Goal: Task Accomplishment & Management: Use online tool/utility

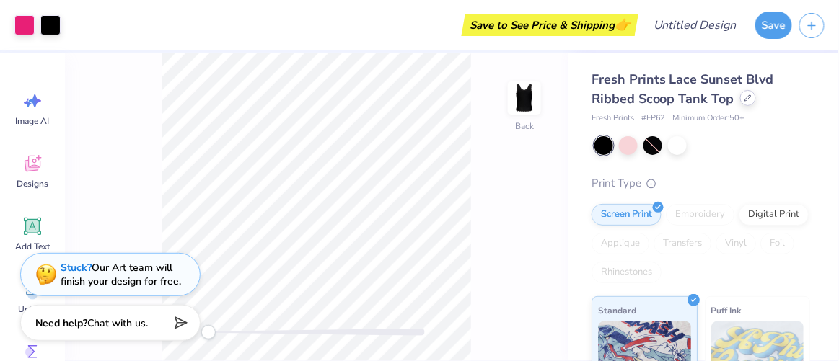
click at [744, 102] on div at bounding box center [748, 98] width 16 height 16
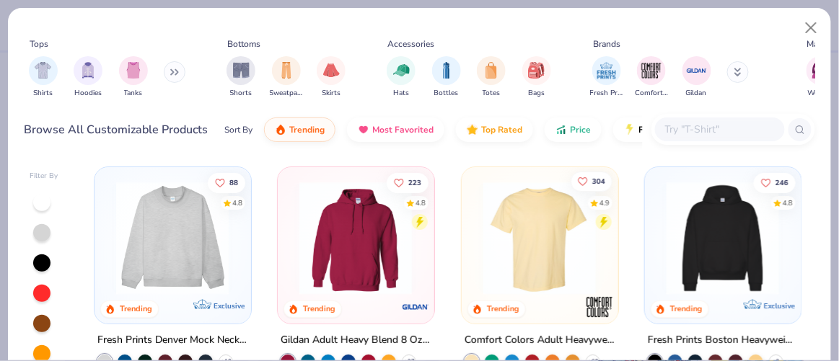
scroll to position [52, 0]
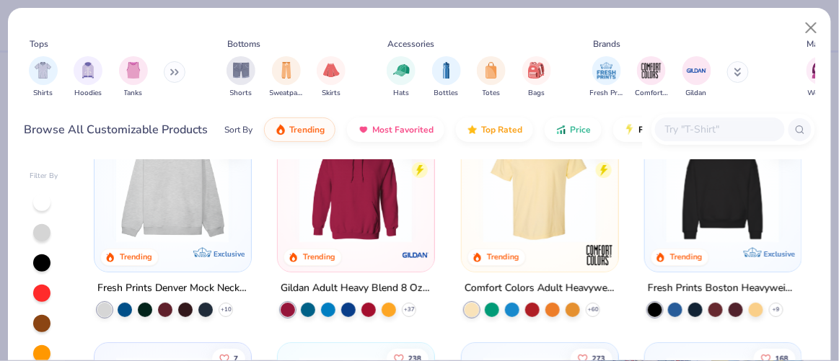
click at [545, 193] on img at bounding box center [539, 186] width 127 height 113
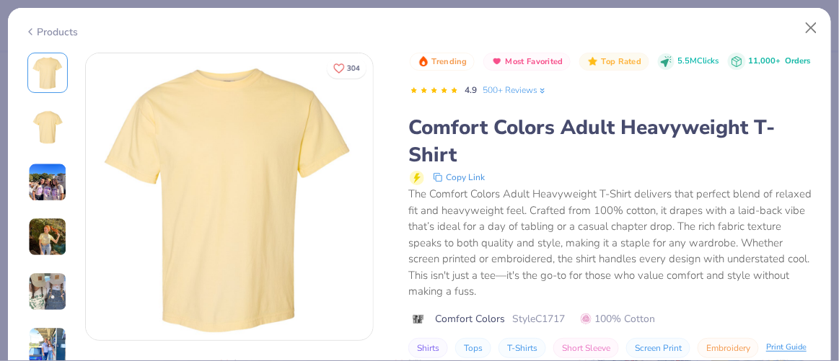
click at [832, 348] on div "Products 350 + [DATE] Alpha Chi Omega, [GEOGRAPHIC_DATA] GO Gamma Phi Beta, [GE…" at bounding box center [419, 184] width 824 height 354
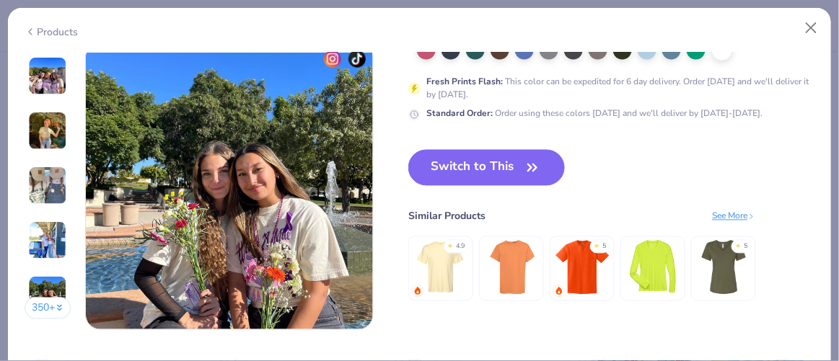
scroll to position [1807, 0]
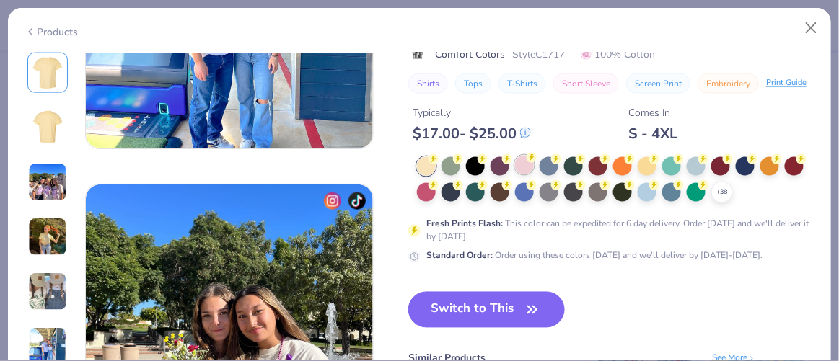
click at [527, 166] on div at bounding box center [524, 165] width 19 height 19
click at [511, 304] on button "Switch to This" at bounding box center [486, 310] width 157 height 36
click at [496, 304] on button "Switch to This" at bounding box center [486, 310] width 157 height 36
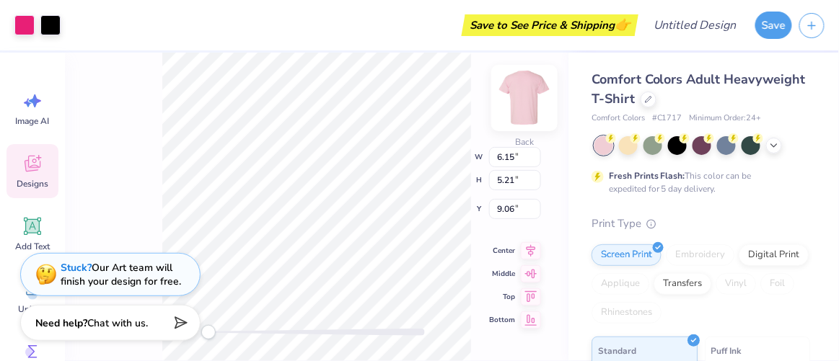
click at [527, 93] on img at bounding box center [524, 98] width 58 height 58
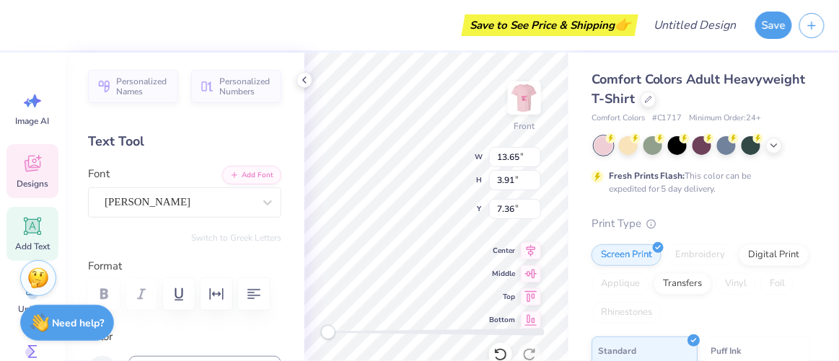
scroll to position [11, 3]
type textarea "cino dance"
type textarea "ring ring"
type textarea "-"
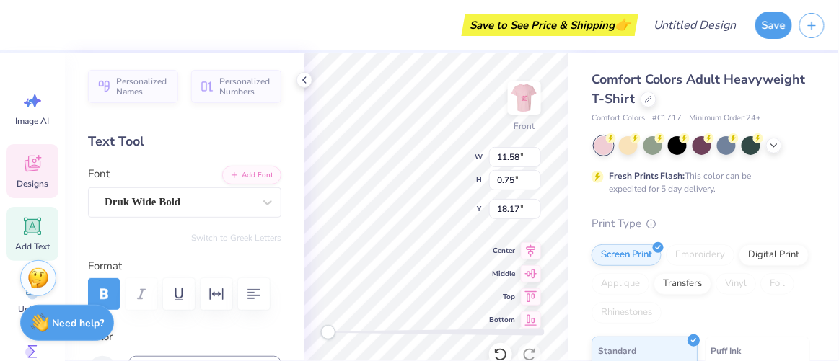
scroll to position [11, 9]
type textarea "CINO DANCE IS CALLING!"
click at [522, 252] on div "Front W 11.58 11.58 " H 0.75 0.75 " Y 18.17 18.17 " Center Middle Top Bottom" at bounding box center [436, 207] width 264 height 309
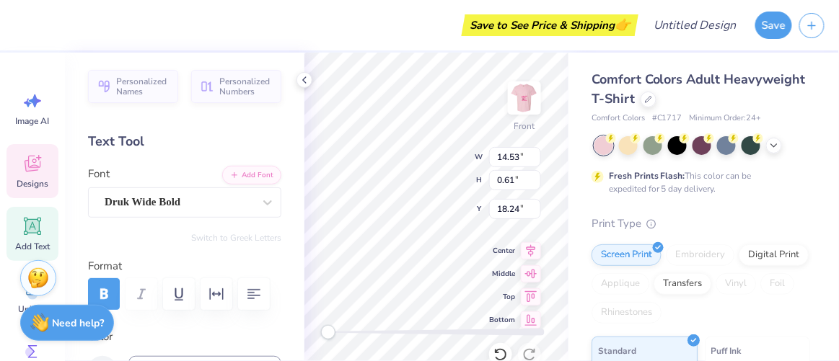
type textarea "CINO Dance Co. IS CALLING!"
type input "0.54"
type input "18.27"
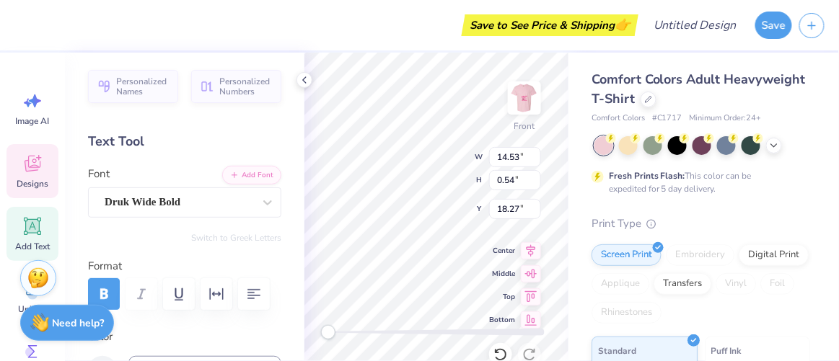
type textarea "CINO Dance Co. ICALLING!"
click at [506, 253] on div "Front W 14.53 14.53 " H 0.54 0.54 " Y 18.27 18.27 " Center Middle Top Bottom" at bounding box center [436, 207] width 264 height 309
type textarea "CINO Dance Co. is Calling!"
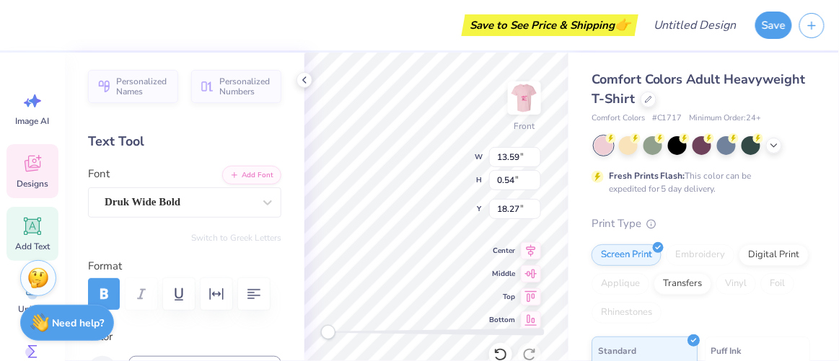
click at [578, 240] on div "Comfort Colors Adult Heavyweight T-Shirt Comfort Colors # C1717 Minimum Order: …" at bounding box center [703, 358] width 270 height 610
click at [569, 236] on div "Comfort Colors Adult Heavyweight T-Shirt Comfort Colors # C1717 Minimum Order: …" at bounding box center [703, 358] width 270 height 610
click at [30, 25] on div at bounding box center [24, 24] width 20 height 20
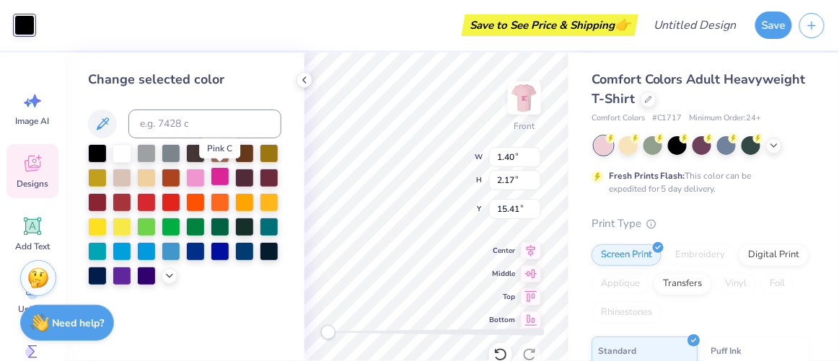
click at [215, 182] on div at bounding box center [220, 176] width 19 height 19
click at [255, 278] on div at bounding box center [184, 214] width 193 height 141
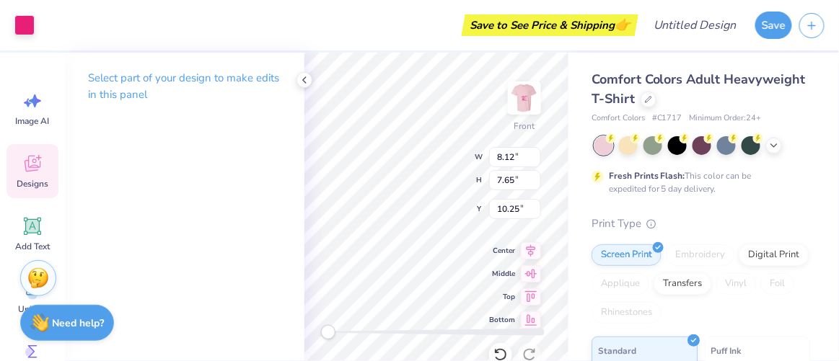
type input "1.40"
type input "2.17"
type input "15.41"
click at [22, 24] on div at bounding box center [24, 24] width 20 height 20
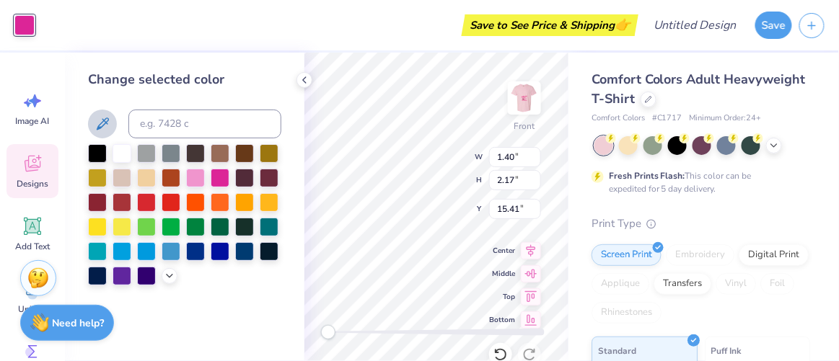
click at [104, 125] on icon at bounding box center [102, 123] width 17 height 17
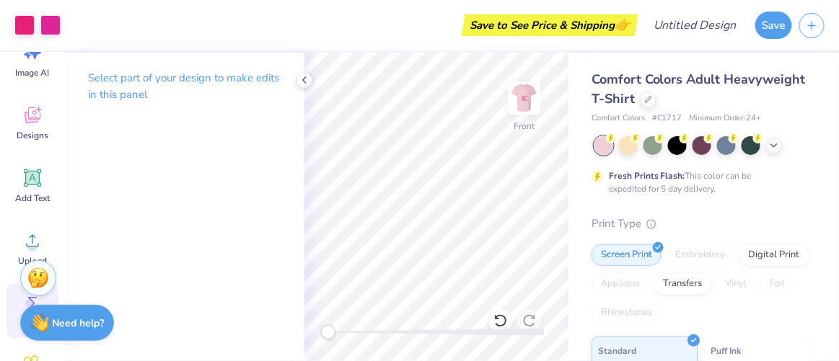
scroll to position [0, 0]
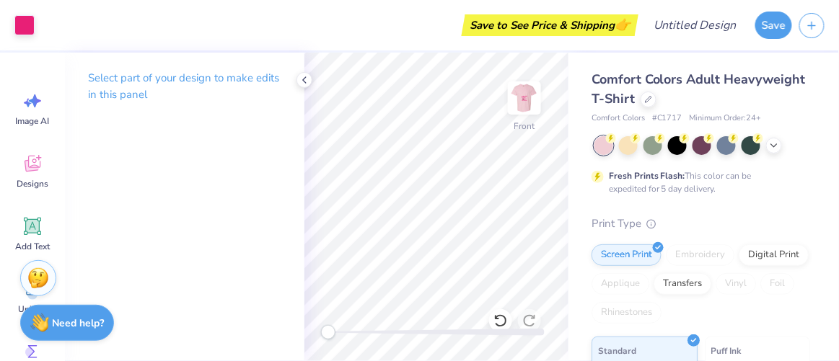
click at [207, 185] on div "Select part of your design to make edits in this panel" at bounding box center [184, 207] width 239 height 309
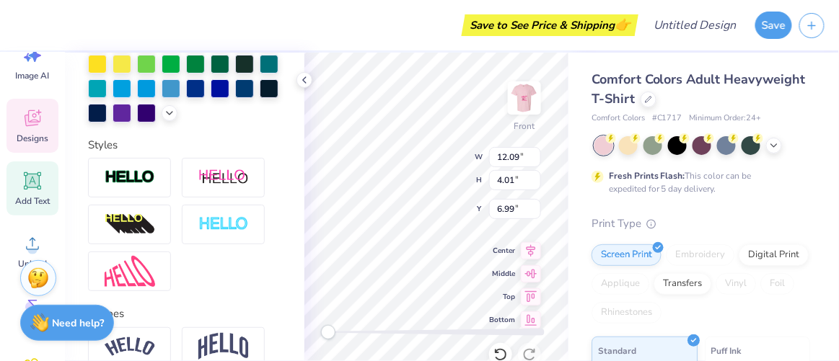
scroll to position [414, 0]
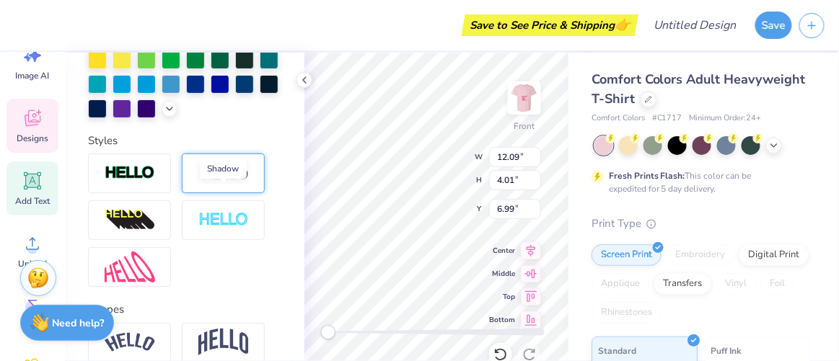
click at [216, 182] on img at bounding box center [223, 173] width 50 height 18
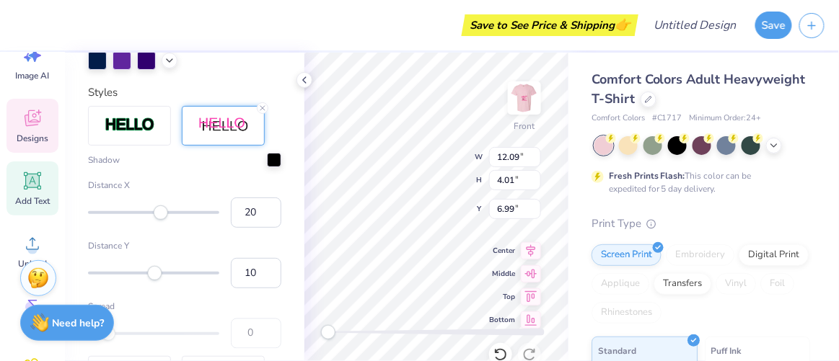
scroll to position [520, 0]
type input "-32"
drag, startPoint x: 162, startPoint y: 234, endPoint x: 129, endPoint y: 235, distance: 32.5
click at [129, 217] on div "Accessibility label" at bounding box center [129, 210] width 14 height 14
type input "-4"
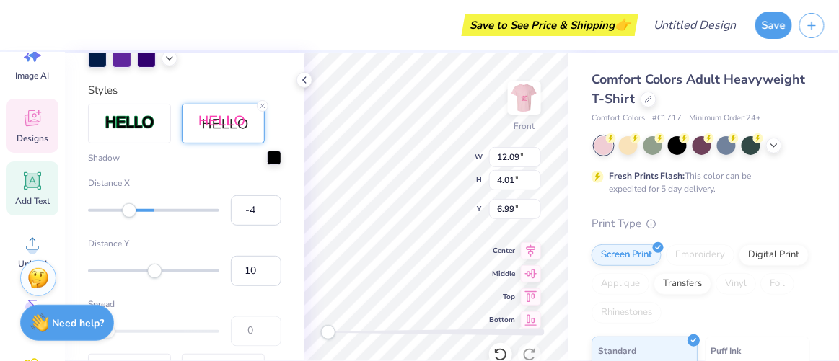
click at [146, 218] on div at bounding box center [153, 210] width 131 height 14
type input "11"
click at [155, 212] on div at bounding box center [153, 210] width 131 height 3
type input "-4"
click at [146, 218] on div at bounding box center [153, 210] width 131 height 14
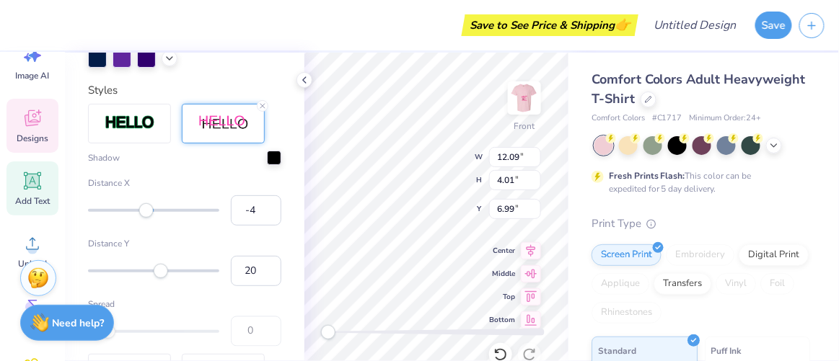
type input "21"
drag, startPoint x: 154, startPoint y: 292, endPoint x: 162, endPoint y: 288, distance: 8.7
click at [162, 278] on div "Accessibility label" at bounding box center [161, 270] width 14 height 14
type input "6"
click at [152, 278] on div at bounding box center [153, 271] width 131 height 14
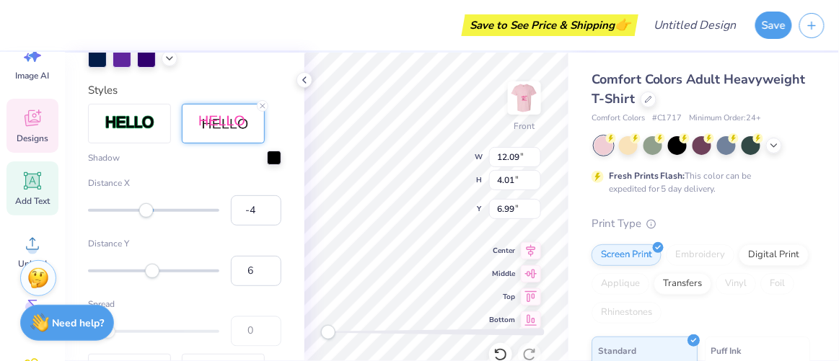
type input "19"
click at [160, 273] on div at bounding box center [153, 271] width 131 height 3
type input "11"
click at [155, 278] on div "Accessibility label" at bounding box center [155, 270] width 14 height 14
click at [243, 286] on input "11" at bounding box center [256, 271] width 50 height 30
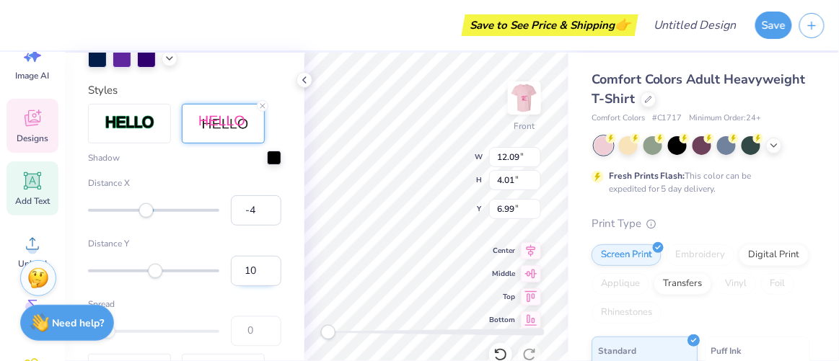
click at [259, 286] on input "10" at bounding box center [256, 271] width 50 height 30
click at [259, 286] on input "9" at bounding box center [256, 271] width 50 height 30
click at [259, 286] on input "8" at bounding box center [256, 271] width 50 height 30
click at [259, 286] on input "7" at bounding box center [256, 271] width 50 height 30
type input "6"
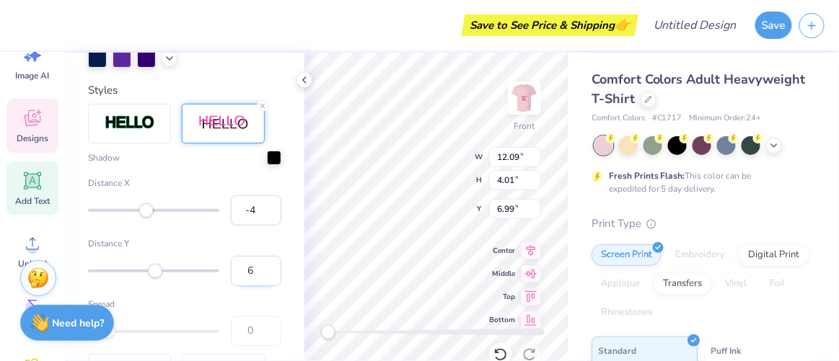
click at [259, 286] on input "6" at bounding box center [256, 271] width 50 height 30
click at [194, 250] on label "Distance Y" at bounding box center [184, 243] width 193 height 13
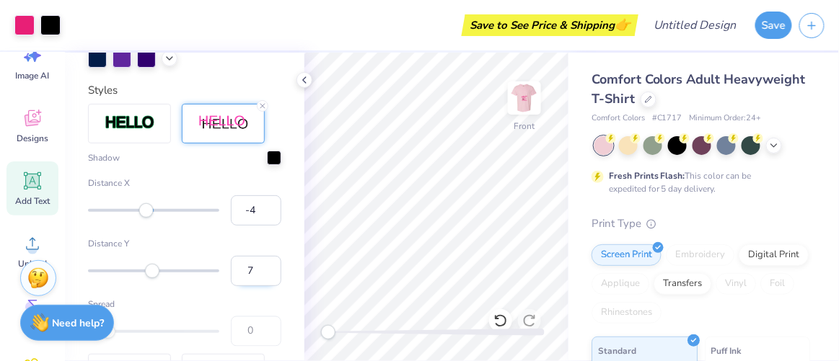
click at [259, 286] on input "7" at bounding box center [256, 271] width 50 height 30
click at [259, 286] on input "8" at bounding box center [256, 271] width 50 height 30
click at [259, 286] on input "9" at bounding box center [256, 271] width 50 height 30
click at [259, 286] on input "10" at bounding box center [256, 271] width 50 height 30
click at [258, 286] on input "9" at bounding box center [256, 271] width 50 height 30
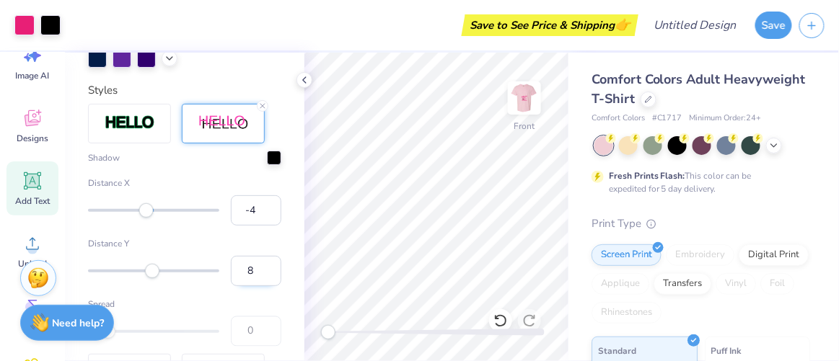
click at [258, 286] on input "8" at bounding box center [256, 271] width 50 height 30
click at [258, 286] on input "7" at bounding box center [256, 271] width 50 height 30
click at [258, 286] on input "6" at bounding box center [256, 271] width 50 height 30
click at [258, 286] on input "5" at bounding box center [256, 271] width 50 height 30
click at [258, 286] on input "4" at bounding box center [256, 271] width 50 height 30
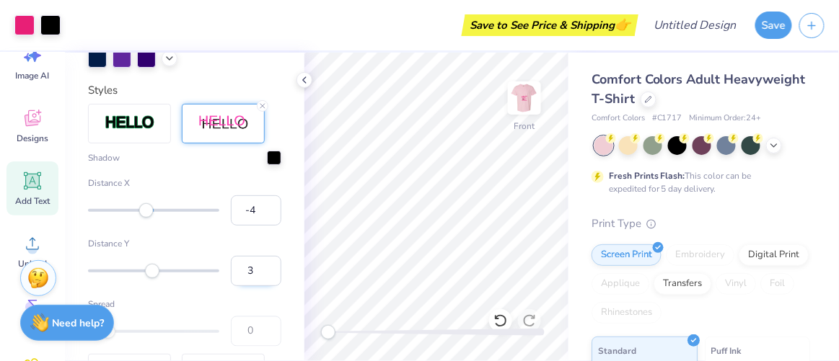
type input "3"
click at [258, 286] on input "3" at bounding box center [256, 271] width 50 height 30
click at [256, 226] on input "-5" at bounding box center [256, 210] width 50 height 30
click at [256, 226] on input "-6" at bounding box center [256, 210] width 50 height 30
click at [256, 226] on input "-7" at bounding box center [256, 210] width 50 height 30
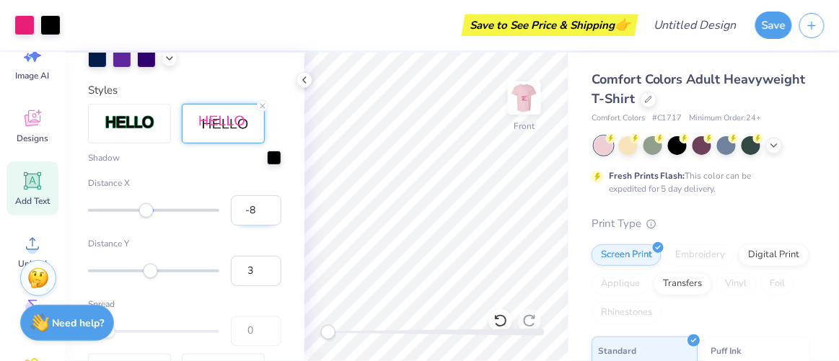
click at [256, 226] on input "-8" at bounding box center [256, 210] width 50 height 30
type input "-9"
click at [256, 226] on input "-9" at bounding box center [256, 210] width 50 height 30
click at [259, 226] on input "-8" at bounding box center [256, 210] width 50 height 30
click at [259, 226] on input "-7" at bounding box center [256, 210] width 50 height 30
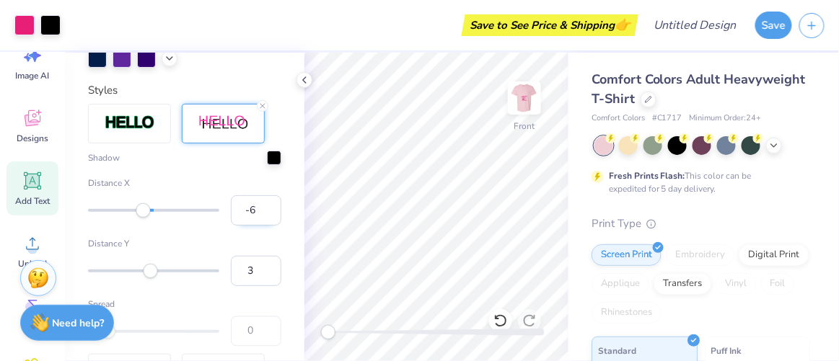
click at [259, 226] on input "-6" at bounding box center [256, 210] width 50 height 30
click at [259, 226] on input "-5" at bounding box center [256, 210] width 50 height 30
click at [259, 226] on input "-4" at bounding box center [256, 210] width 50 height 30
click at [259, 226] on input "-3" at bounding box center [256, 210] width 50 height 30
type input "-2"
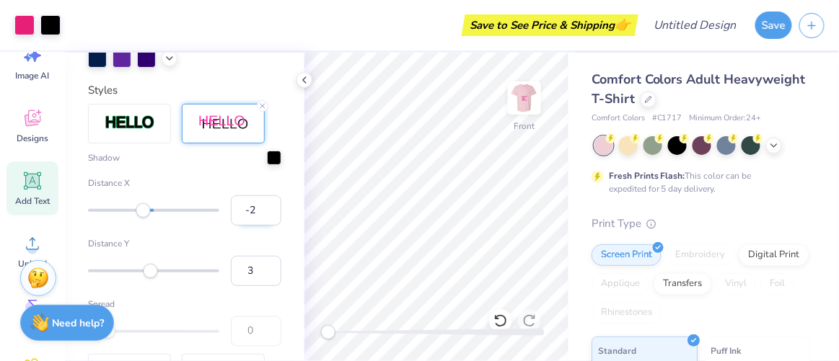
click at [259, 226] on input "-2" at bounding box center [256, 210] width 50 height 30
type input "-3"
click at [259, 226] on input "-3" at bounding box center [256, 210] width 50 height 30
type input "-2"
click at [259, 226] on input "-2" at bounding box center [256, 210] width 50 height 30
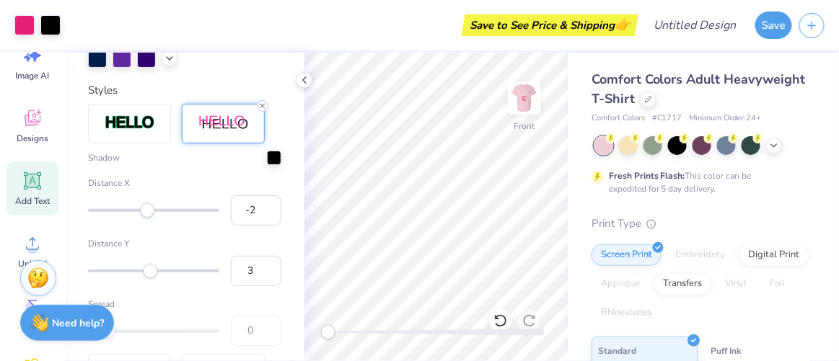
click at [261, 108] on line at bounding box center [262, 106] width 4 height 4
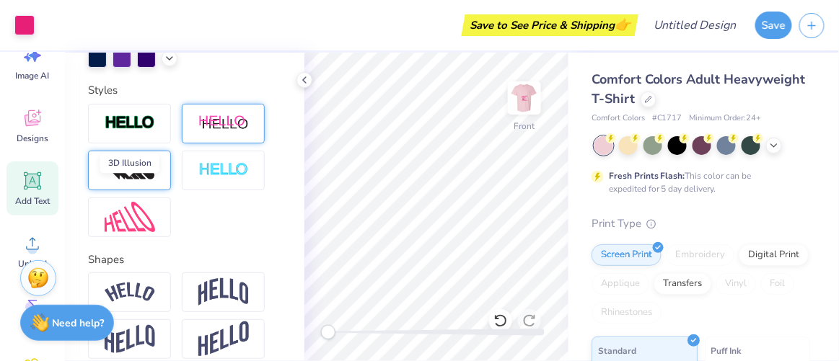
click at [129, 182] on img at bounding box center [130, 170] width 50 height 23
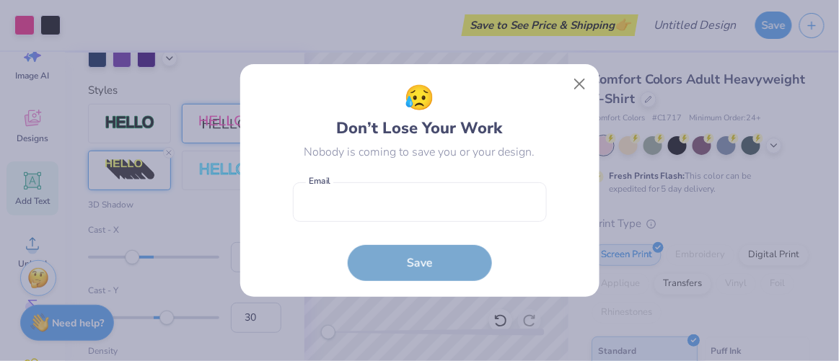
type input "-30"
drag, startPoint x: 168, startPoint y: 283, endPoint x: 131, endPoint y: 283, distance: 37.5
click at [131, 283] on body "Art colors Save to See Price & Shipping 👉 Design Title Save Image AI Designs Ad…" at bounding box center [419, 180] width 839 height 361
click at [578, 89] on button "Close" at bounding box center [578, 84] width 27 height 27
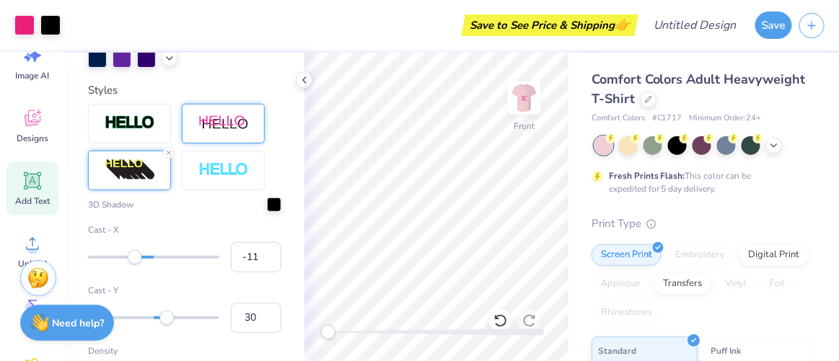
type input "-8"
drag, startPoint x: 135, startPoint y: 277, endPoint x: 144, endPoint y: 277, distance: 8.7
click at [144, 264] on div "Accessibility label" at bounding box center [143, 257] width 14 height 14
click at [262, 333] on input "29" at bounding box center [256, 318] width 50 height 30
click at [262, 333] on input "28" at bounding box center [256, 318] width 50 height 30
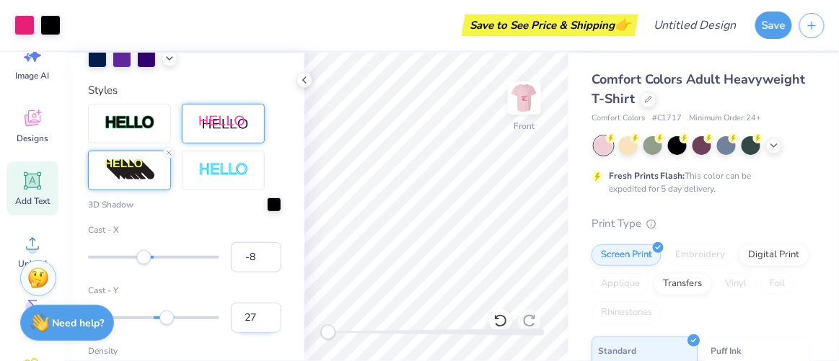
click at [262, 333] on input "27" at bounding box center [256, 318] width 50 height 30
click at [262, 333] on input "26" at bounding box center [256, 318] width 50 height 30
click at [262, 333] on input "25" at bounding box center [256, 318] width 50 height 30
click at [262, 333] on input "24" at bounding box center [256, 318] width 50 height 30
click at [262, 333] on input "23" at bounding box center [256, 318] width 50 height 30
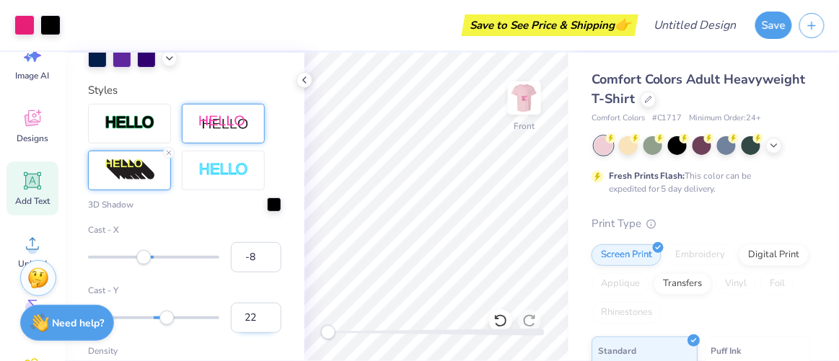
type input "22"
click at [262, 333] on input "22" at bounding box center [256, 318] width 50 height 30
click at [172, 157] on icon at bounding box center [168, 153] width 9 height 9
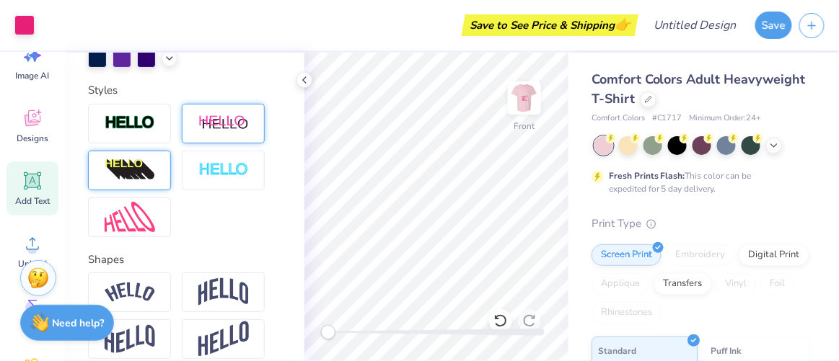
scroll to position [613, 0]
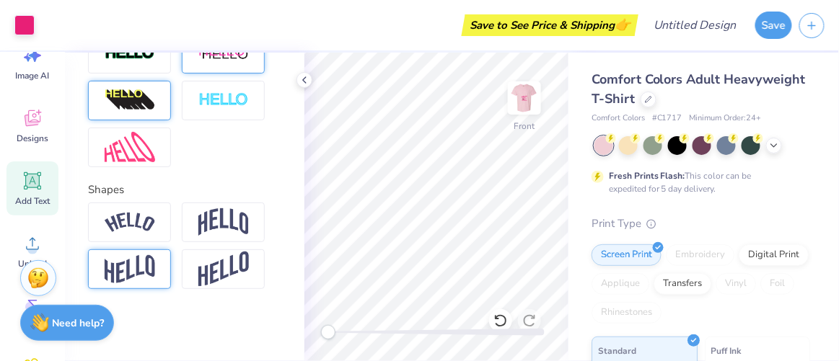
click at [145, 267] on img at bounding box center [130, 269] width 50 height 28
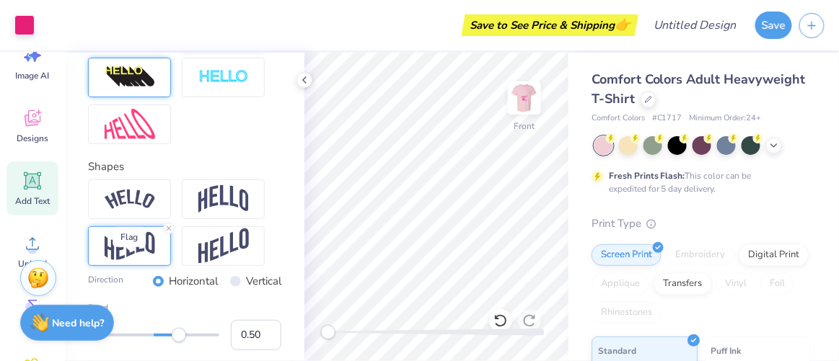
scroll to position [697, 0]
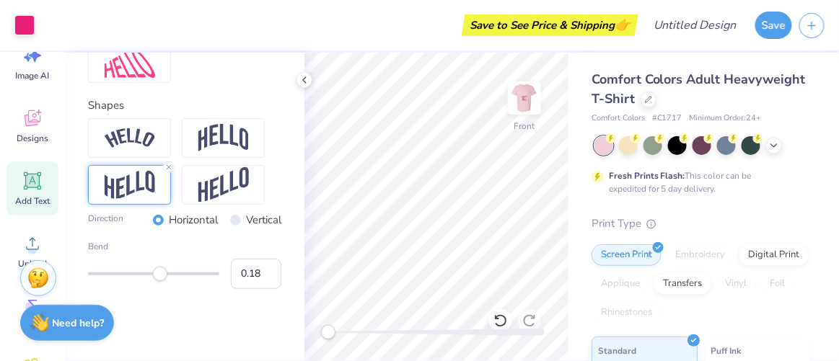
type input "0.15"
drag, startPoint x: 175, startPoint y: 274, endPoint x: 158, endPoint y: 274, distance: 17.3
click at [158, 274] on div "Accessibility label" at bounding box center [160, 273] width 14 height 14
type input "-0.14"
drag, startPoint x: 157, startPoint y: 276, endPoint x: 140, endPoint y: 276, distance: 17.3
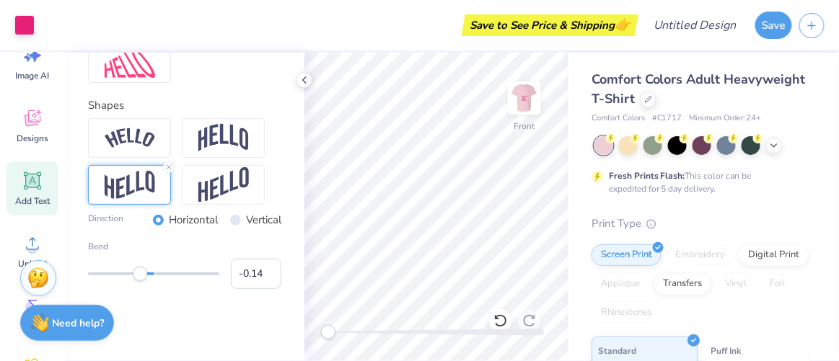
click at [140, 276] on div "Accessibility label" at bounding box center [140, 273] width 14 height 14
type input "-0.51"
drag, startPoint x: 139, startPoint y: 276, endPoint x: 118, endPoint y: 276, distance: 21.6
click at [118, 276] on div "Accessibility label" at bounding box center [122, 273] width 14 height 14
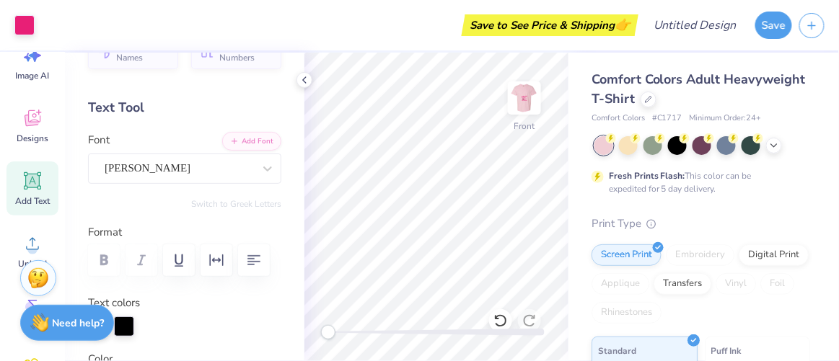
scroll to position [34, 0]
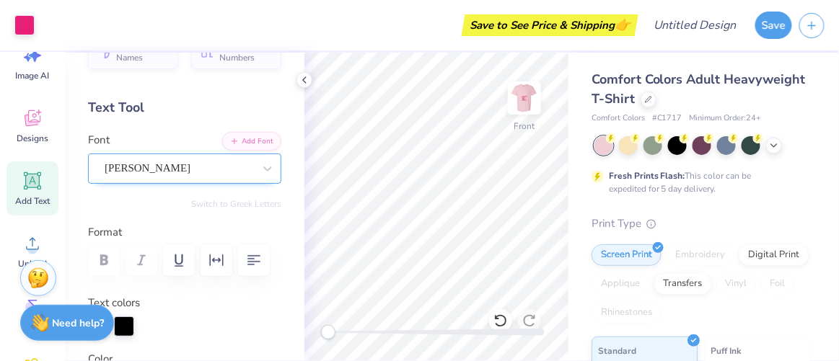
click at [167, 160] on div "Mr Dafoe" at bounding box center [178, 168] width 151 height 22
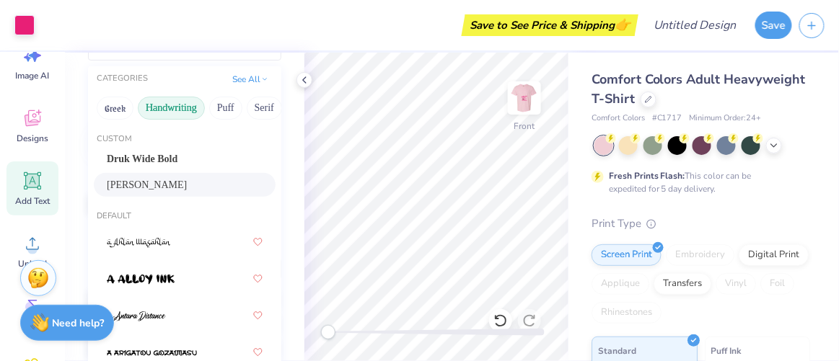
scroll to position [158, 0]
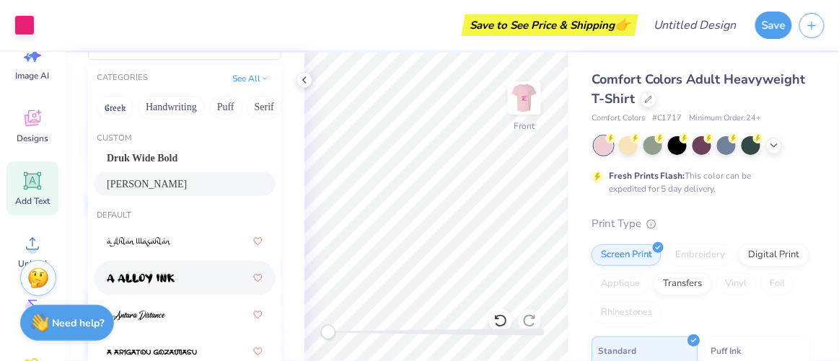
click at [180, 276] on div at bounding box center [185, 278] width 156 height 26
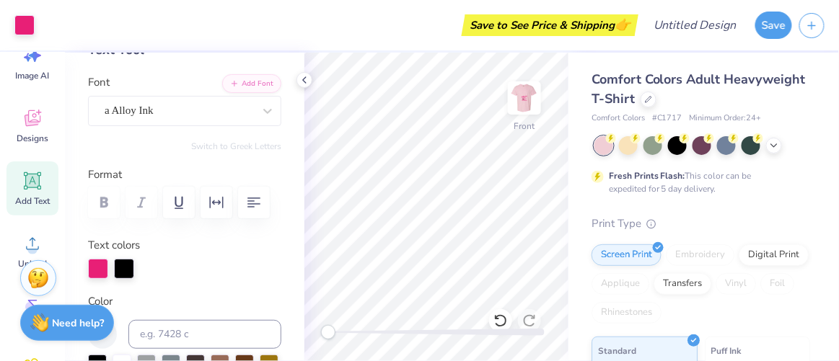
scroll to position [50, 0]
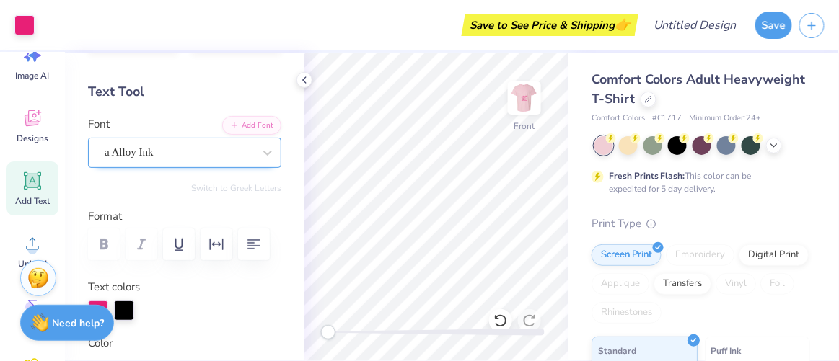
click at [168, 151] on div "a Alloy Ink" at bounding box center [178, 152] width 151 height 22
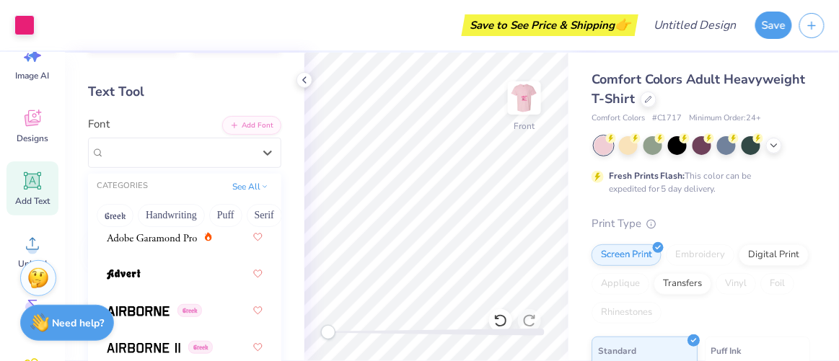
scroll to position [374, 0]
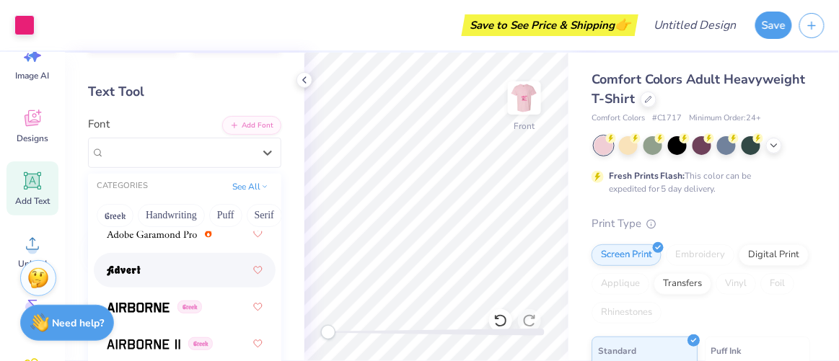
click at [161, 265] on div at bounding box center [185, 270] width 156 height 26
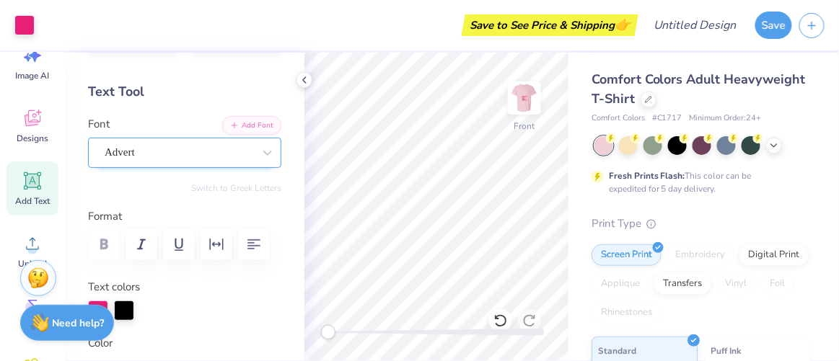
click at [161, 144] on div "Advert" at bounding box center [178, 152] width 151 height 22
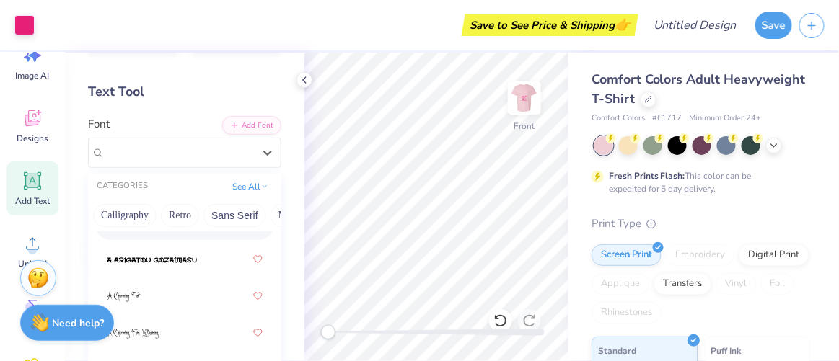
scroll to position [0, 236]
click at [190, 216] on button "Retro" at bounding box center [177, 215] width 38 height 23
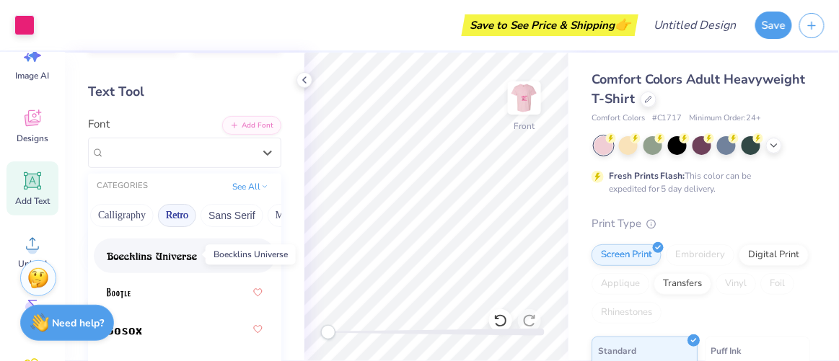
click at [151, 257] on img at bounding box center [152, 257] width 90 height 10
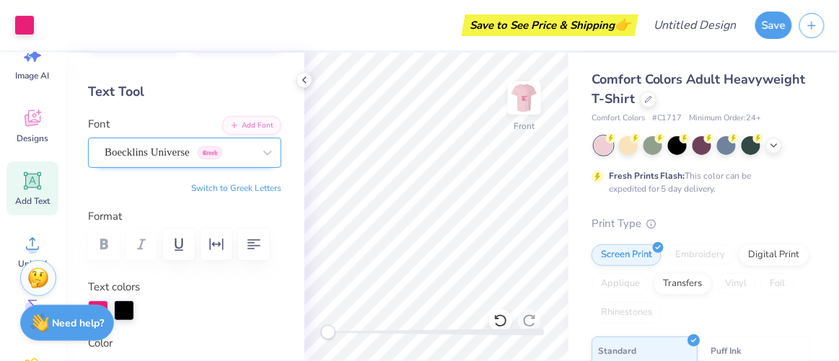
click at [193, 149] on div "Boecklins Universe Greek" at bounding box center [178, 152] width 151 height 22
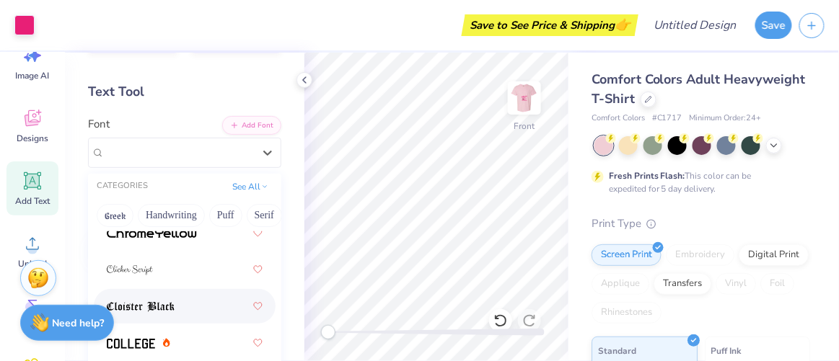
scroll to position [735, 0]
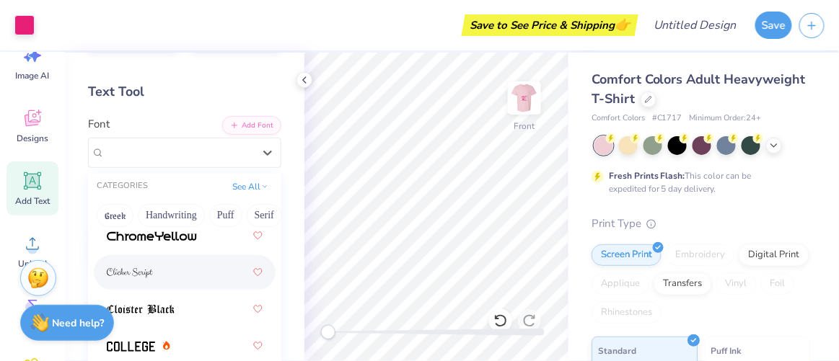
click at [172, 274] on div at bounding box center [185, 273] width 156 height 26
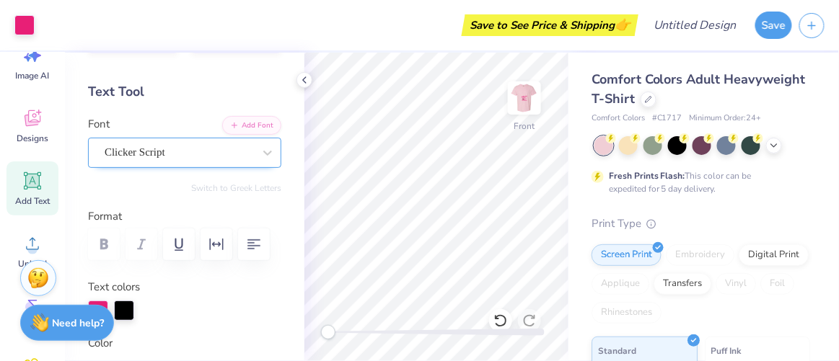
click at [208, 152] on div "Clicker Script" at bounding box center [178, 152] width 151 height 22
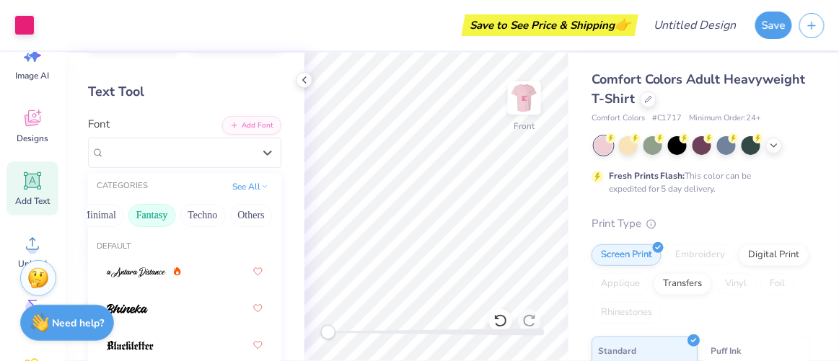
scroll to position [0, 338]
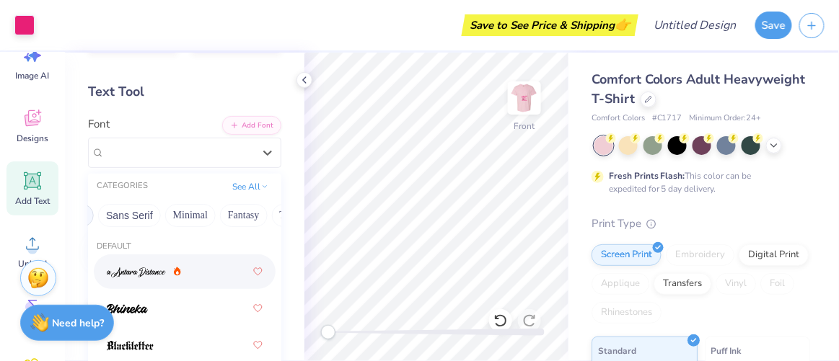
click at [161, 270] on img at bounding box center [136, 273] width 59 height 10
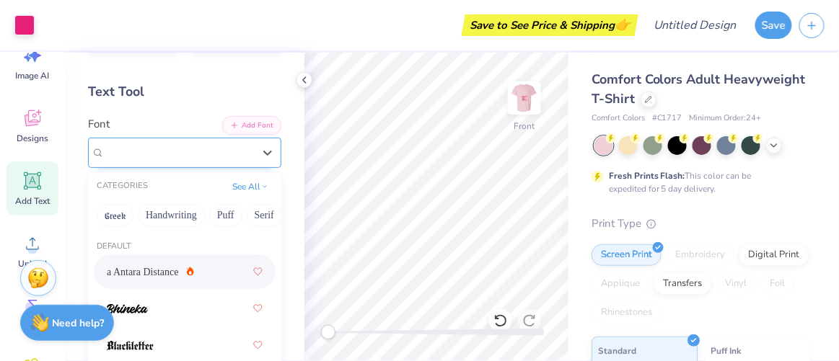
click at [200, 149] on div "a Antara Distance" at bounding box center [178, 152] width 151 height 22
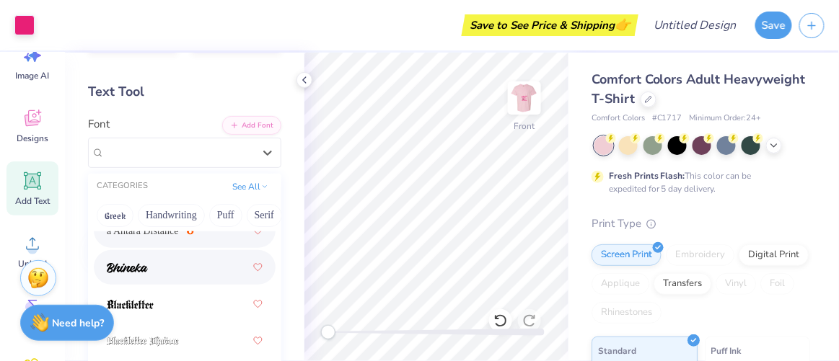
scroll to position [40, 0]
click at [142, 270] on img at bounding box center [127, 269] width 41 height 10
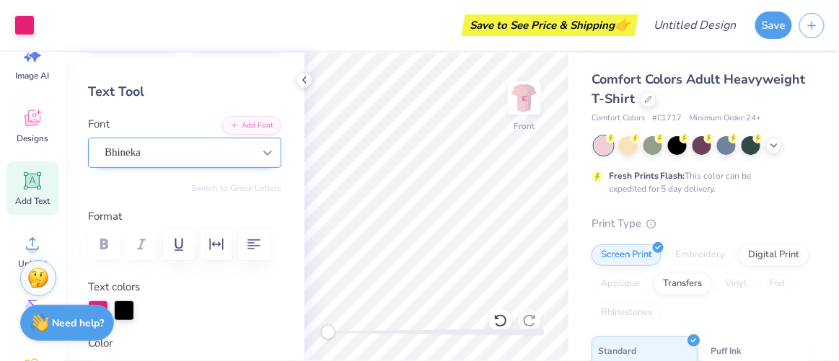
click at [260, 155] on icon at bounding box center [267, 153] width 14 height 14
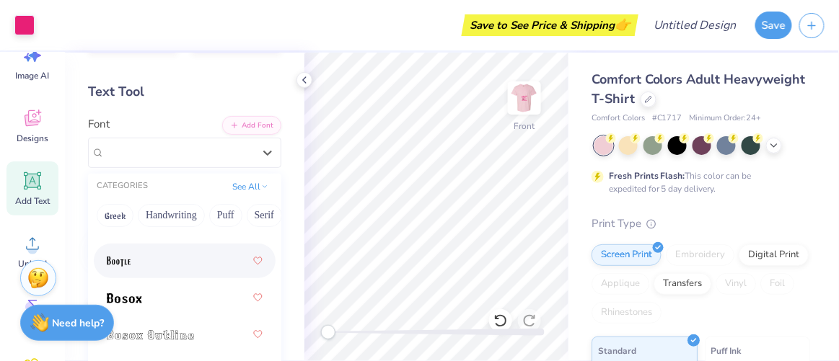
scroll to position [143, 0]
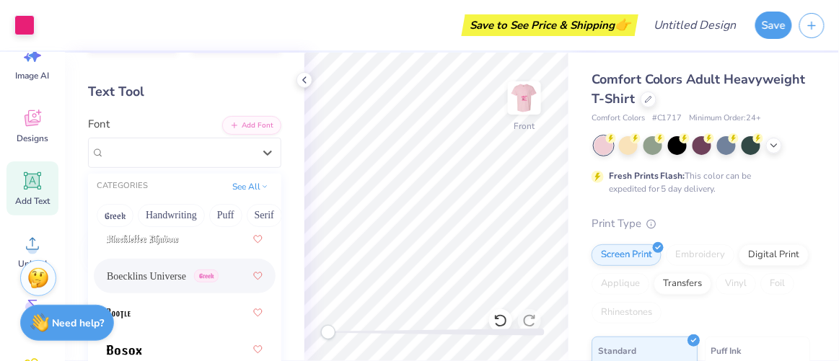
click at [184, 269] on span "Boecklins Universe" at bounding box center [146, 276] width 79 height 15
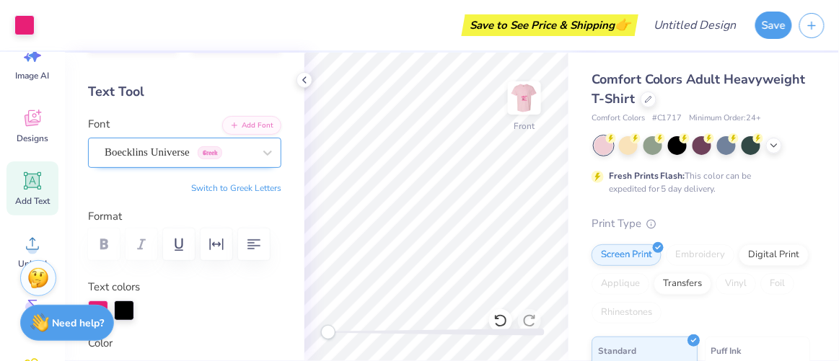
click at [162, 152] on div "Boecklins Universe Greek" at bounding box center [178, 152] width 151 height 22
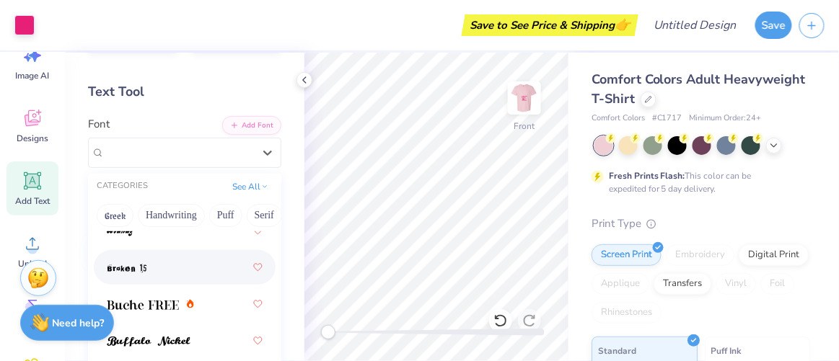
scroll to position [317, 0]
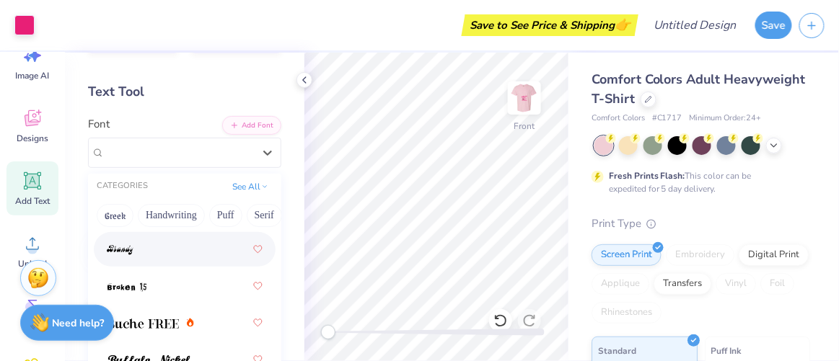
click at [154, 249] on div at bounding box center [185, 250] width 156 height 26
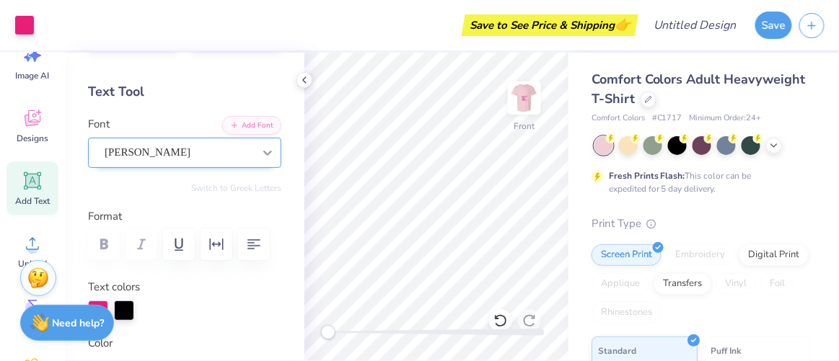
click at [260, 146] on icon at bounding box center [267, 153] width 14 height 14
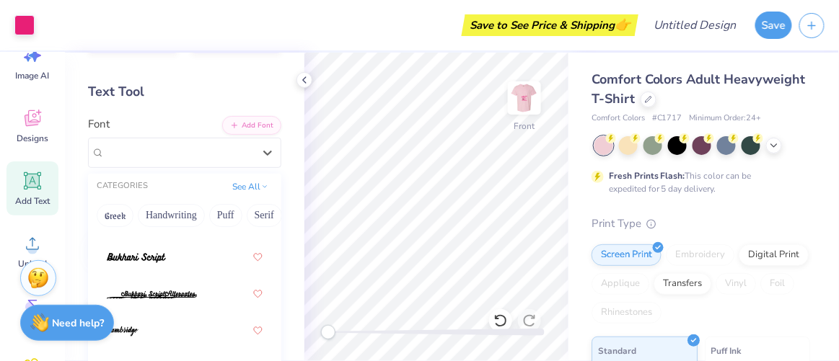
scroll to position [413, 0]
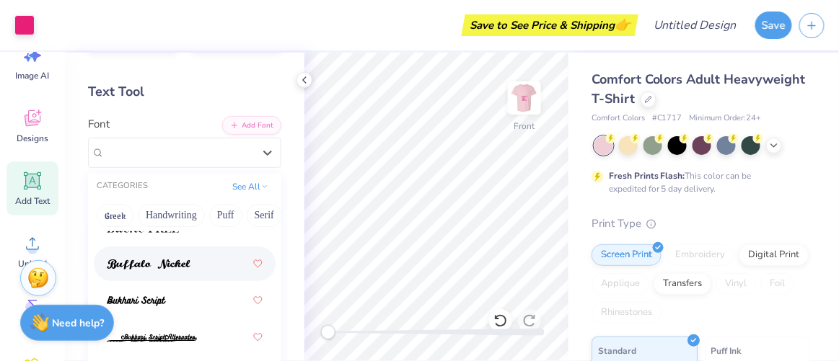
click at [172, 257] on span at bounding box center [149, 264] width 84 height 15
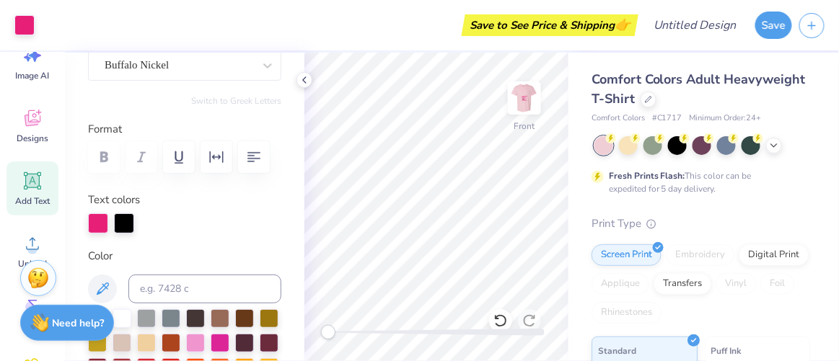
scroll to position [138, 0]
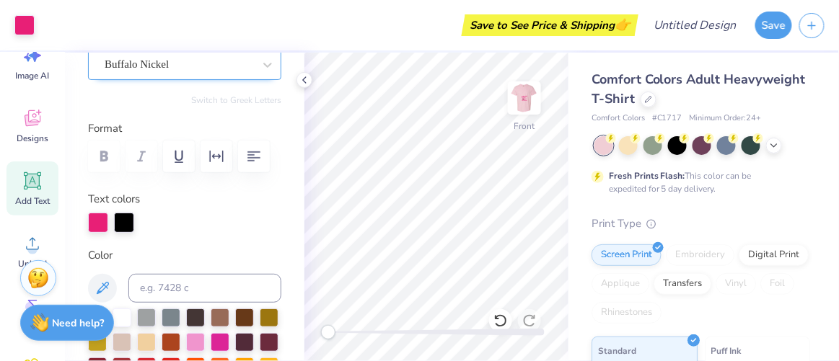
click at [177, 64] on div "Buffalo Nickel" at bounding box center [178, 64] width 151 height 22
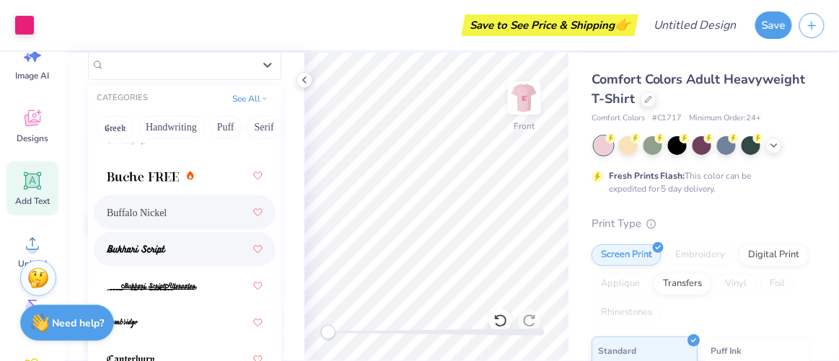
scroll to position [382, 0]
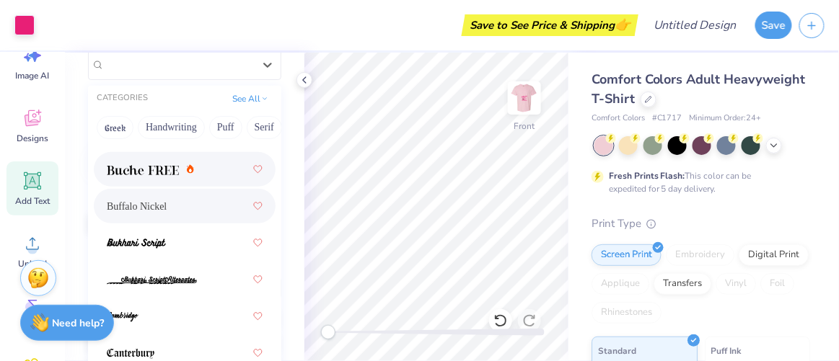
click at [157, 168] on img at bounding box center [143, 170] width 72 height 10
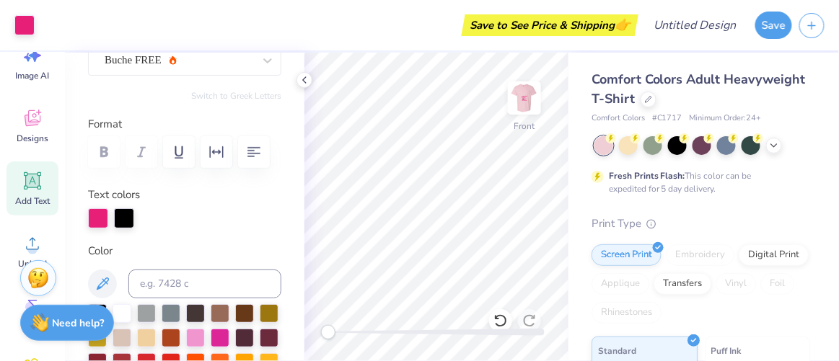
scroll to position [0, 0]
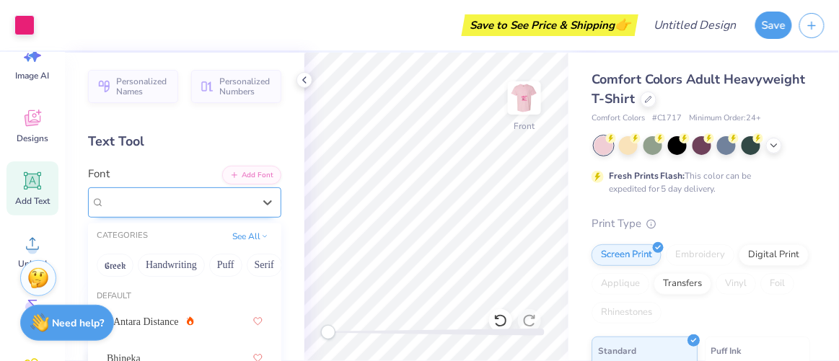
click at [219, 200] on div "Buche FREE" at bounding box center [178, 202] width 151 height 22
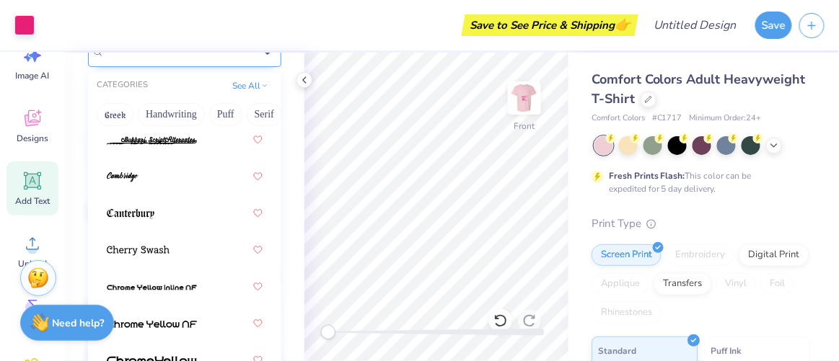
scroll to position [522, 0]
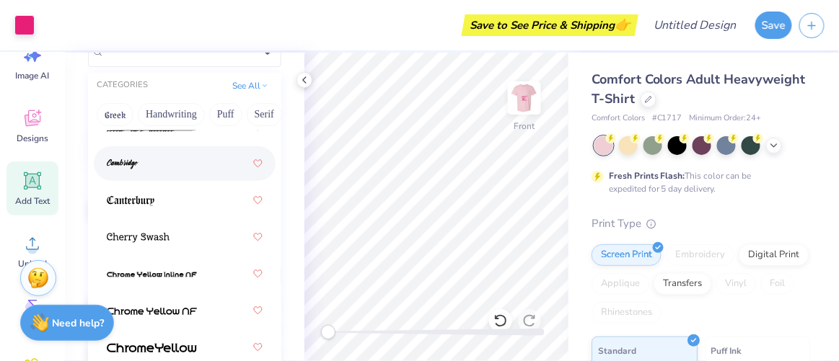
click at [179, 162] on div at bounding box center [185, 164] width 156 height 26
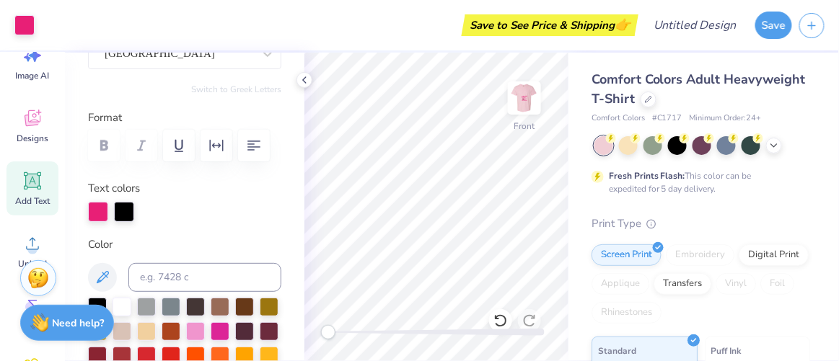
scroll to position [61, 0]
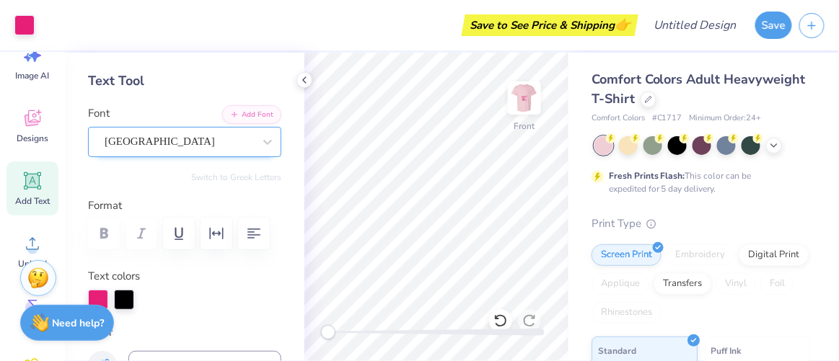
click at [181, 133] on div "Cambridge" at bounding box center [178, 142] width 151 height 22
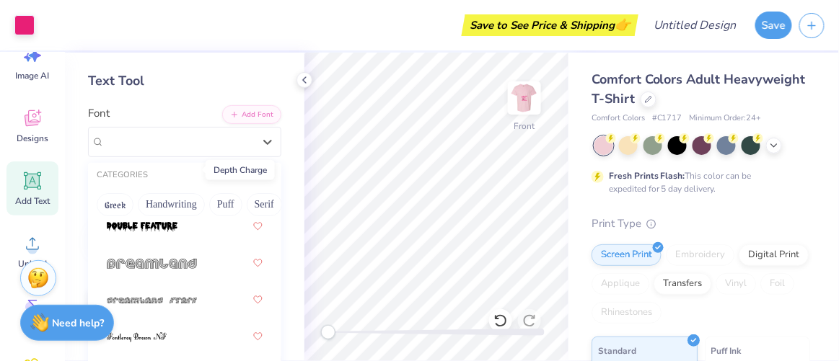
scroll to position [1195, 0]
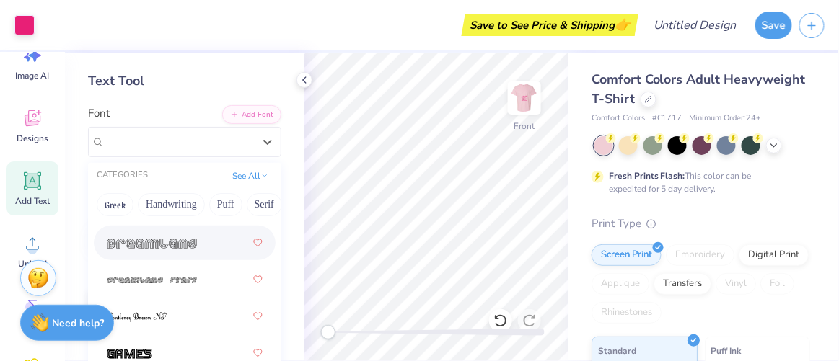
click at [193, 250] on div at bounding box center [185, 243] width 156 height 26
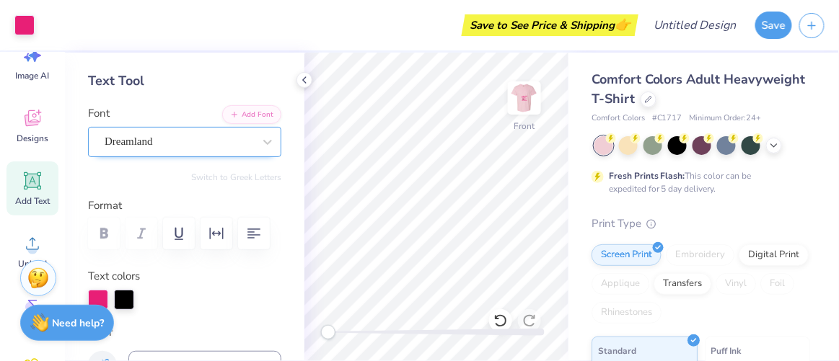
click at [182, 146] on div "Dreamland" at bounding box center [178, 142] width 151 height 22
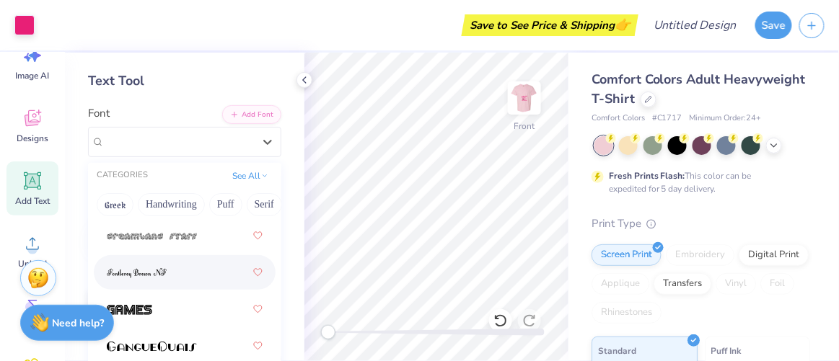
scroll to position [1243, 0]
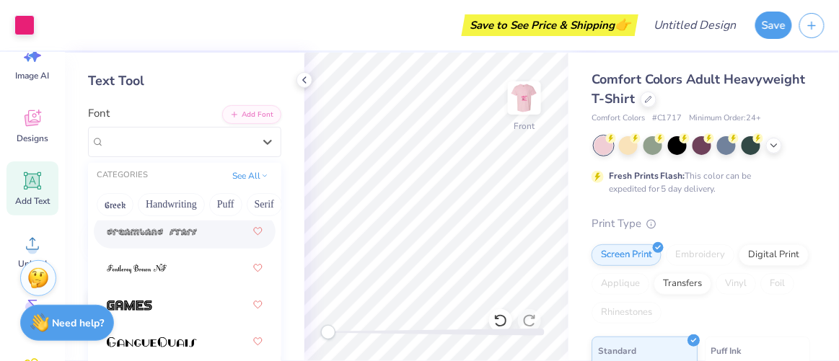
click at [175, 231] on img at bounding box center [152, 232] width 90 height 10
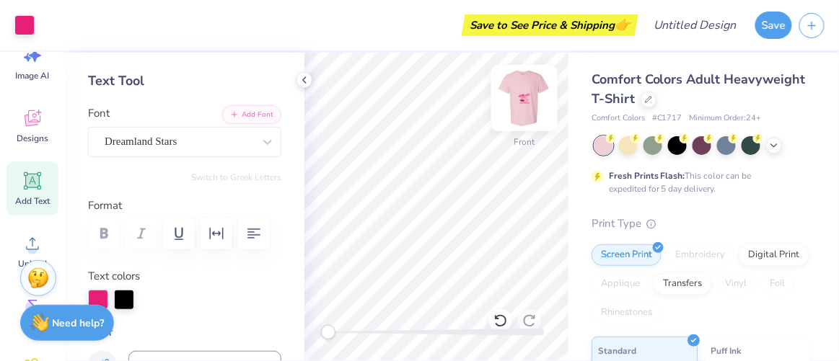
click at [527, 94] on img at bounding box center [524, 98] width 58 height 58
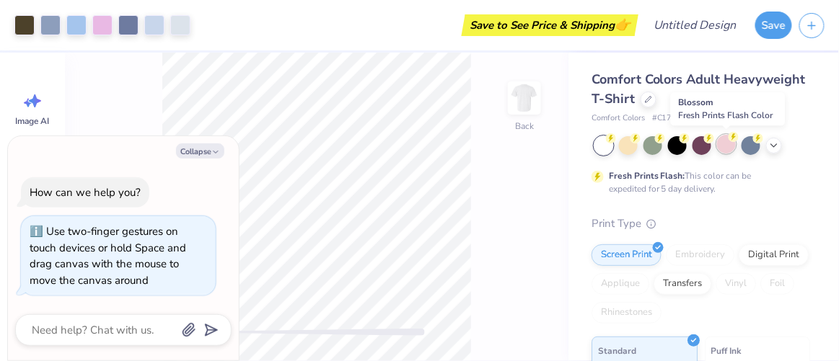
click at [718, 150] on div at bounding box center [726, 144] width 19 height 19
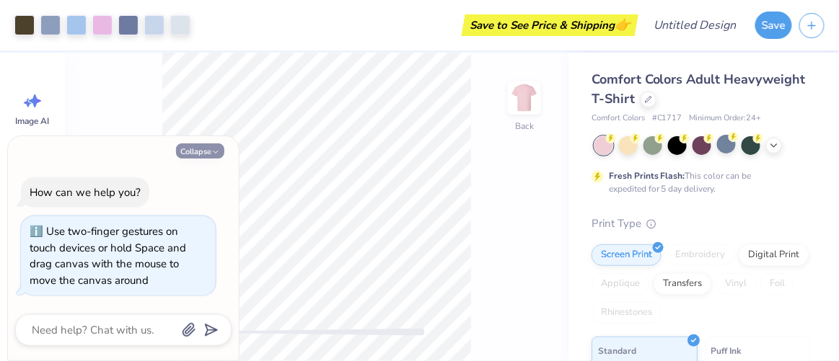
click at [203, 150] on button "Collapse" at bounding box center [200, 151] width 48 height 15
type textarea "x"
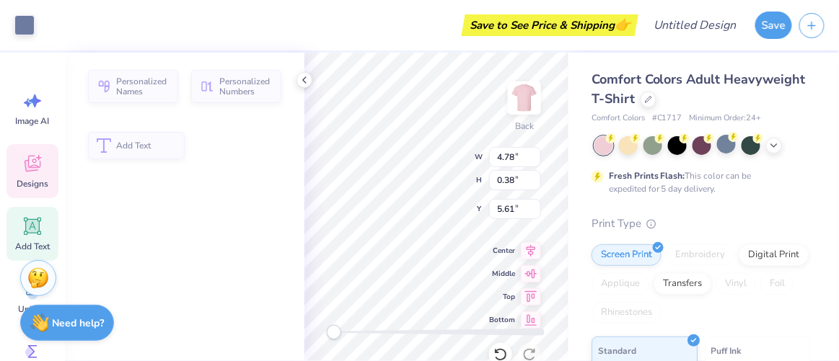
type input "4.78"
type input "0.38"
type input "5.61"
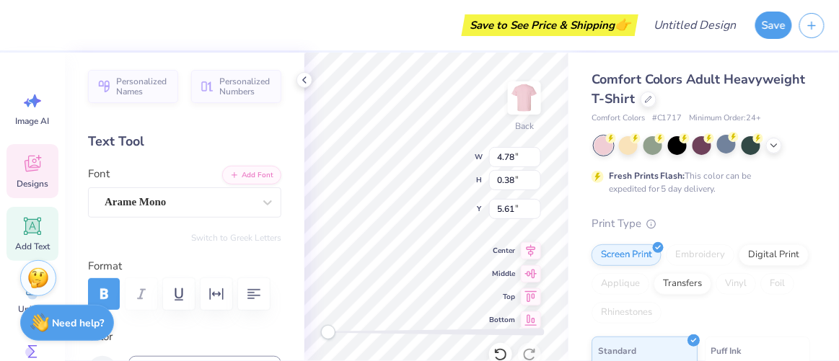
type textarea "1-800-CINO-GAM"
type input "4.46"
type textarea "1-800-CINO-DANCE"
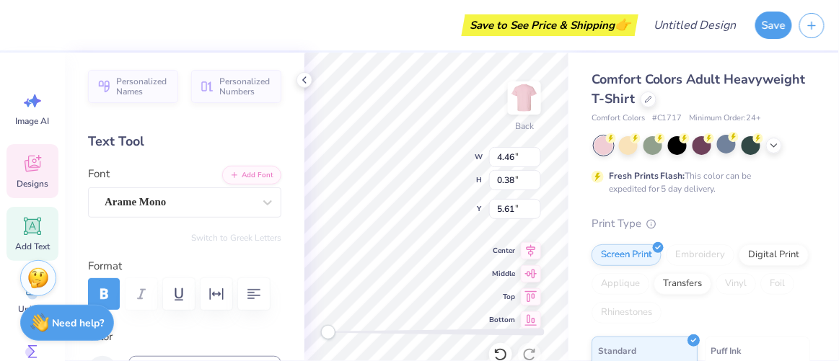
click at [578, 216] on div "Comfort Colors Adult Heavyweight T-Shirt Comfort Colors # C1717 Minimum Order: …" at bounding box center [703, 358] width 270 height 610
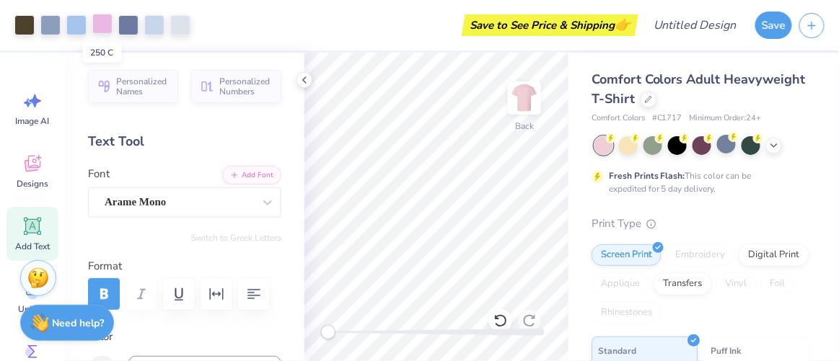
click at [105, 28] on div at bounding box center [102, 24] width 20 height 20
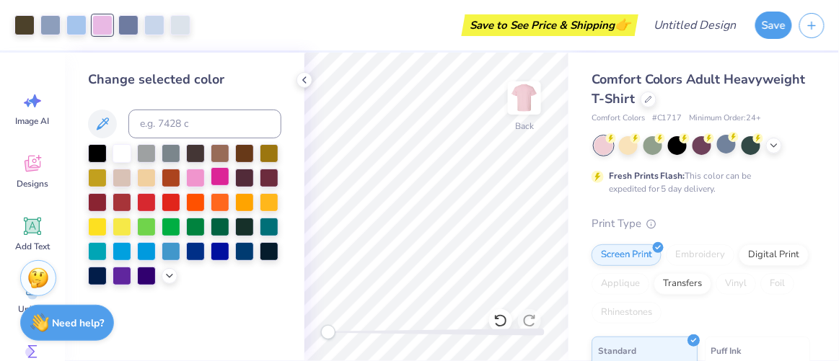
click at [219, 180] on div at bounding box center [220, 176] width 19 height 19
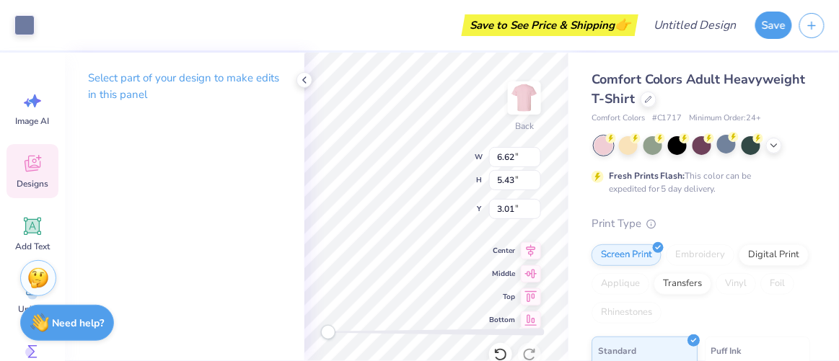
type input "6.46"
type input "3.38"
type input "3.07"
click at [19, 22] on div at bounding box center [24, 24] width 20 height 20
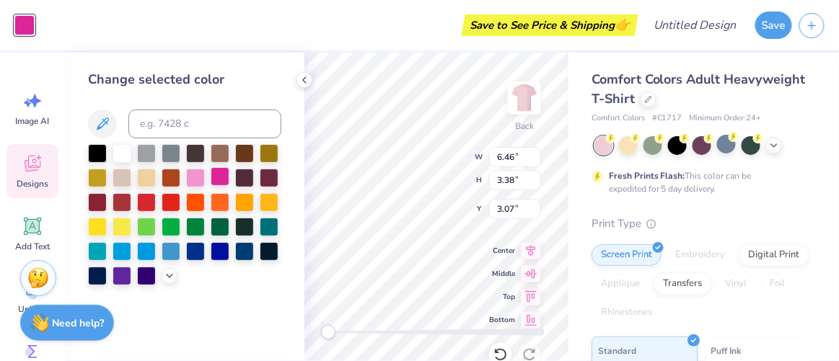
click at [217, 181] on div at bounding box center [220, 176] width 19 height 19
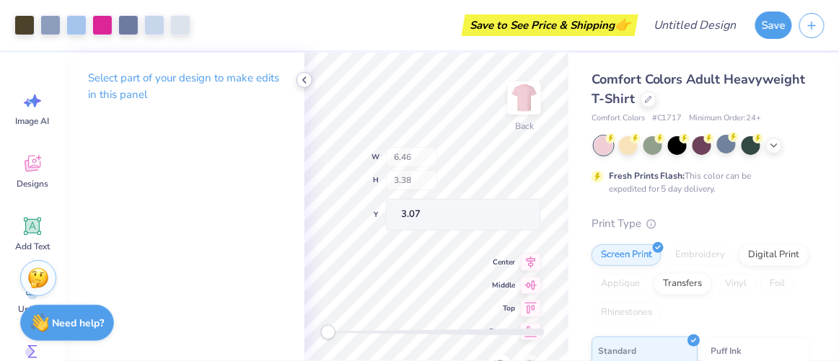
click at [303, 78] on icon at bounding box center [305, 80] width 12 height 12
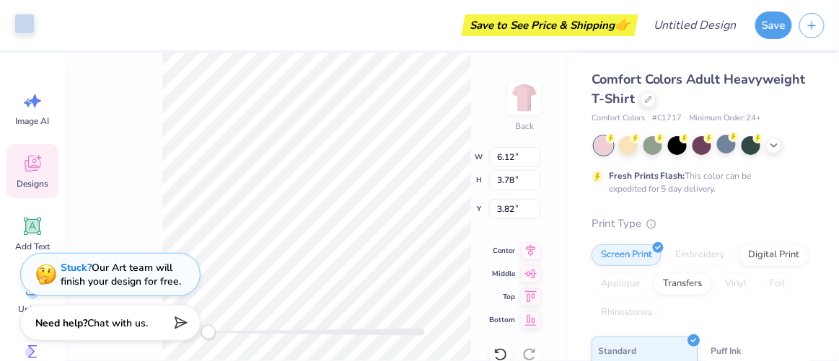
click at [27, 27] on div at bounding box center [24, 24] width 20 height 20
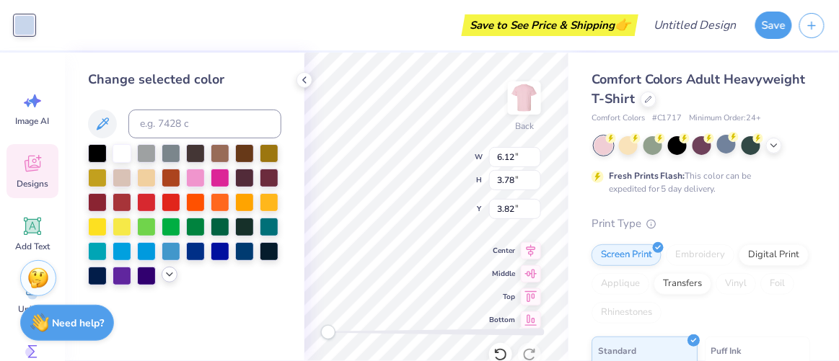
click at [170, 270] on icon at bounding box center [170, 275] width 12 height 12
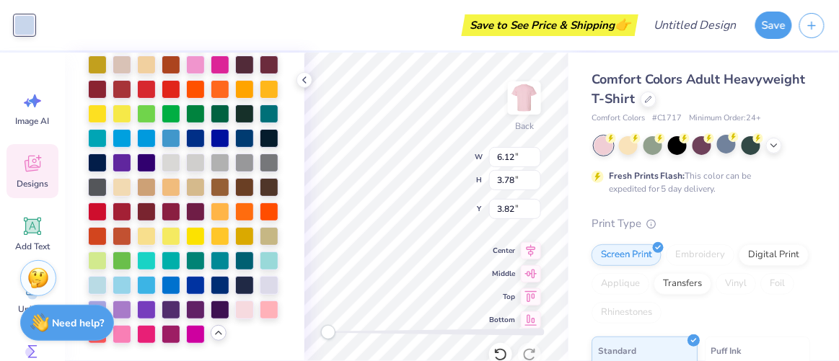
scroll to position [162, 0]
click at [260, 280] on div at bounding box center [269, 284] width 19 height 19
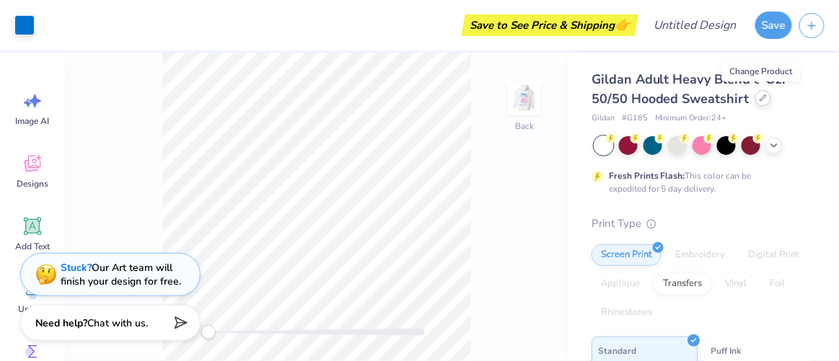
click at [759, 103] on div at bounding box center [763, 98] width 16 height 16
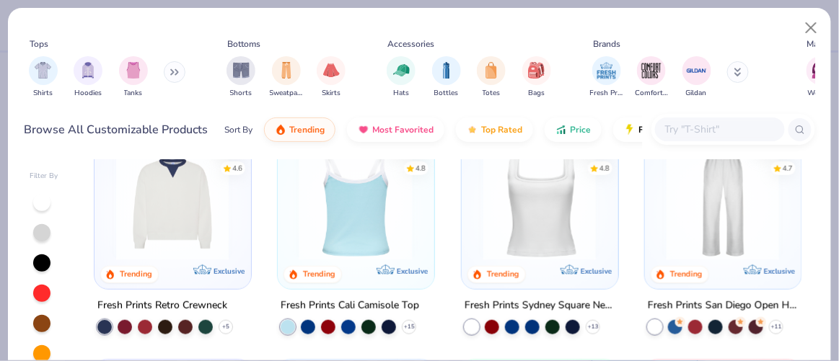
scroll to position [266, 0]
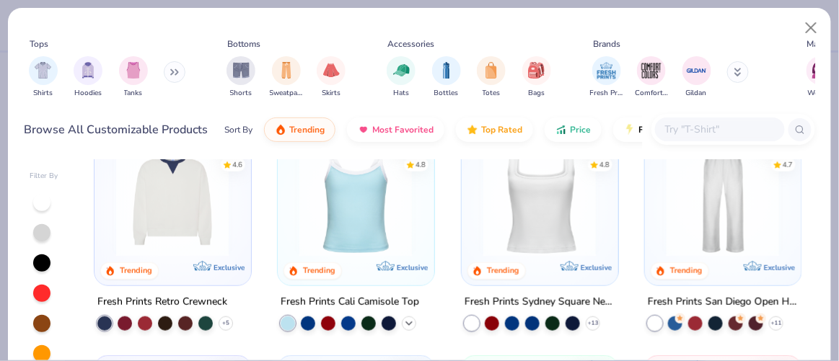
click at [403, 317] on icon at bounding box center [409, 323] width 12 height 12
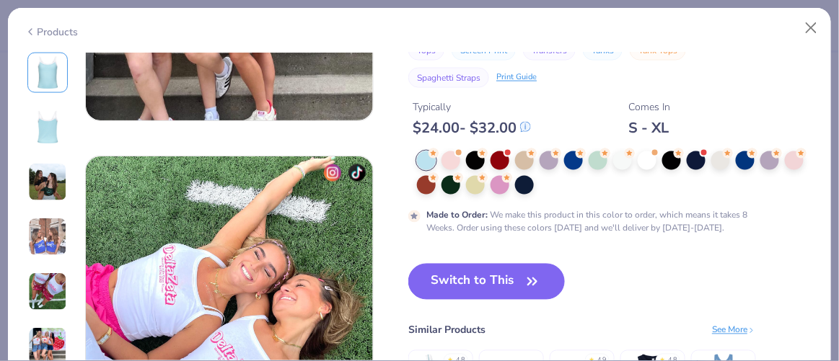
scroll to position [1835, 0]
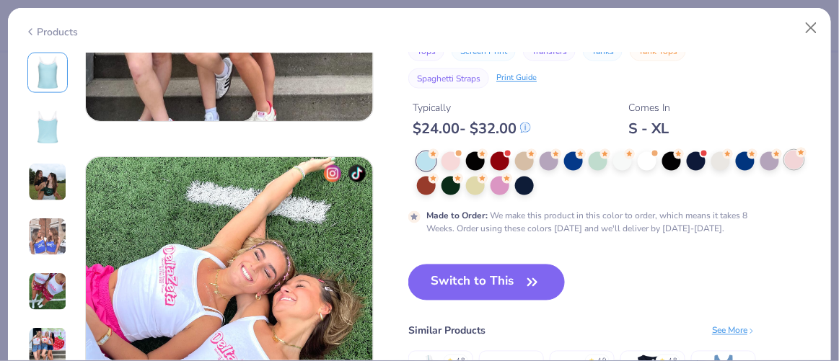
click at [796, 156] on div at bounding box center [794, 160] width 19 height 19
click at [450, 161] on div at bounding box center [450, 160] width 19 height 19
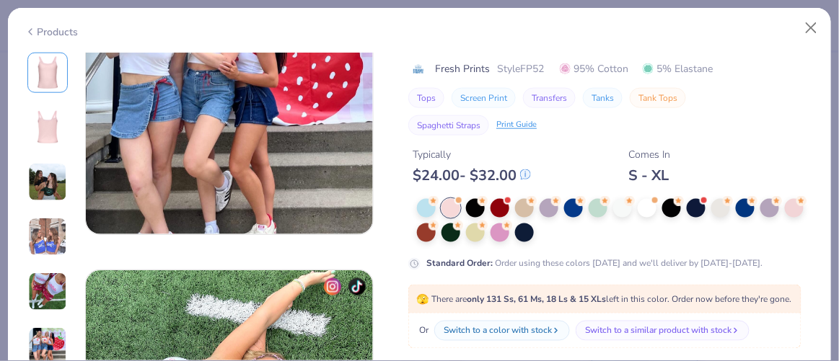
scroll to position [1719, 0]
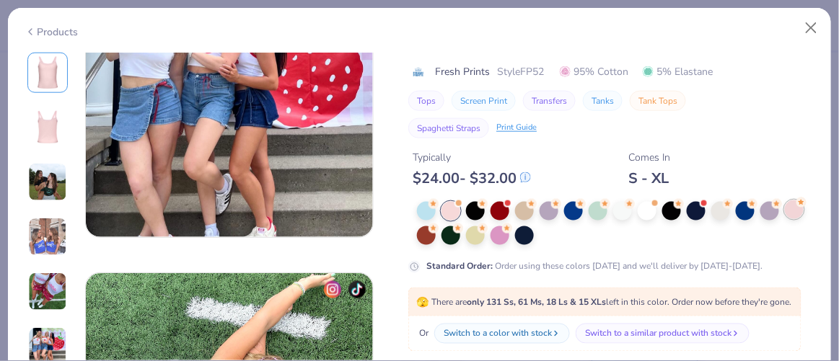
click at [792, 203] on div at bounding box center [794, 210] width 19 height 19
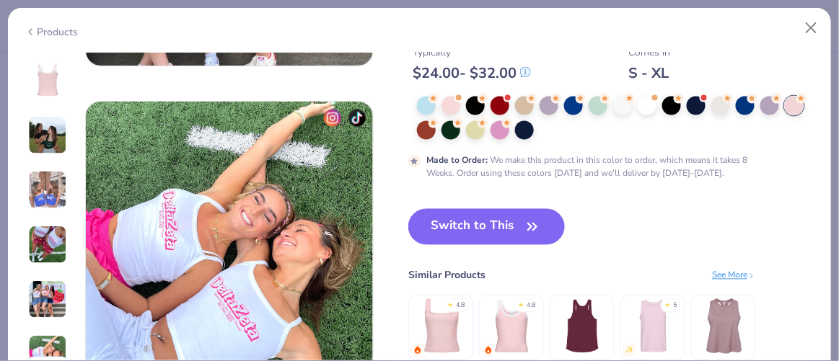
scroll to position [1890, 0]
click at [513, 230] on button "Switch to This" at bounding box center [486, 227] width 157 height 36
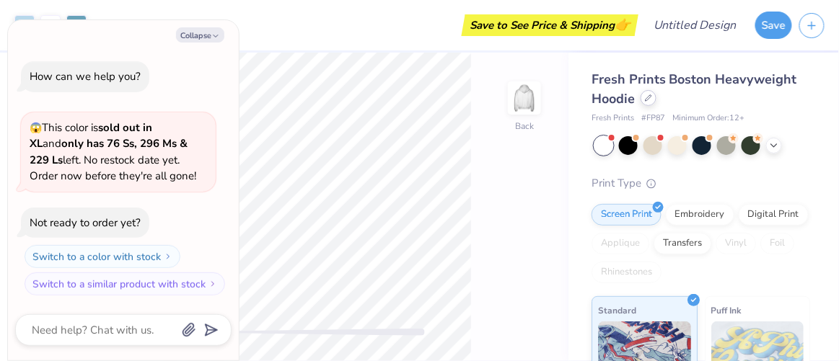
click at [646, 99] on icon at bounding box center [648, 97] width 7 height 7
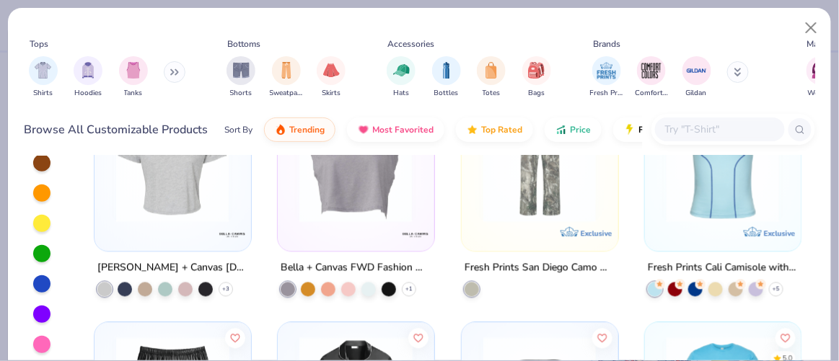
scroll to position [7191, 0]
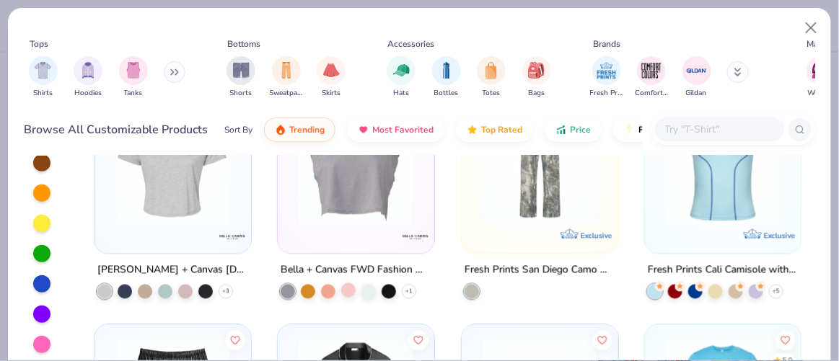
click at [343, 288] on div at bounding box center [348, 290] width 14 height 14
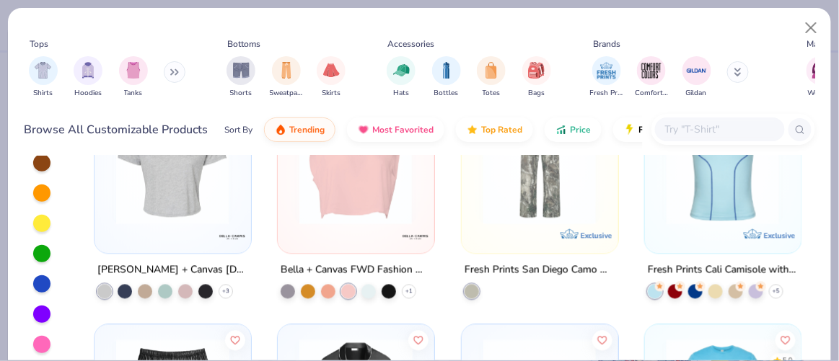
click at [372, 164] on img at bounding box center [355, 168] width 127 height 113
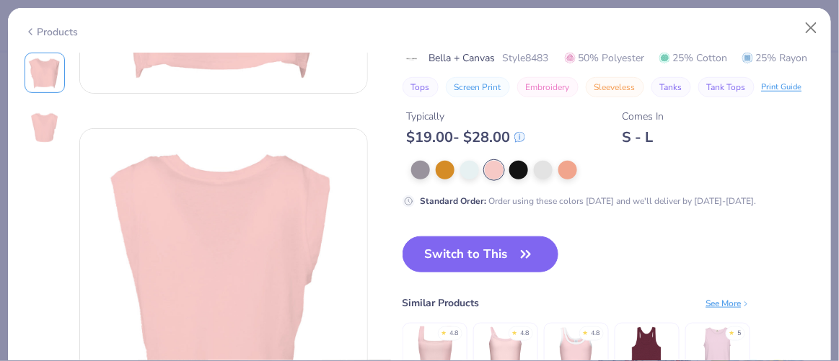
scroll to position [258, 0]
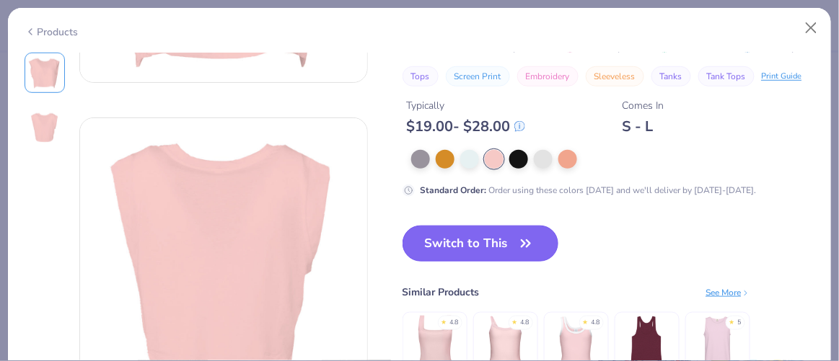
click at [488, 262] on button "Switch to This" at bounding box center [480, 244] width 157 height 36
click at [522, 254] on icon "button" at bounding box center [526, 244] width 20 height 20
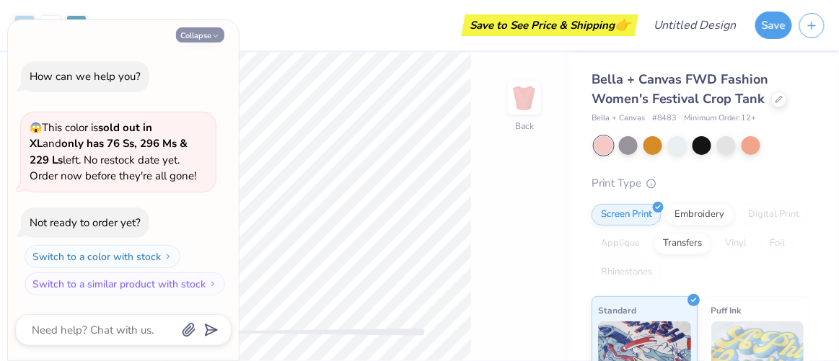
click at [208, 39] on button "Collapse" at bounding box center [200, 34] width 48 height 15
type textarea "x"
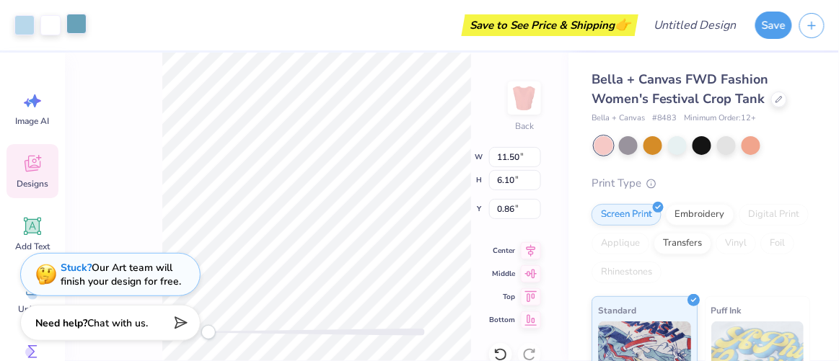
click at [75, 32] on div at bounding box center [76, 24] width 20 height 20
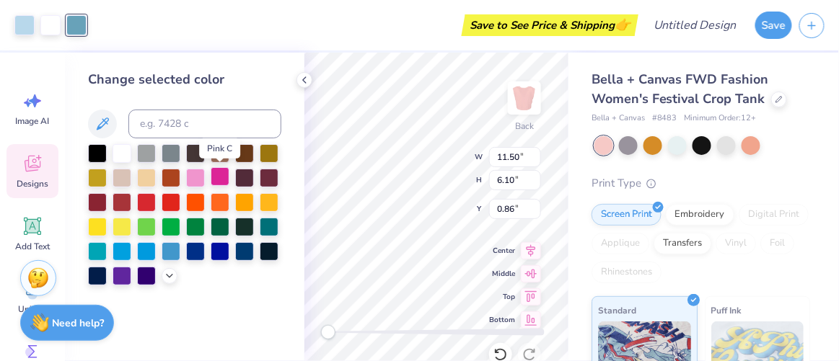
click at [222, 179] on div at bounding box center [220, 176] width 19 height 19
click at [24, 19] on div at bounding box center [24, 24] width 20 height 20
click at [194, 177] on div at bounding box center [195, 176] width 19 height 19
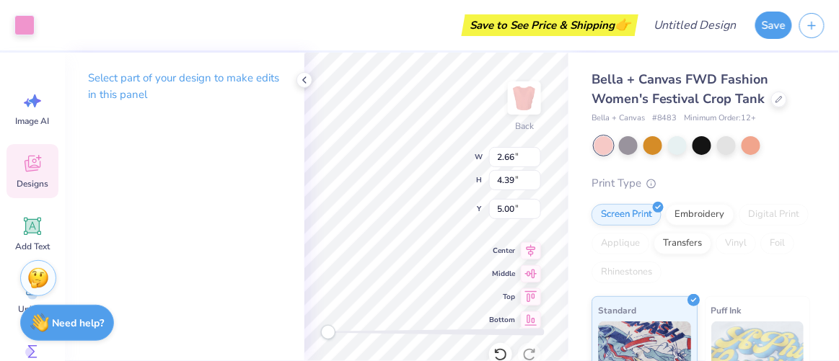
type input "2.73"
type input "4.40"
type input "5.34"
type input "2.54"
type input "4.21"
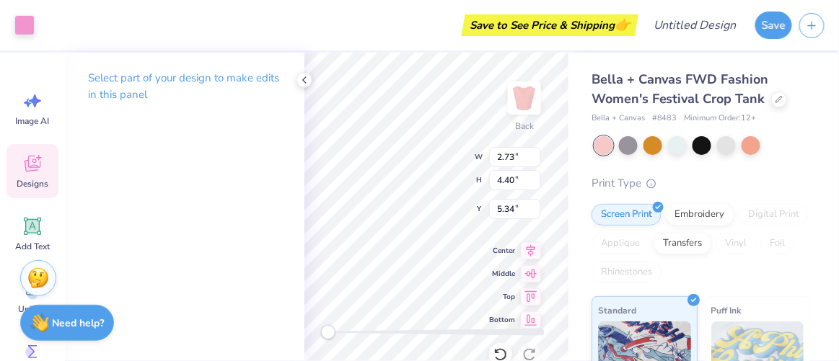
type input "5.44"
click at [301, 83] on icon at bounding box center [305, 80] width 12 height 12
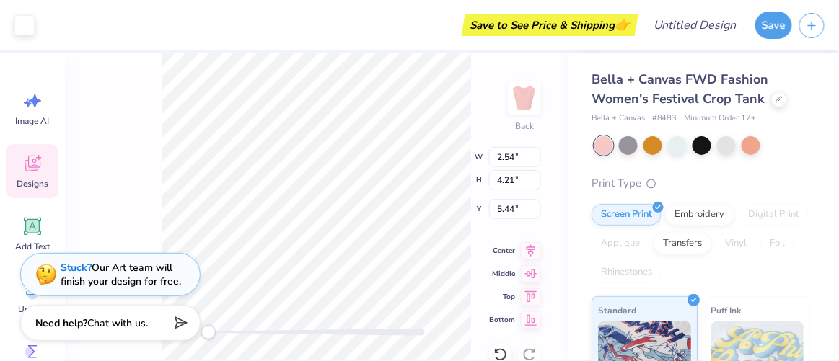
type input "2.66"
type input "4.39"
type input "5.00"
type input "2.54"
type input "4.21"
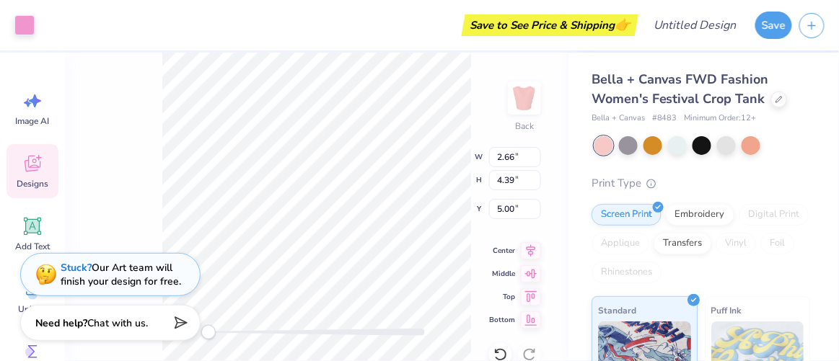
type input "5.44"
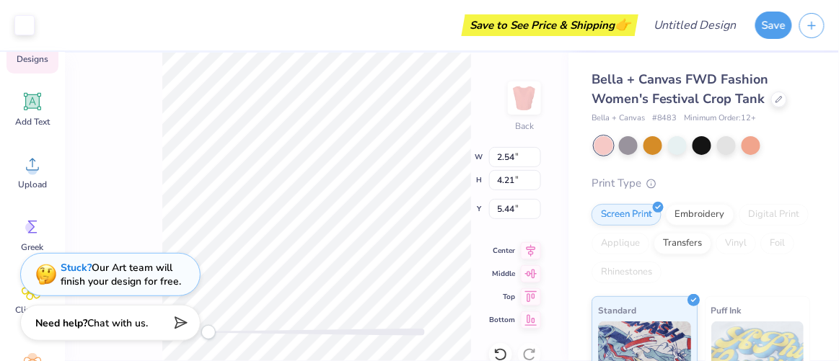
scroll to position [124, 0]
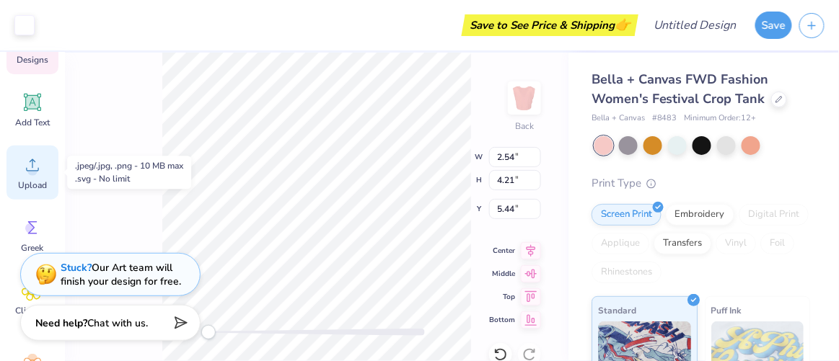
click at [35, 175] on circle at bounding box center [32, 171] width 10 height 10
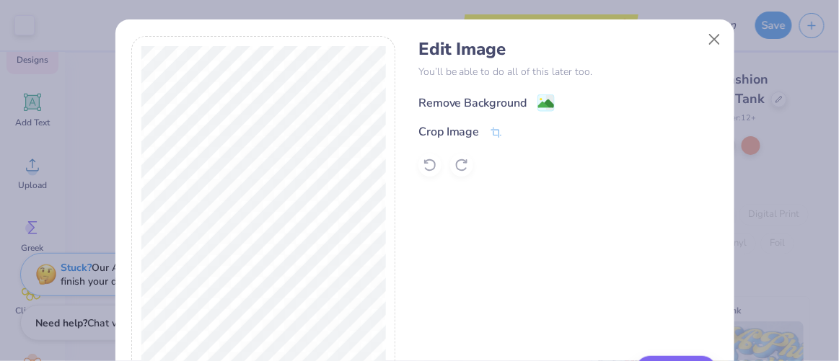
click at [538, 109] on image at bounding box center [546, 104] width 16 height 16
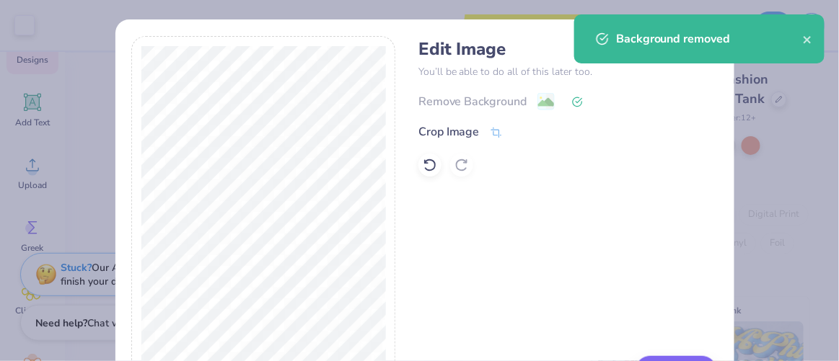
scroll to position [62, 0]
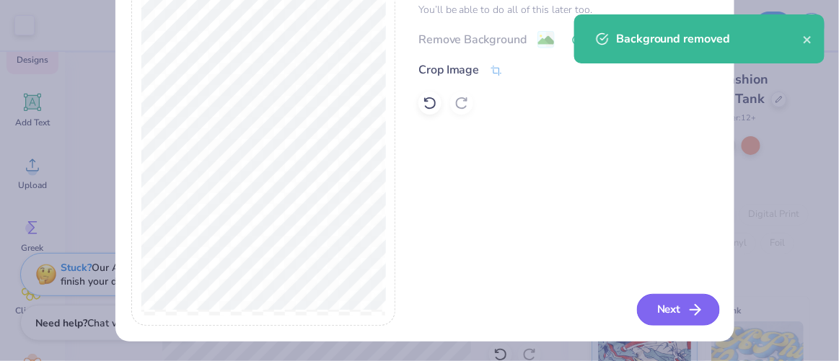
click at [668, 307] on button "Next" at bounding box center [678, 310] width 83 height 32
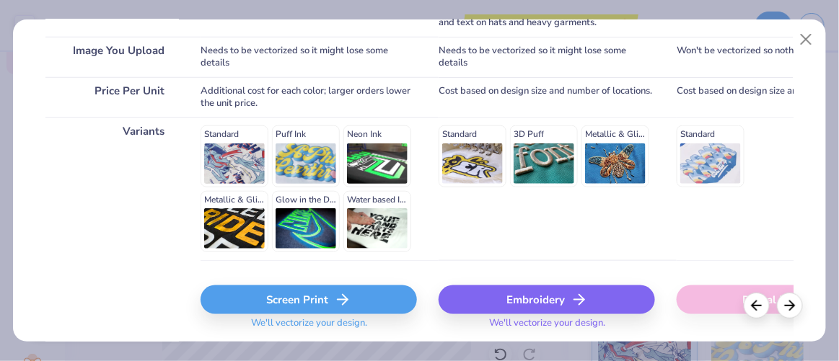
scroll to position [312, 0]
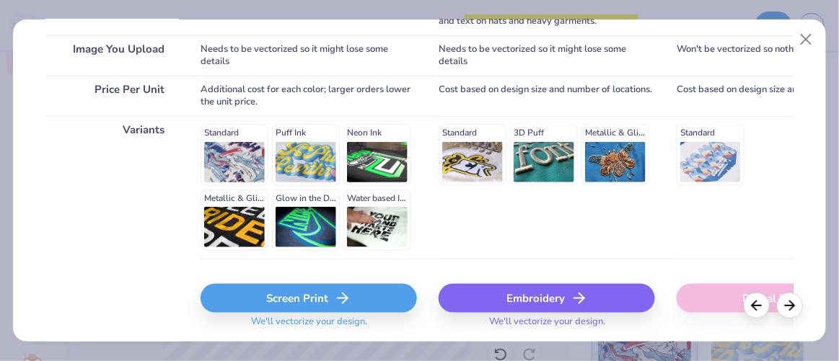
click at [359, 292] on div "Screen Print" at bounding box center [309, 298] width 216 height 29
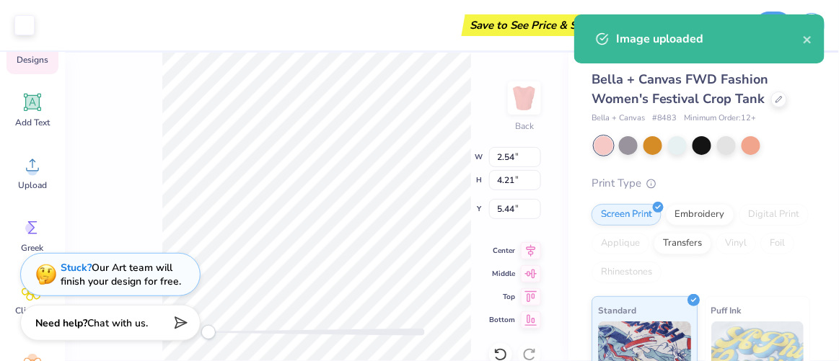
type input "12.47"
type input "8.41"
type input "3.79"
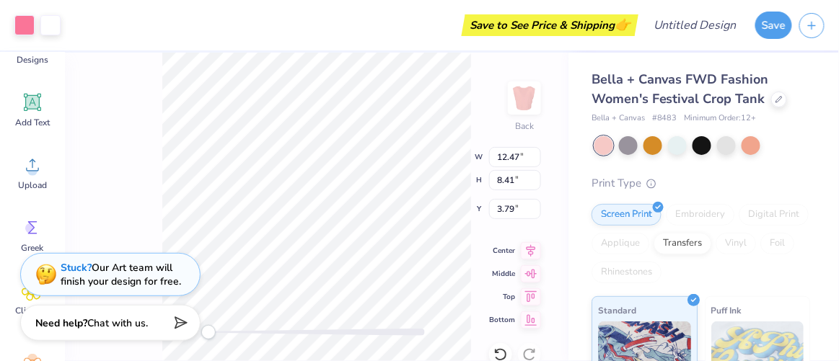
type input "2.63"
type input "4.48"
type input "5.30"
type input "3.62"
type input "3.02"
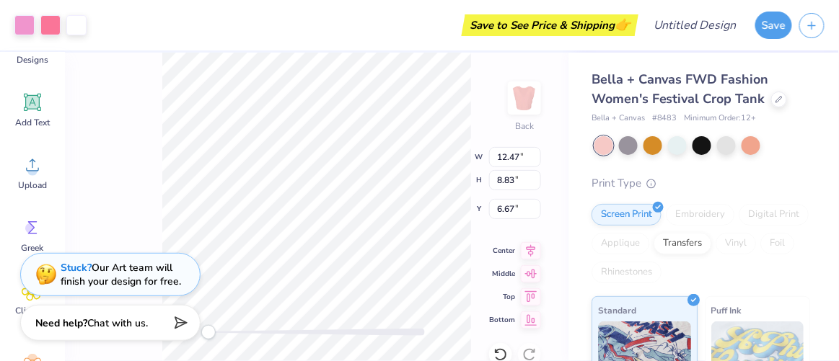
type input "11.43"
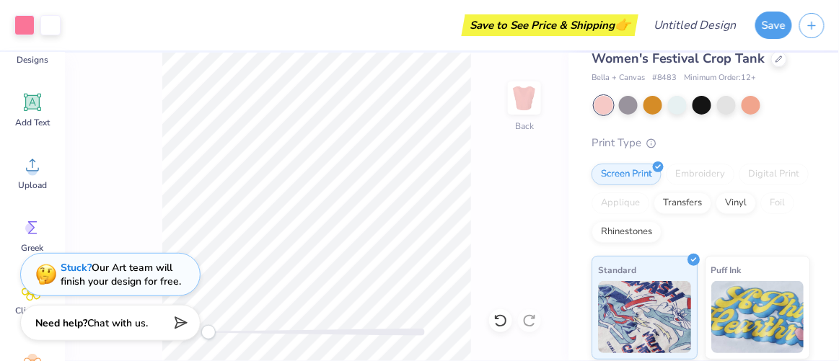
scroll to position [40, 0]
click at [19, 25] on div at bounding box center [24, 24] width 20 height 20
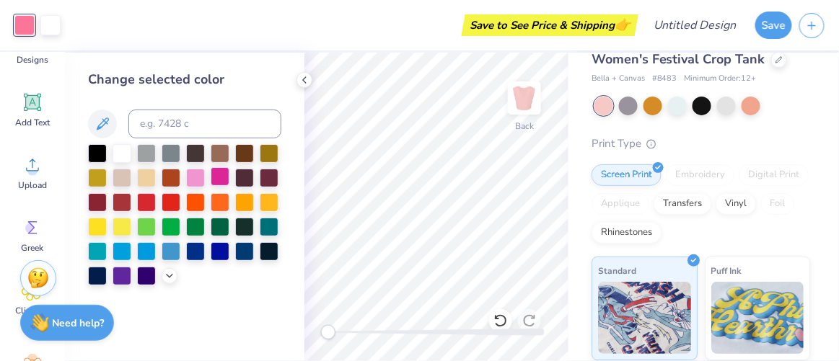
click at [219, 173] on div at bounding box center [220, 176] width 19 height 19
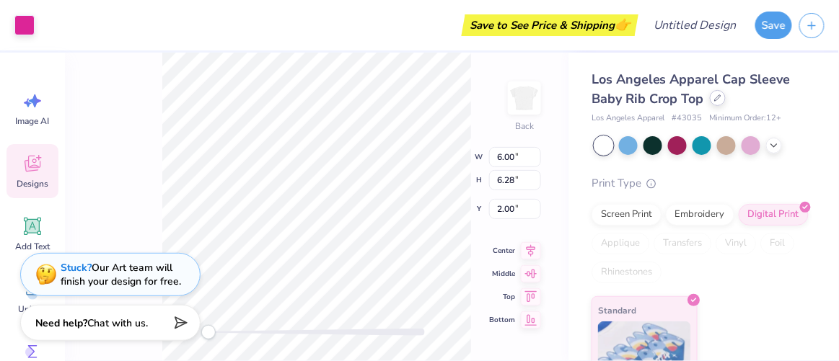
click at [715, 98] on icon at bounding box center [717, 97] width 7 height 7
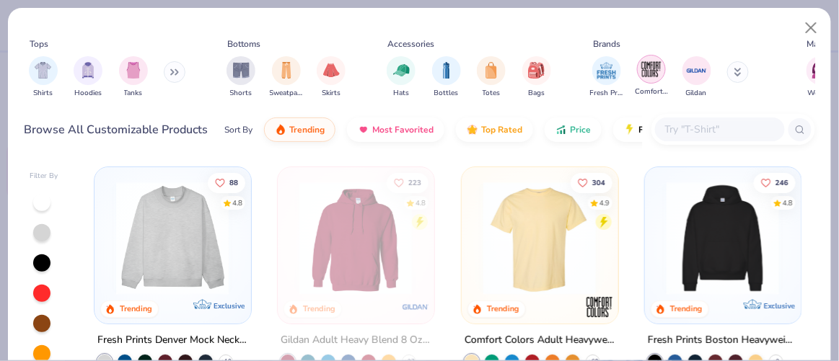
click at [646, 72] on img "filter for Comfort Colors" at bounding box center [651, 69] width 22 height 22
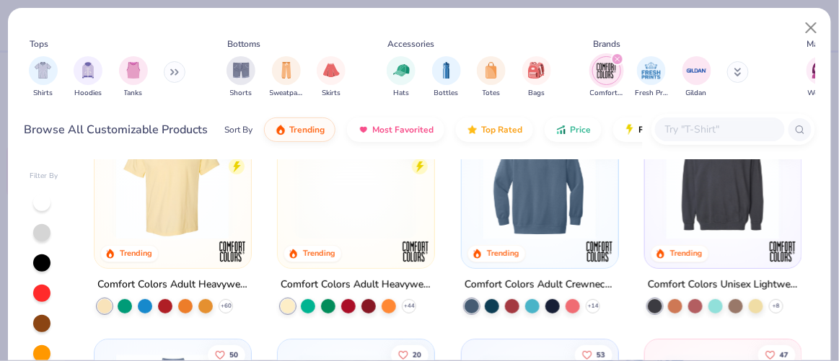
scroll to position [56, 0]
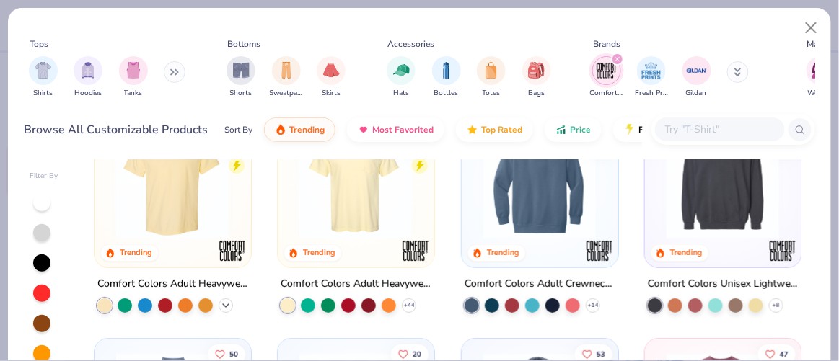
click at [220, 305] on icon at bounding box center [226, 305] width 12 height 12
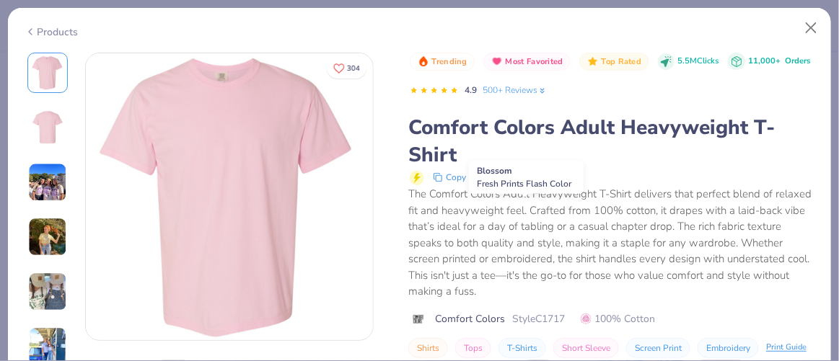
scroll to position [1761, 0]
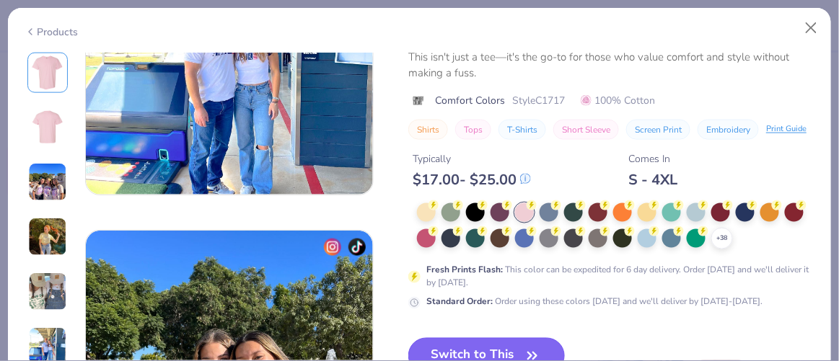
click at [500, 345] on button "Switch to This" at bounding box center [486, 356] width 157 height 36
click at [524, 346] on icon "button" at bounding box center [532, 356] width 20 height 20
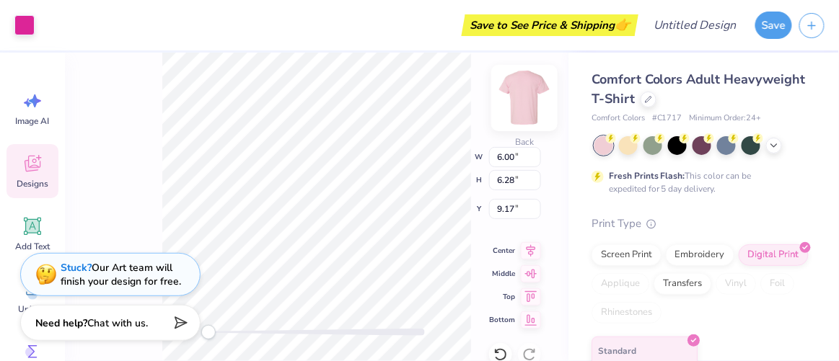
click at [527, 99] on img at bounding box center [524, 98] width 58 height 58
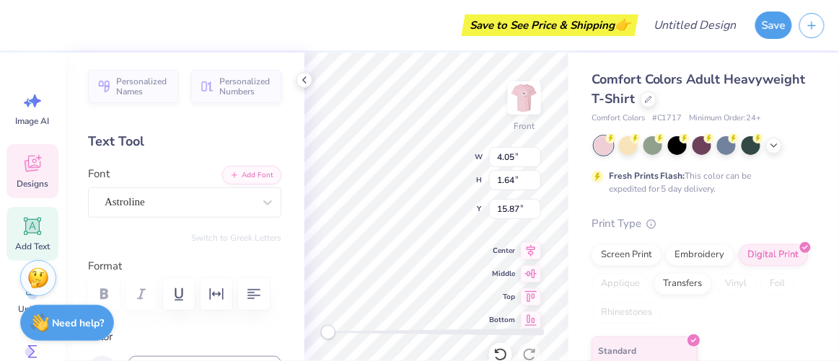
scroll to position [11, 2]
type textarea "cino dance"
click at [570, 239] on div "Comfort Colors Adult Heavyweight T-Shirt Comfort Colors # C1717 Minimum Order: …" at bounding box center [703, 247] width 270 height 388
type input "9.09"
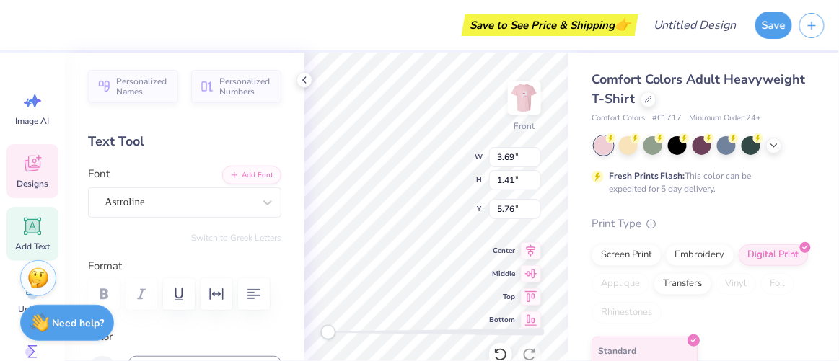
type input "9.49"
type input "7.99"
type input "3.85"
type input "0.94"
type input "5.83"
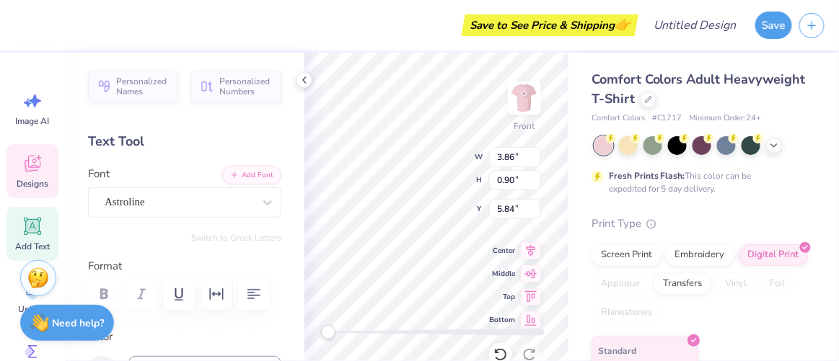
type textarea "CINO Dance"
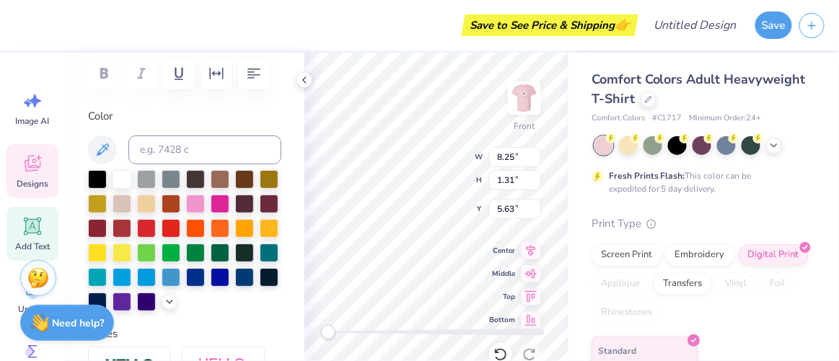
scroll to position [302, 0]
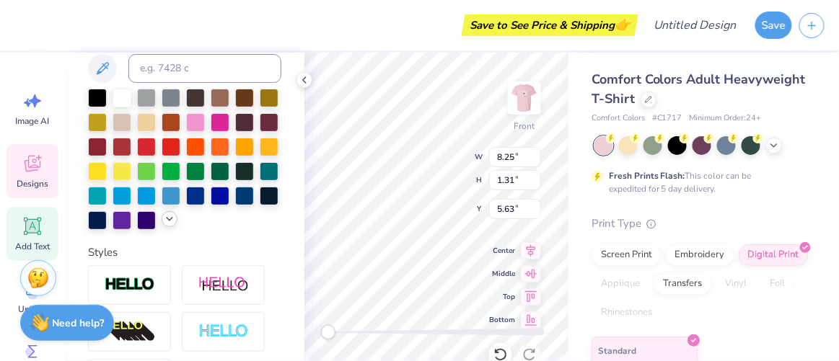
click at [167, 221] on polyline at bounding box center [170, 219] width 6 height 3
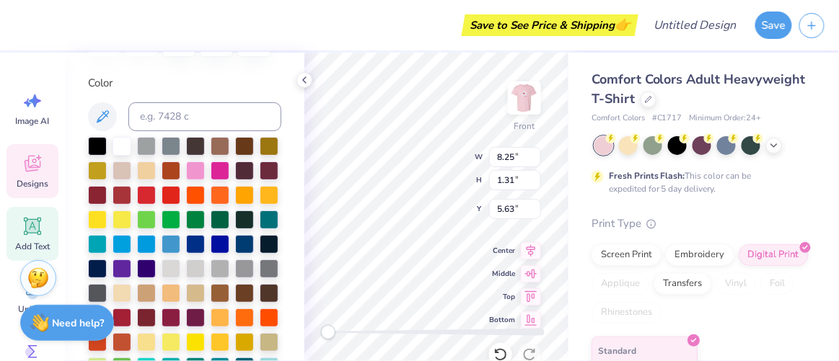
scroll to position [252, 0]
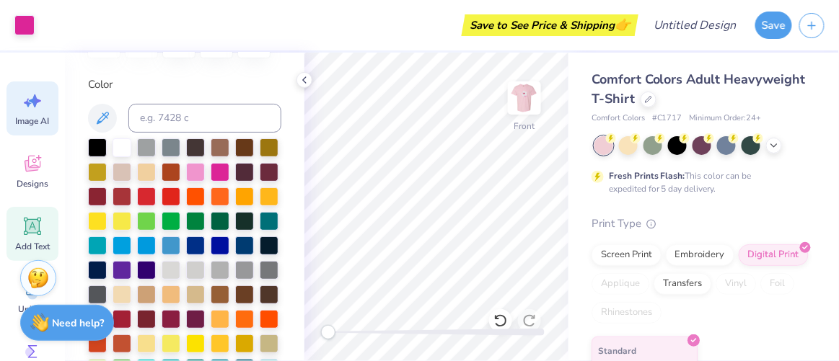
click at [40, 107] on icon at bounding box center [33, 101] width 22 height 22
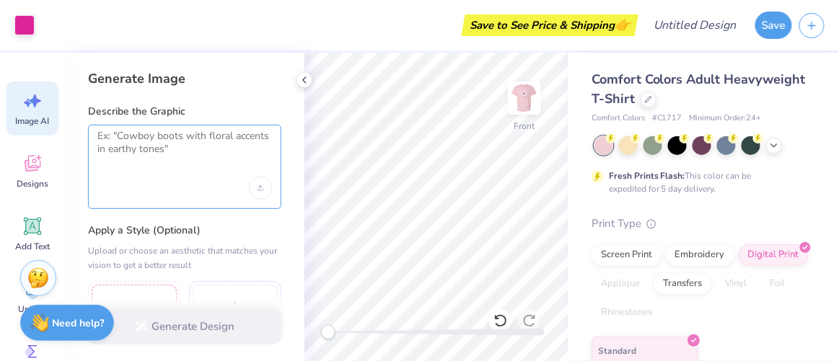
click at [122, 135] on textarea at bounding box center [184, 148] width 175 height 36
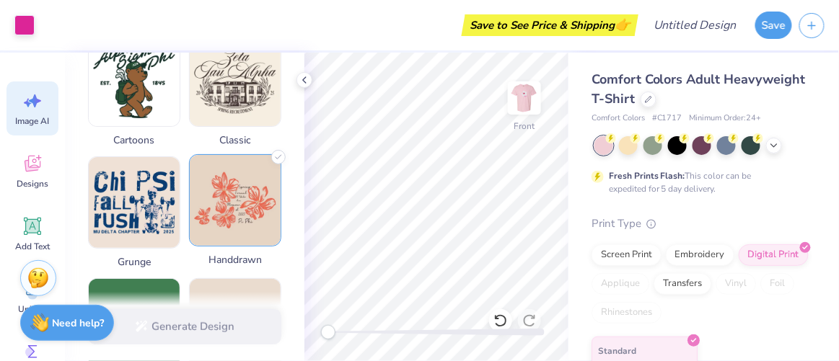
scroll to position [613, 0]
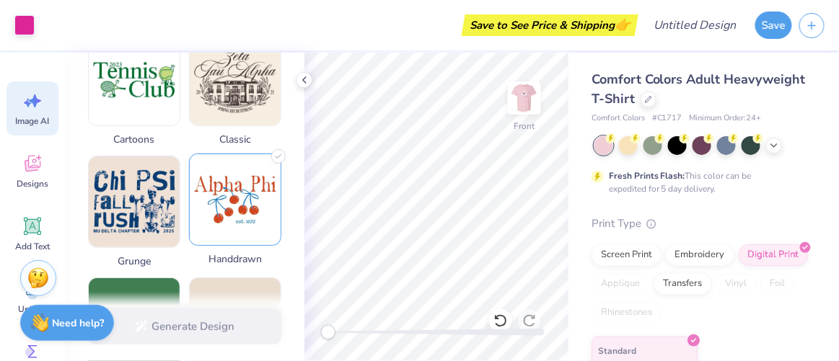
click at [211, 195] on img at bounding box center [235, 199] width 91 height 91
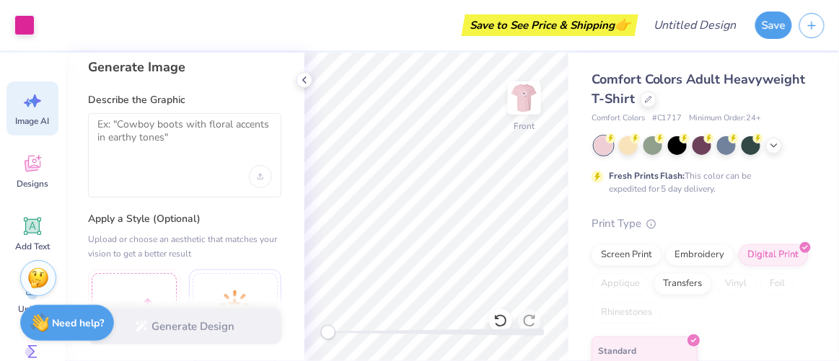
scroll to position [10, 0]
click at [184, 145] on textarea at bounding box center [184, 138] width 175 height 36
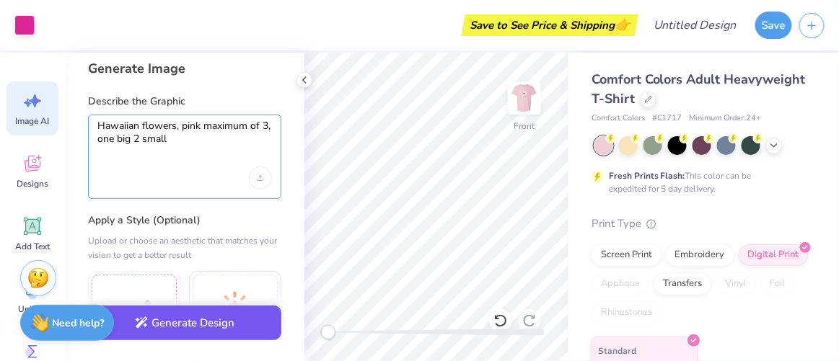
type textarea "Hawaiian flowers, pink maximum of 3, one big 2 small"
click at [206, 322] on button "Generate Design" at bounding box center [184, 323] width 193 height 35
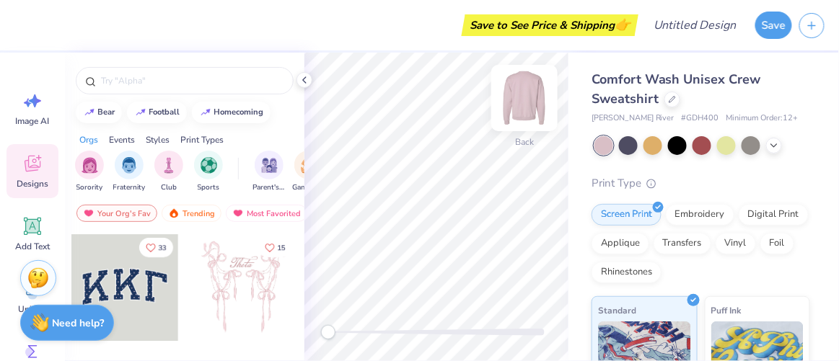
click at [522, 98] on img at bounding box center [524, 98] width 58 height 58
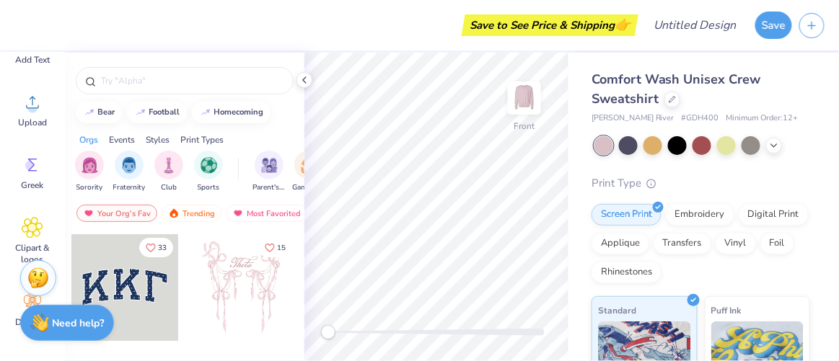
scroll to position [190, 0]
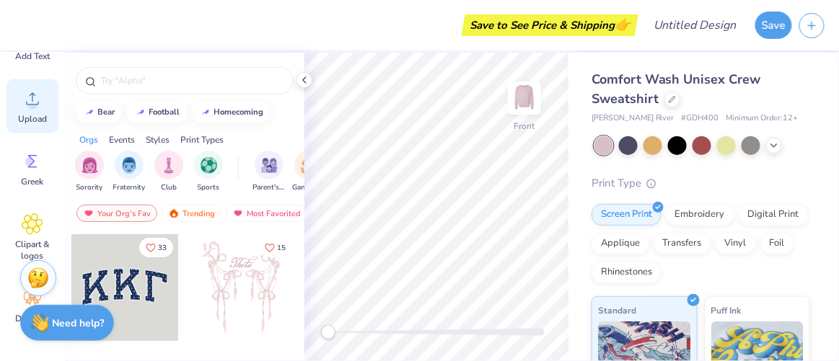
click at [42, 115] on span "Upload" at bounding box center [32, 119] width 29 height 12
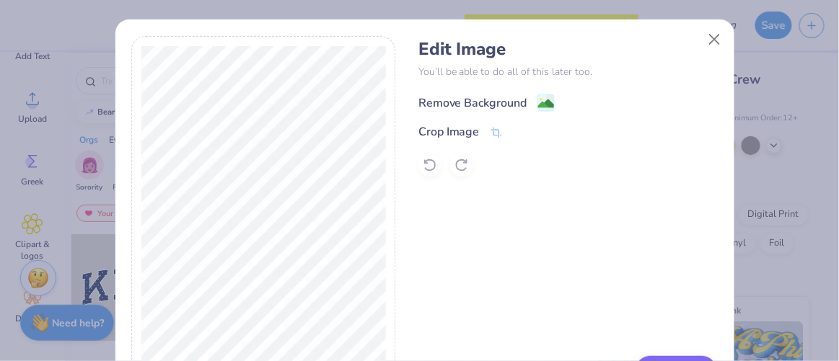
click at [538, 101] on image at bounding box center [546, 104] width 16 height 16
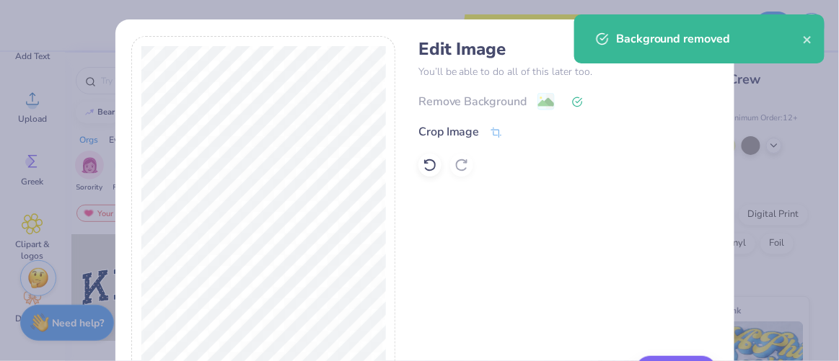
scroll to position [62, 0]
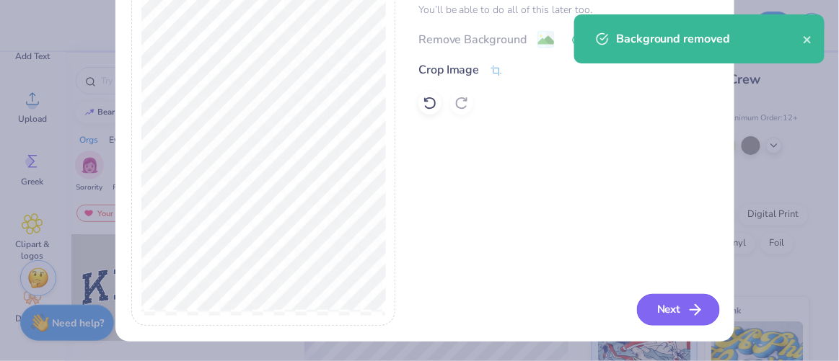
click at [661, 301] on button "Next" at bounding box center [678, 310] width 83 height 32
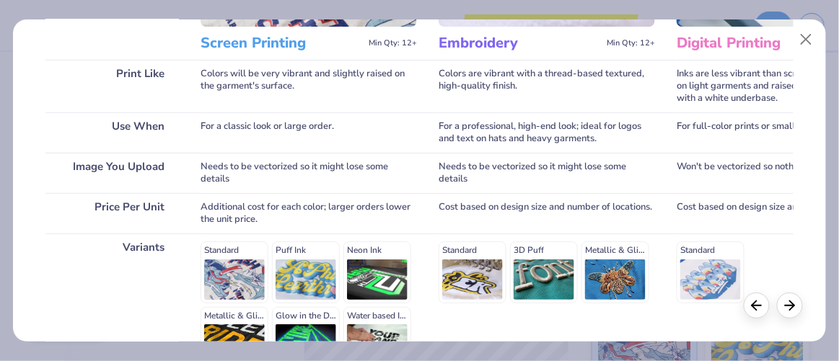
scroll to position [356, 0]
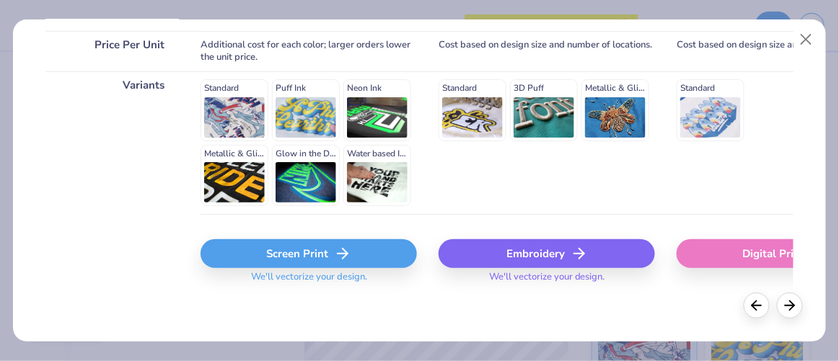
click at [343, 250] on icon at bounding box center [342, 253] width 17 height 17
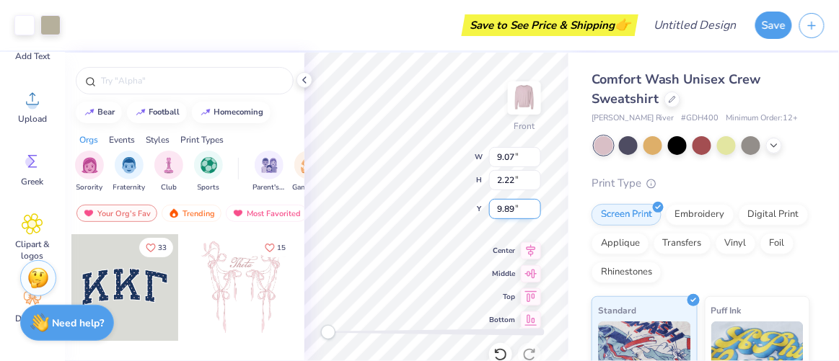
click at [503, 200] on div "Front W 9.07 9.07 " H 2.22 2.22 " Y 9.89 9.89 " Center Middle Top Bottom" at bounding box center [436, 207] width 264 height 309
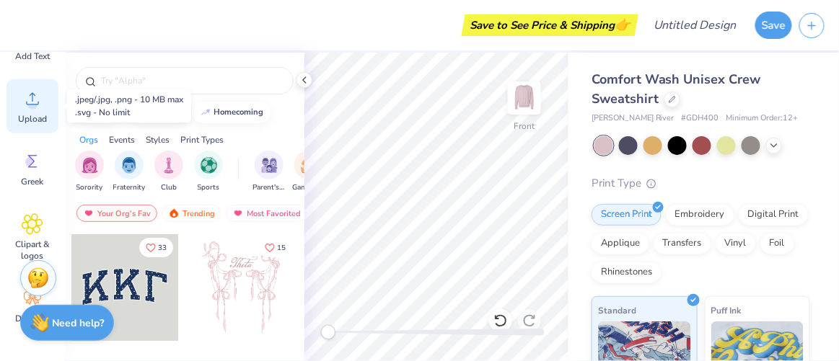
click at [37, 99] on icon at bounding box center [33, 99] width 22 height 22
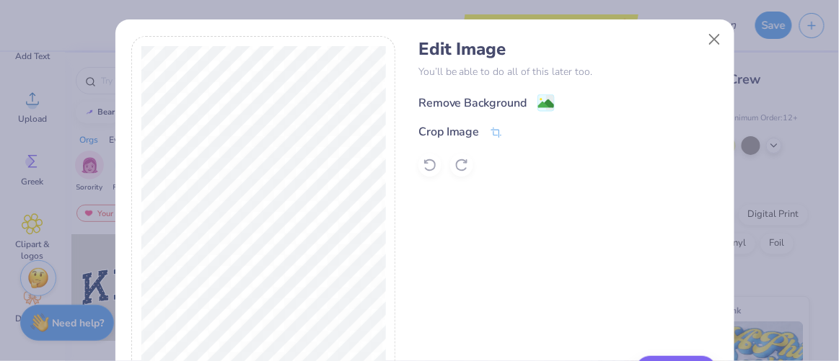
click at [539, 102] on image at bounding box center [546, 104] width 16 height 16
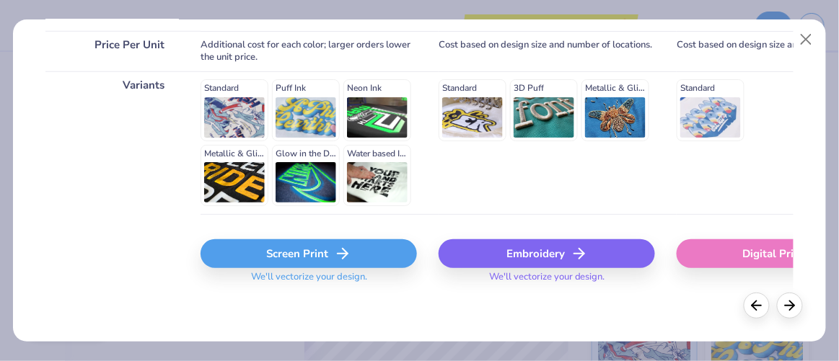
click at [330, 250] on div "Screen Print" at bounding box center [309, 253] width 216 height 29
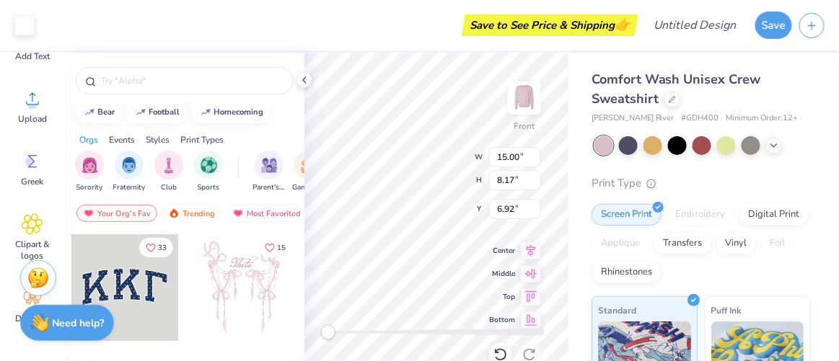
click at [569, 167] on div "Comfort Wash Unisex Crew Sweatshirt [PERSON_NAME] River # GDH400 Minimum Order:…" at bounding box center [703, 338] width 270 height 570
click at [576, 200] on div "Comfort Wash Unisex Crew Sweatshirt [PERSON_NAME] River # GDH400 Minimum Order:…" at bounding box center [703, 338] width 270 height 570
click at [30, 27] on div at bounding box center [24, 24] width 20 height 20
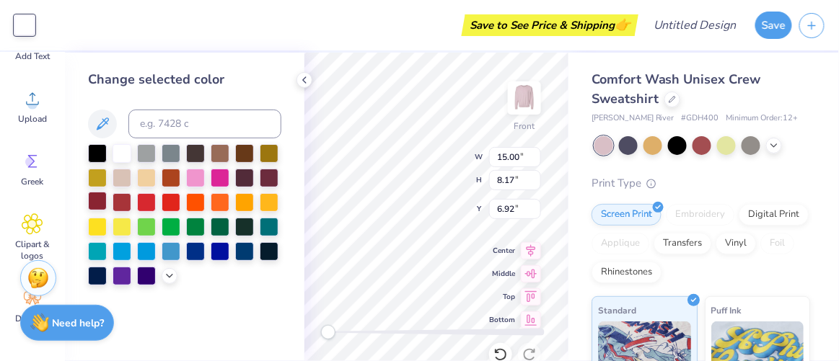
click at [96, 196] on div at bounding box center [97, 201] width 19 height 19
click at [268, 174] on div at bounding box center [269, 176] width 19 height 19
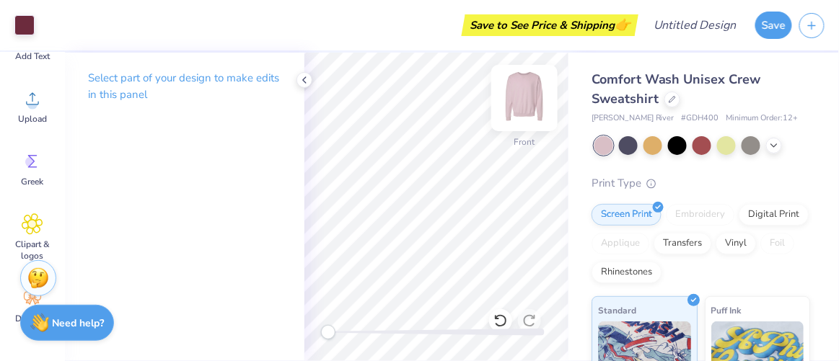
click at [524, 102] on img at bounding box center [524, 98] width 58 height 58
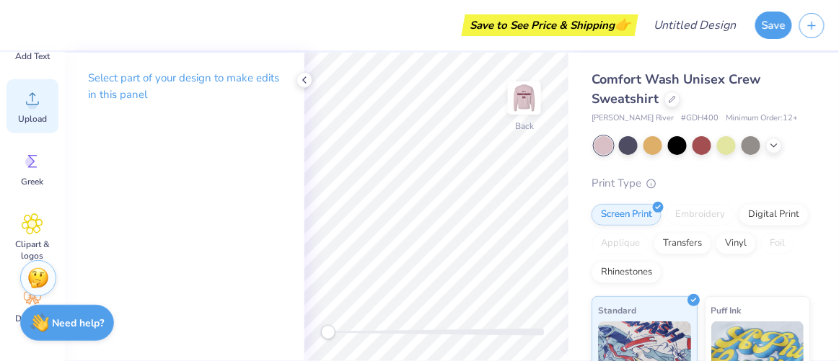
click at [27, 108] on icon at bounding box center [33, 99] width 22 height 22
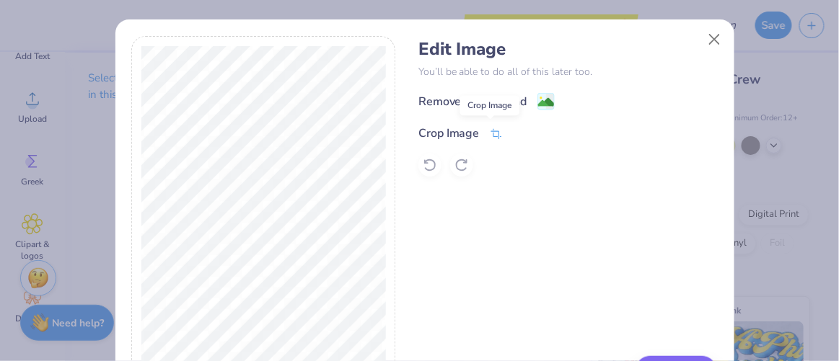
click at [490, 130] on icon at bounding box center [496, 134] width 13 height 13
click at [516, 130] on icon at bounding box center [520, 132] width 9 height 9
click at [538, 101] on image at bounding box center [546, 104] width 16 height 16
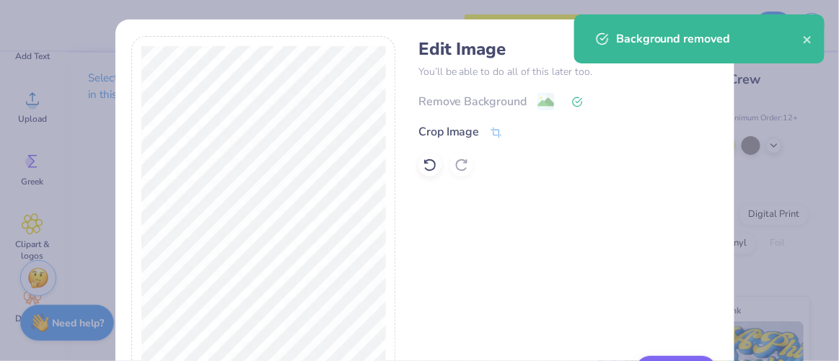
scroll to position [62, 0]
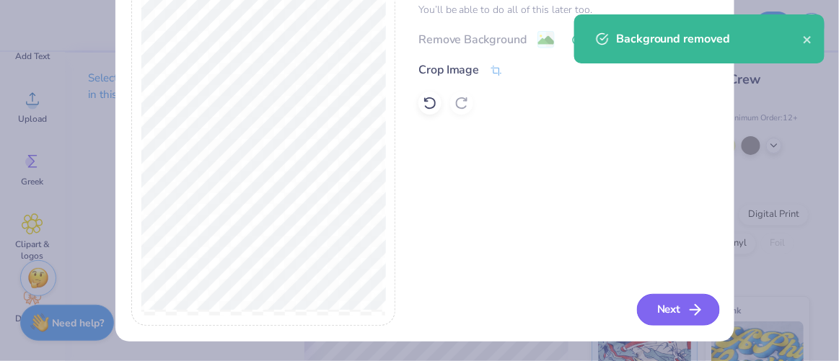
click at [664, 312] on button "Next" at bounding box center [678, 310] width 83 height 32
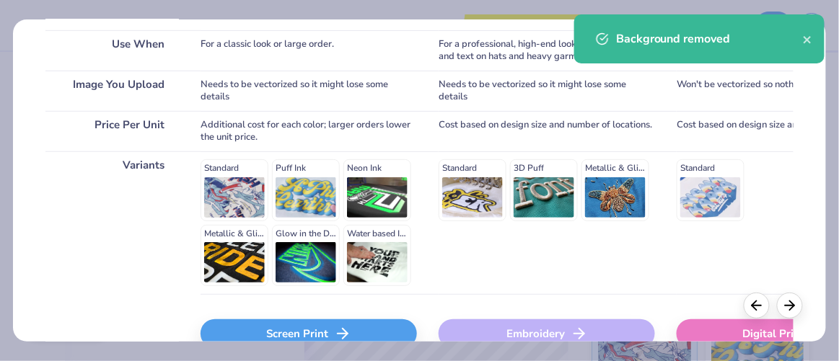
scroll to position [356, 0]
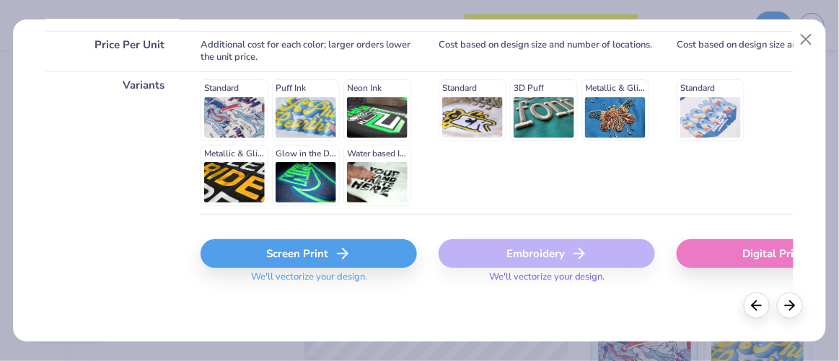
click at [291, 257] on div "Screen Print" at bounding box center [309, 253] width 216 height 29
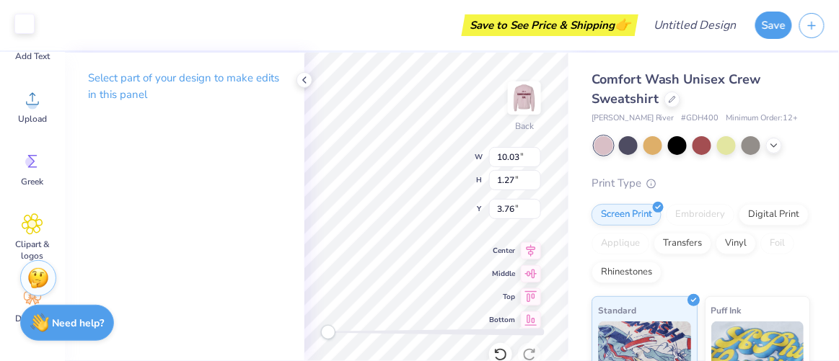
click at [26, 22] on div at bounding box center [24, 24] width 20 height 20
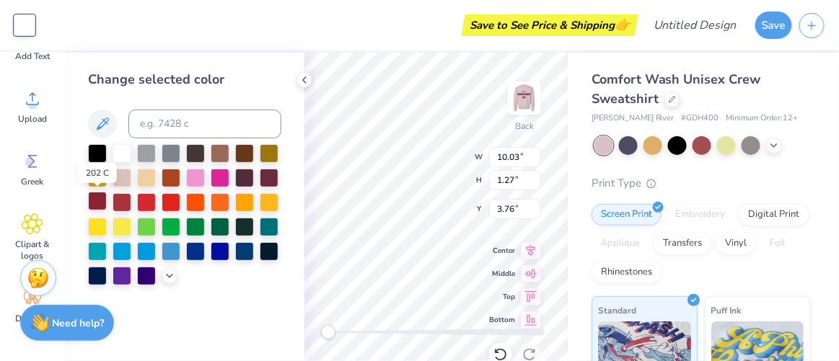
click at [103, 198] on div at bounding box center [97, 201] width 19 height 19
click at [270, 175] on div at bounding box center [269, 176] width 19 height 19
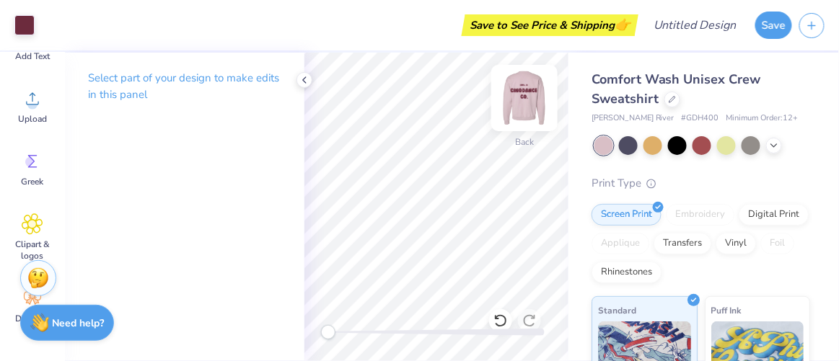
click at [516, 97] on img at bounding box center [524, 98] width 58 height 58
click at [516, 100] on img at bounding box center [524, 98] width 58 height 58
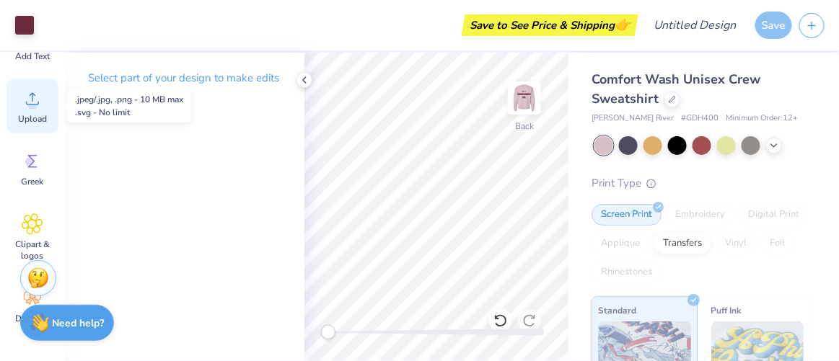
click at [36, 101] on circle at bounding box center [32, 105] width 10 height 10
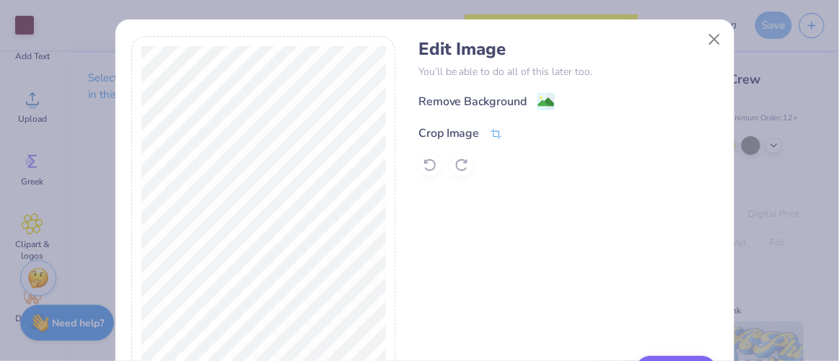
click at [490, 133] on icon at bounding box center [496, 134] width 13 height 13
click at [516, 134] on icon at bounding box center [520, 132] width 9 height 9
click at [545, 103] on image at bounding box center [546, 104] width 16 height 16
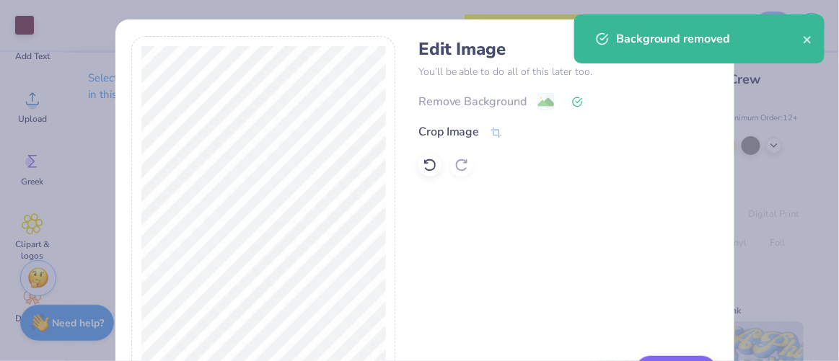
scroll to position [62, 0]
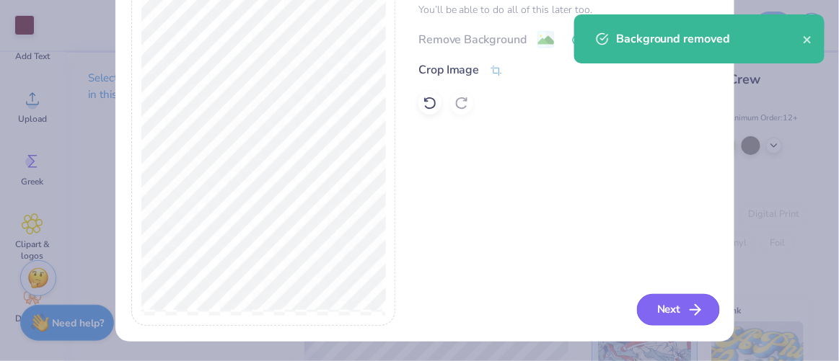
click at [658, 317] on button "Next" at bounding box center [678, 310] width 83 height 32
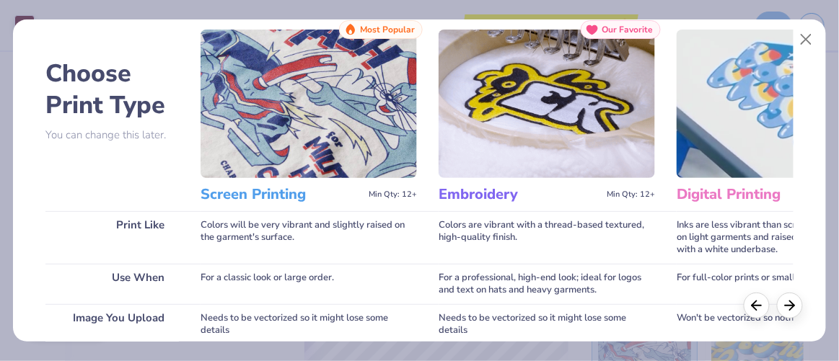
scroll to position [0, 0]
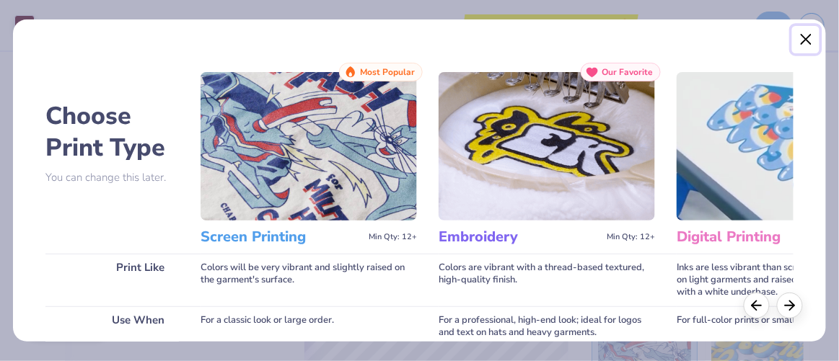
click at [804, 33] on button "Close" at bounding box center [805, 39] width 27 height 27
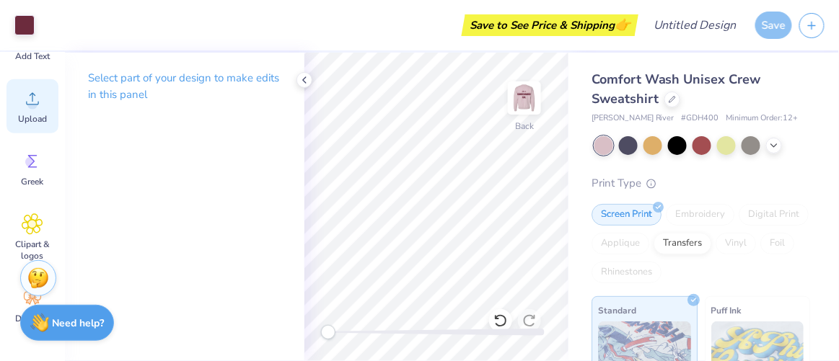
click at [23, 91] on icon at bounding box center [33, 99] width 22 height 22
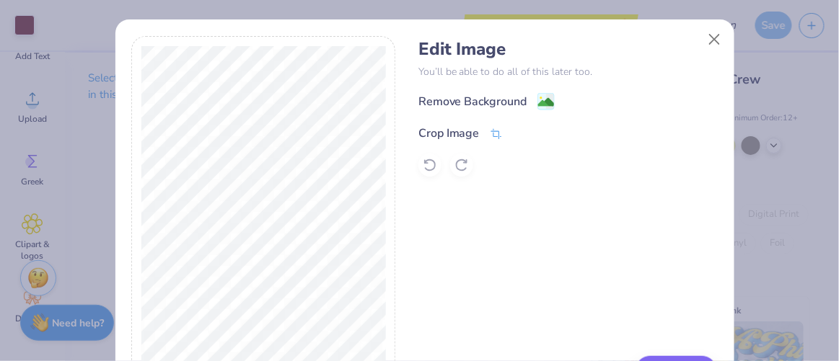
click at [490, 128] on icon at bounding box center [496, 134] width 13 height 13
click at [517, 133] on polyline at bounding box center [520, 132] width 6 height 4
click at [542, 100] on image at bounding box center [546, 104] width 16 height 16
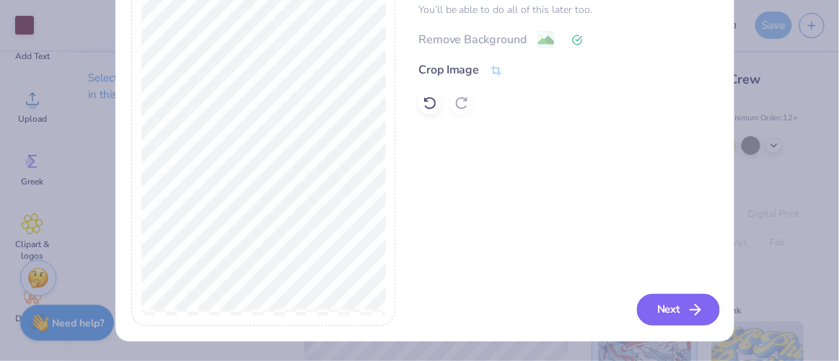
click at [690, 310] on line "button" at bounding box center [695, 310] width 10 height 0
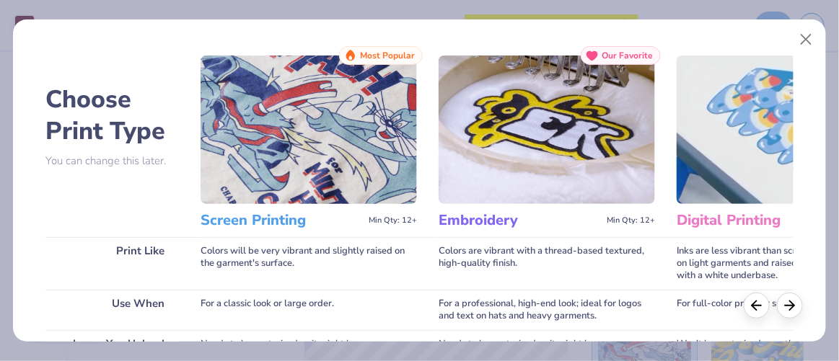
scroll to position [0, 0]
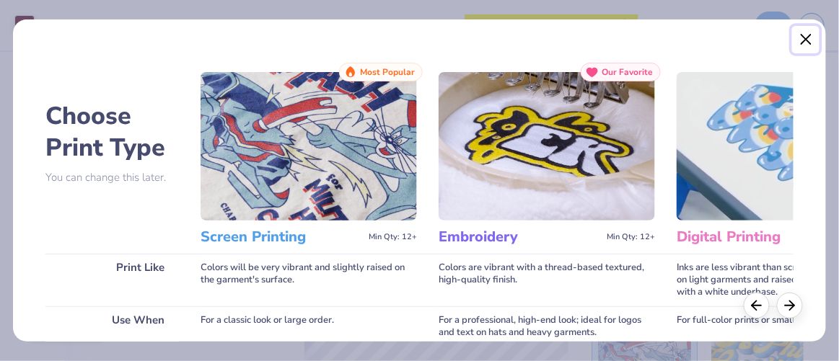
click at [802, 43] on button "Close" at bounding box center [805, 39] width 27 height 27
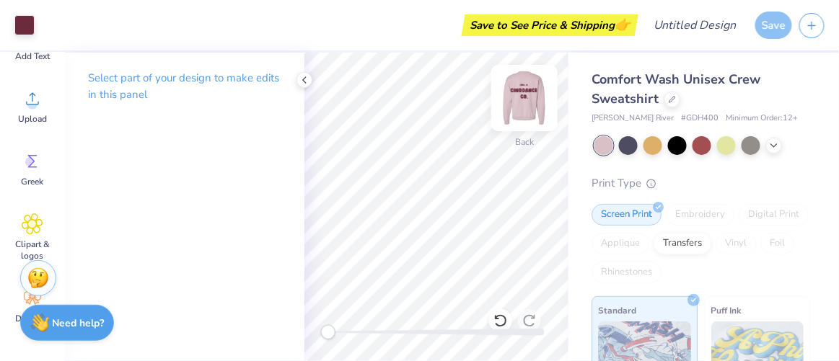
click at [521, 105] on img at bounding box center [524, 98] width 58 height 58
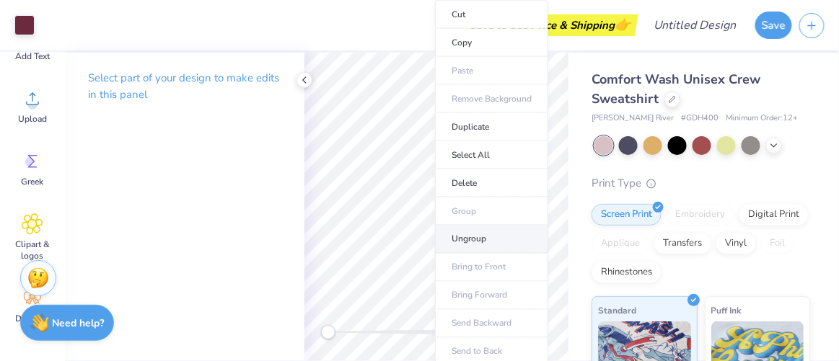
click at [473, 240] on li "Ungroup" at bounding box center [491, 240] width 113 height 28
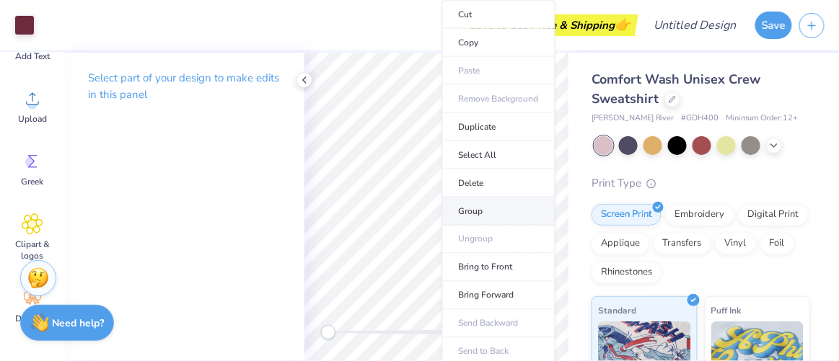
click at [485, 212] on li "Group" at bounding box center [498, 212] width 113 height 28
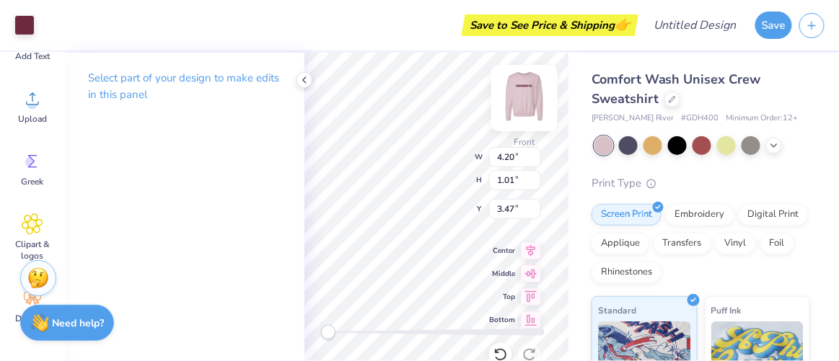
click at [528, 103] on img at bounding box center [524, 98] width 58 height 58
type input "4.65"
type input "1.12"
type input "3.32"
click at [427, 166] on div "Back W 4.65 4.65 " H 1.12 1.12 " Y 3.32 3.32 " Center Middle Top Bottom" at bounding box center [436, 207] width 264 height 309
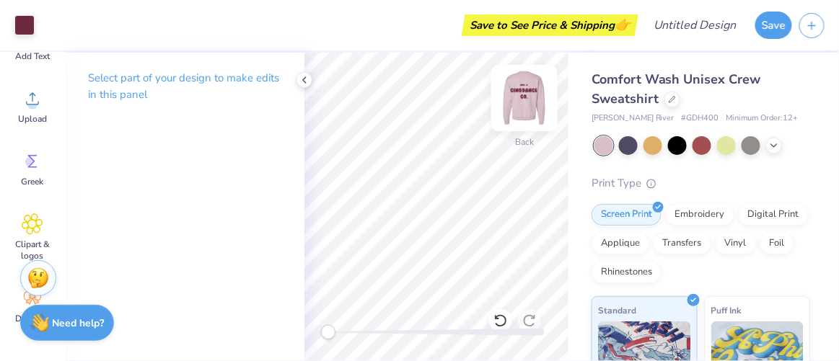
click at [519, 105] on img at bounding box center [524, 98] width 58 height 58
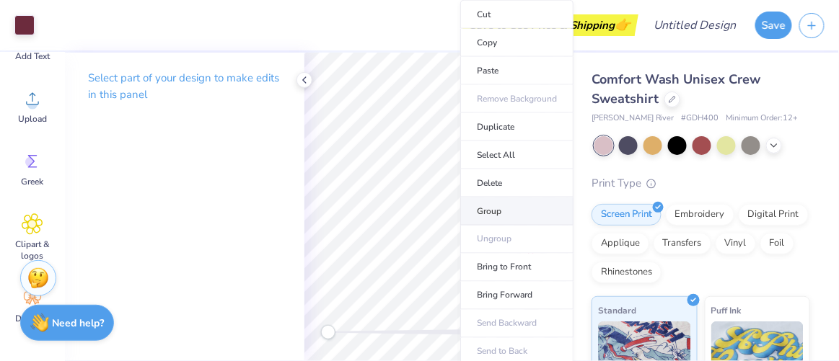
click at [503, 206] on li "Group" at bounding box center [516, 212] width 113 height 28
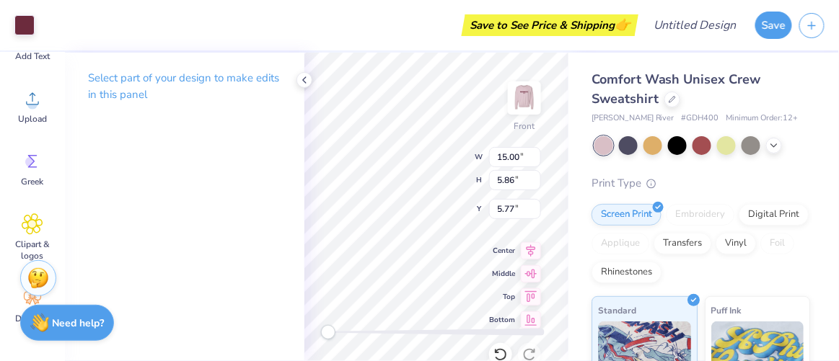
click at [580, 154] on div "Comfort Wash Unisex Crew Sweatshirt [PERSON_NAME] River # GDH400 Minimum Order:…" at bounding box center [703, 338] width 270 height 570
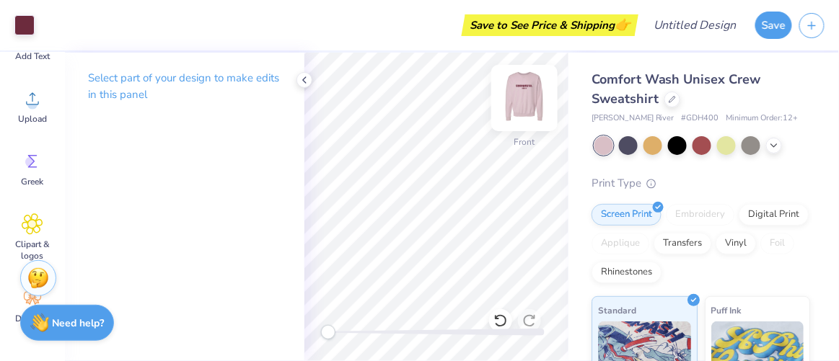
click at [522, 105] on img at bounding box center [524, 98] width 58 height 58
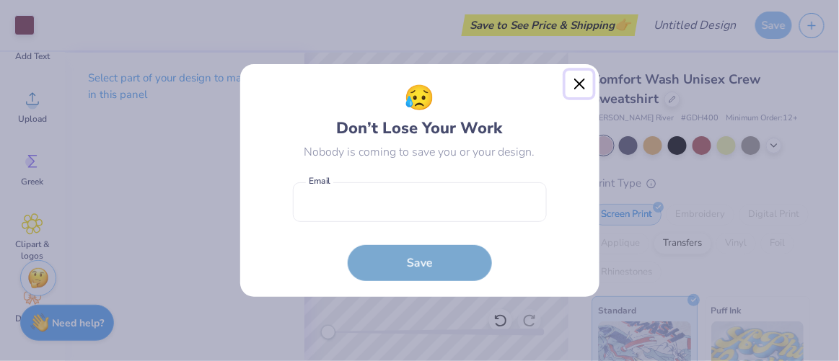
click at [587, 87] on button "Close" at bounding box center [578, 84] width 27 height 27
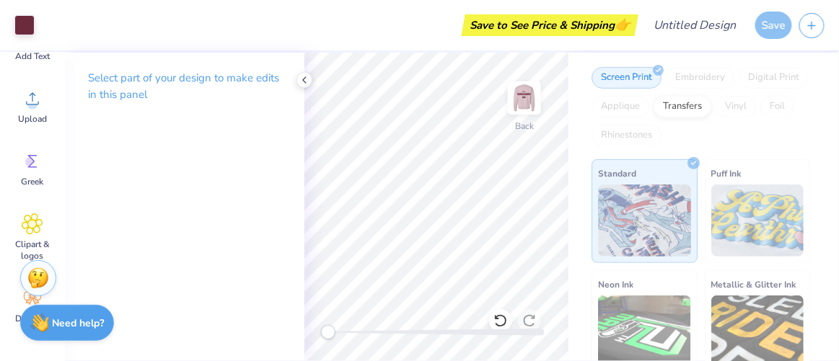
scroll to position [151, 0]
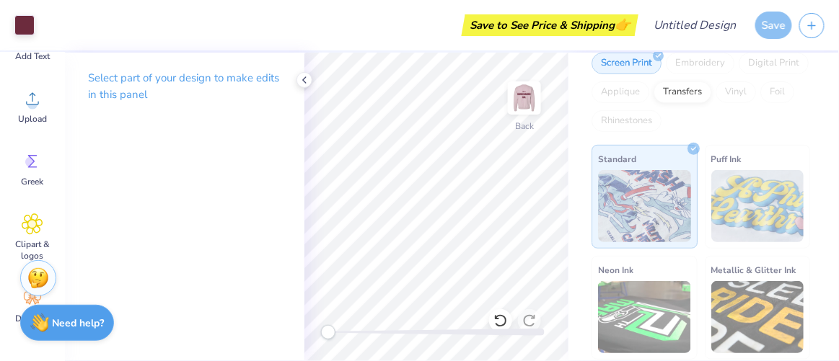
click at [752, 198] on img at bounding box center [757, 206] width 93 height 72
click at [520, 105] on img at bounding box center [524, 98] width 58 height 58
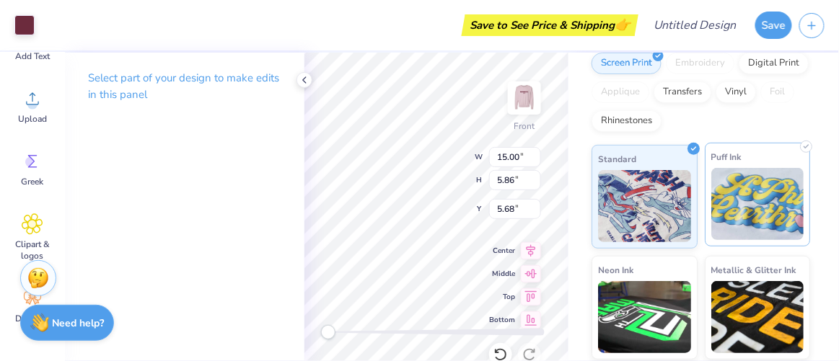
click at [728, 209] on img at bounding box center [757, 204] width 93 height 72
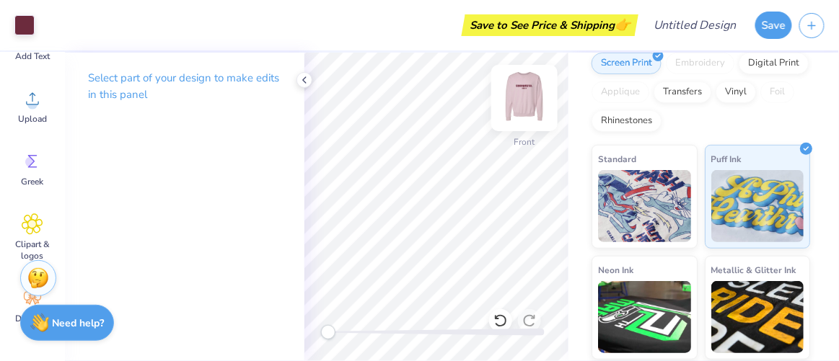
click at [525, 102] on img at bounding box center [524, 98] width 58 height 58
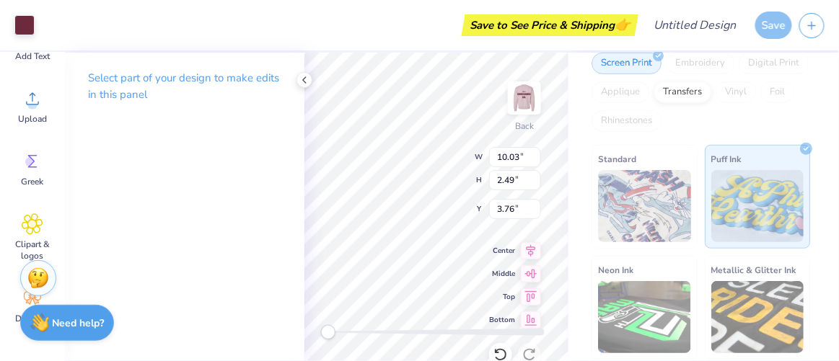
click at [757, 195] on img at bounding box center [757, 206] width 93 height 72
click at [301, 79] on icon at bounding box center [305, 80] width 12 height 12
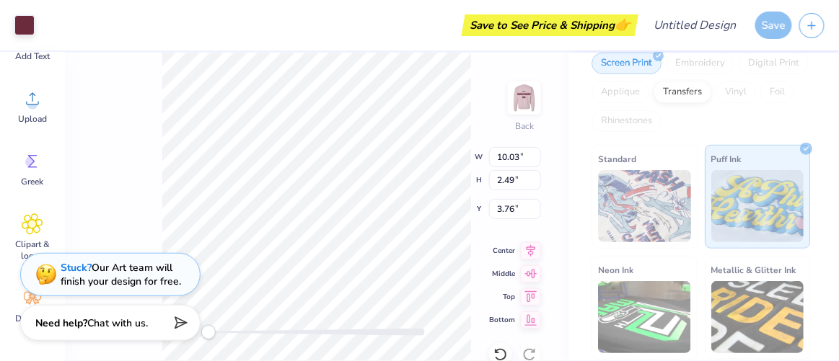
click at [555, 133] on div "Back W 10.03 10.03 " H 2.49 2.49 " Y 3.76 3.76 " Center Middle Top Bottom" at bounding box center [316, 207] width 503 height 309
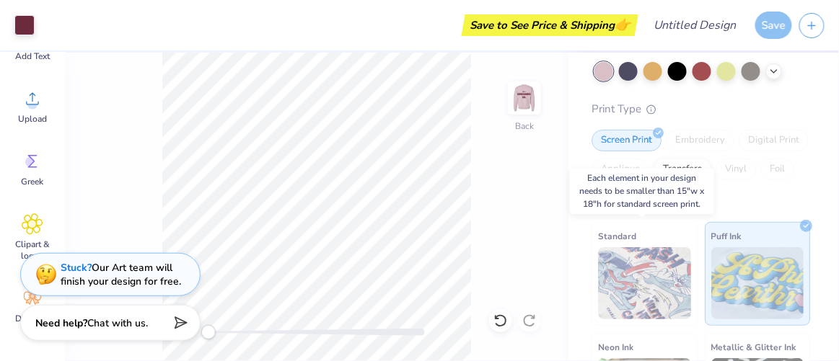
scroll to position [71, 0]
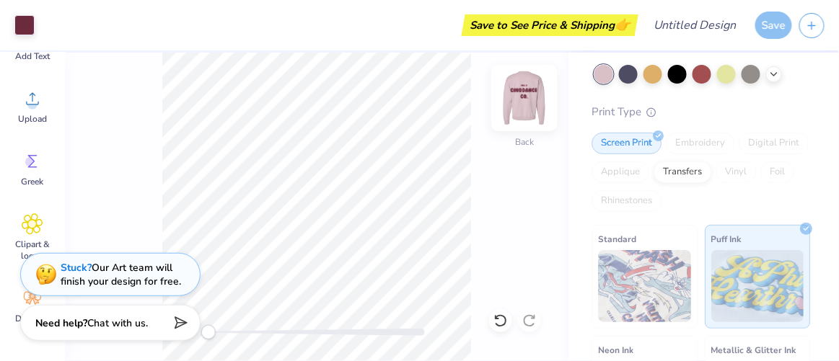
click at [513, 102] on img at bounding box center [524, 98] width 58 height 58
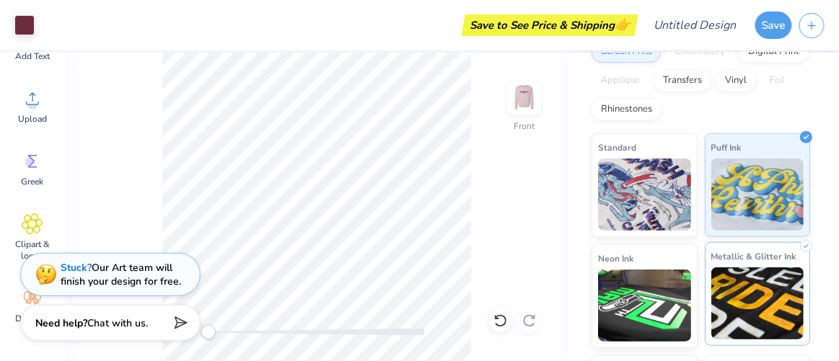
scroll to position [260, 0]
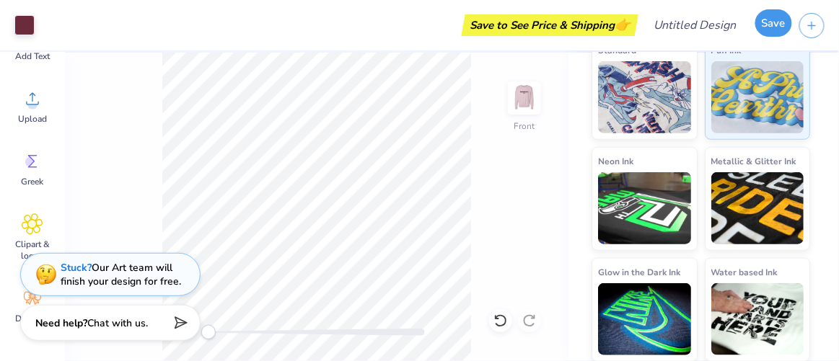
click at [778, 31] on button "Save" at bounding box center [773, 22] width 37 height 27
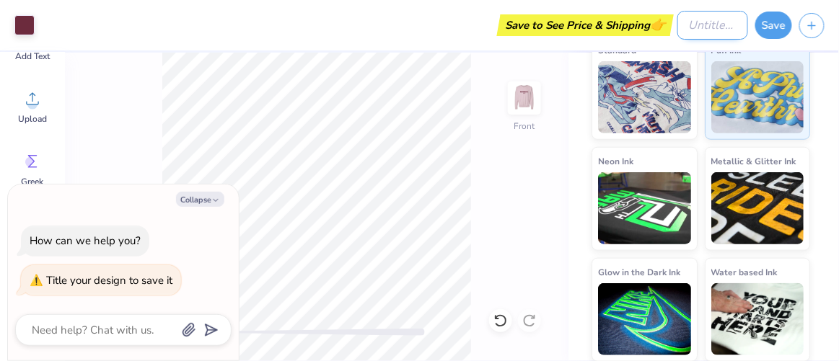
type textarea "x"
click at [686, 22] on input "Design Title" at bounding box center [712, 25] width 71 height 29
type input "W"
type textarea "x"
type input "We"
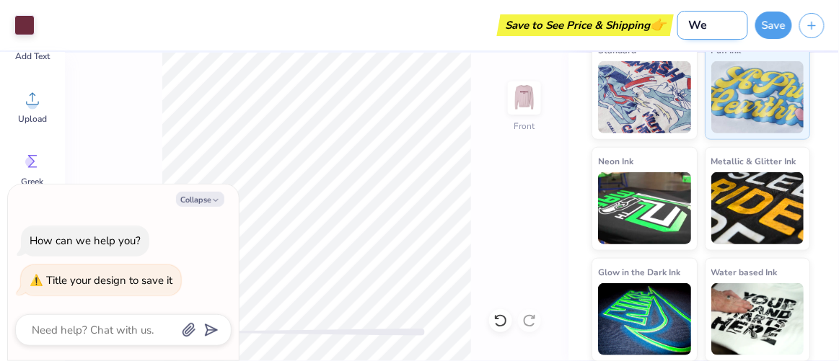
type textarea "x"
type input "Wel"
type textarea "x"
type input "Welc"
type textarea "x"
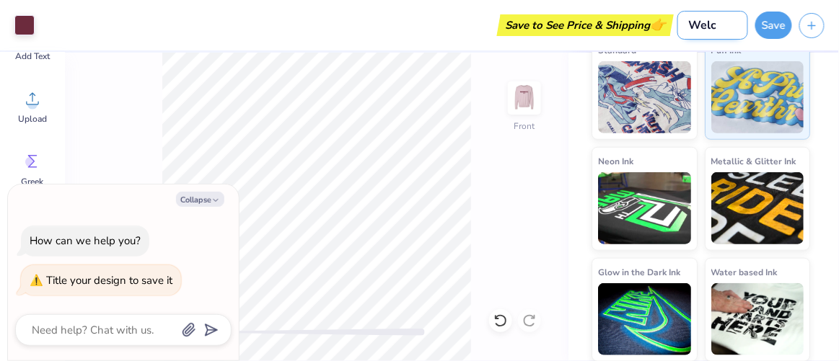
type input "Welco"
type textarea "x"
type input "Welcom"
type textarea "x"
type input "Welcome"
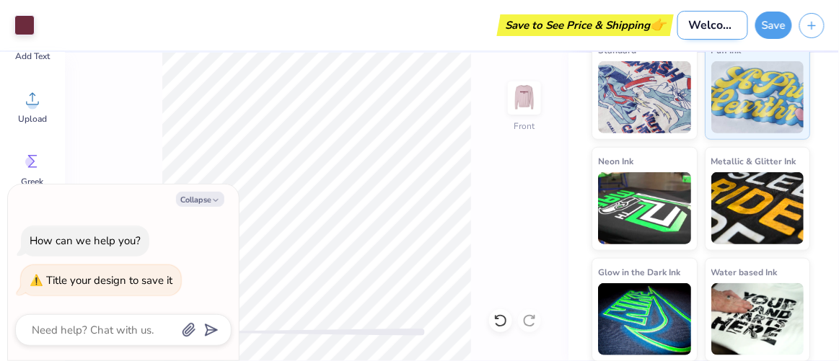
type textarea "x"
type input "Welcome"
type textarea "x"
type input "Welcome P"
type textarea "x"
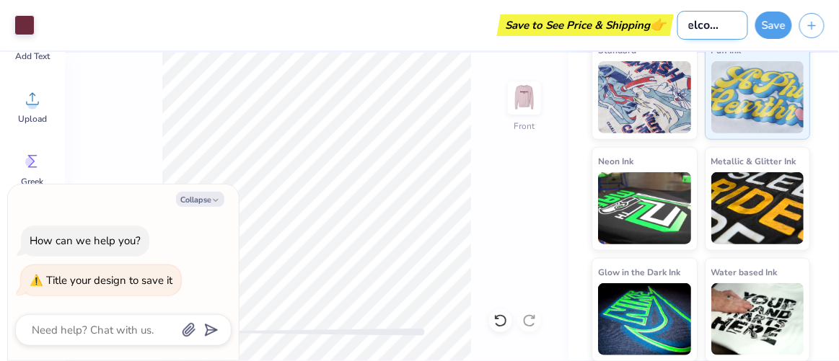
type input "Welcome Pa"
type textarea "x"
type input "Welcome Par"
type textarea "x"
type input "Welcome Part"
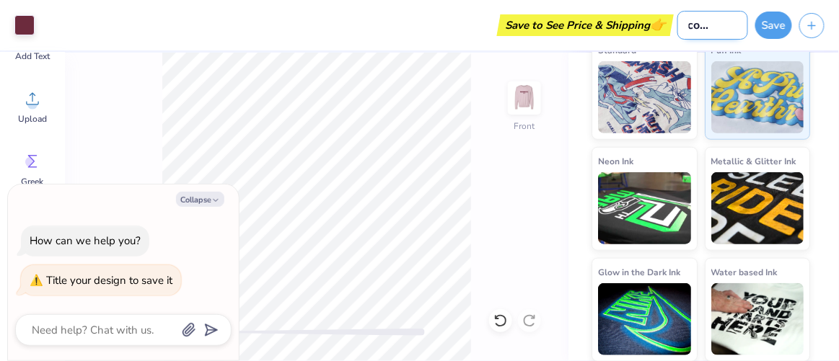
type textarea "x"
type input "Welcome Party"
type textarea "x"
type input "Welcome Party"
type textarea "x"
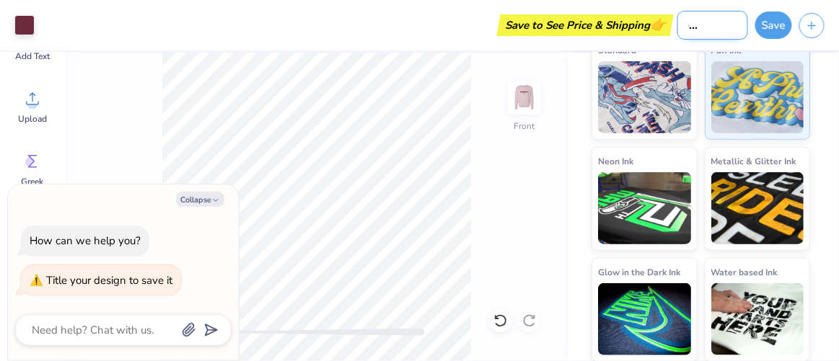
scroll to position [0, 38]
type input "Welcome Party M"
type textarea "x"
type input "Welcome Party Me"
type textarea "x"
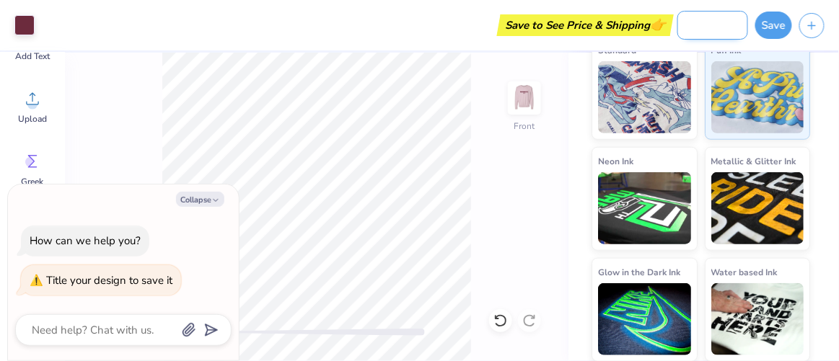
type input "Welcome Party Mer"
type textarea "x"
type input "Welcome Party Merc"
type textarea "x"
type input "Welcome Party Merch"
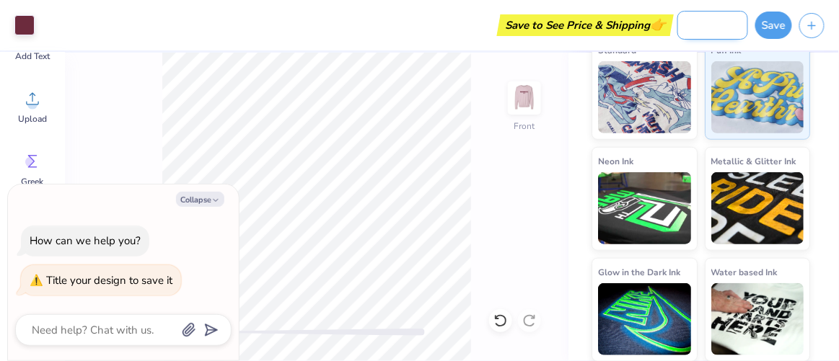
type textarea "x"
type input "Welcome Party Merch"
click at [778, 26] on button "Save" at bounding box center [773, 22] width 37 height 27
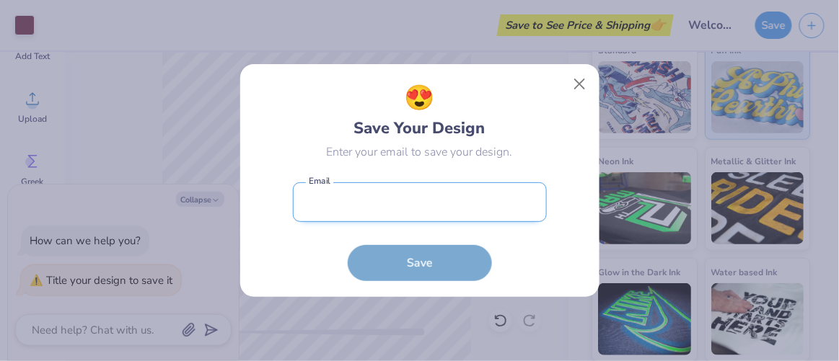
click at [457, 203] on input "email" at bounding box center [420, 202] width 254 height 40
type input "[EMAIL_ADDRESS][DOMAIN_NAME]"
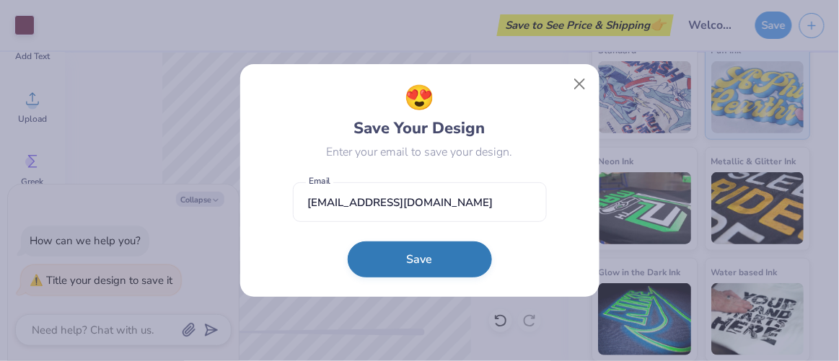
click at [406, 257] on button "Save" at bounding box center [420, 260] width 144 height 36
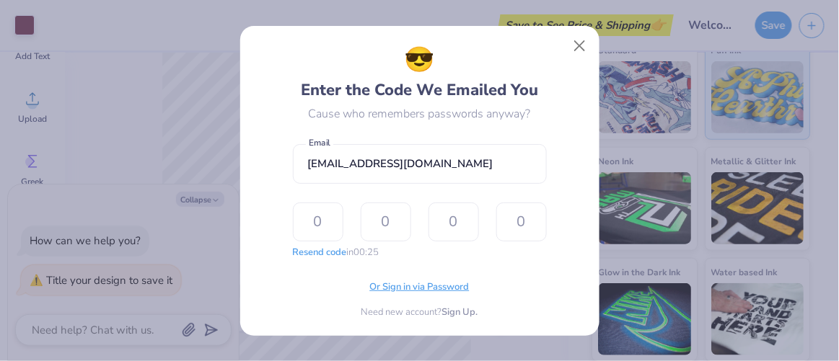
click at [400, 288] on span "Or Sign in via Password" at bounding box center [420, 288] width 100 height 14
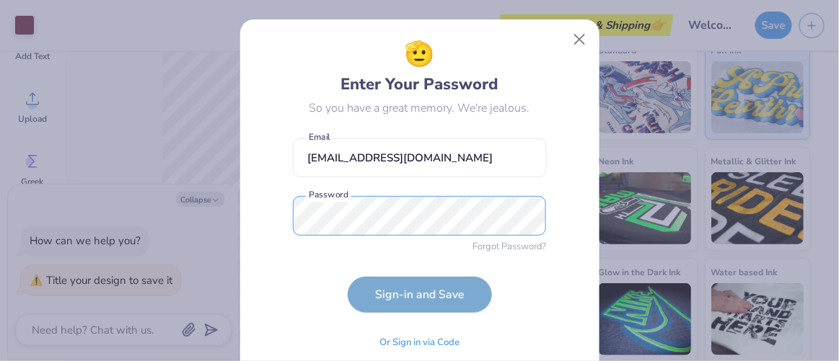
scroll to position [46, 0]
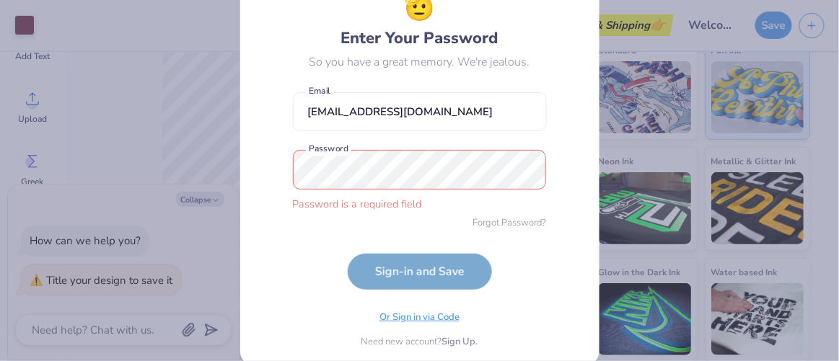
click at [414, 301] on div "🫡 Enter Your Password So you have a great memory. We're jealous. [EMAIL_ADDRESS…" at bounding box center [420, 170] width 254 height 360
click at [418, 320] on span "Or Sign in via Code" at bounding box center [419, 318] width 80 height 14
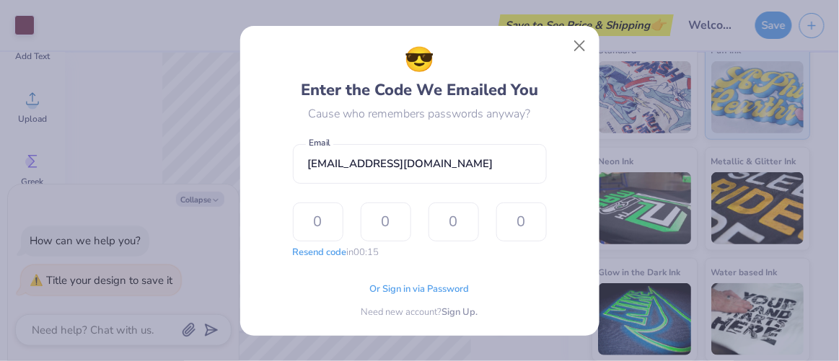
scroll to position [0, 0]
click at [401, 282] on span "Or Sign in via Password" at bounding box center [420, 288] width 100 height 14
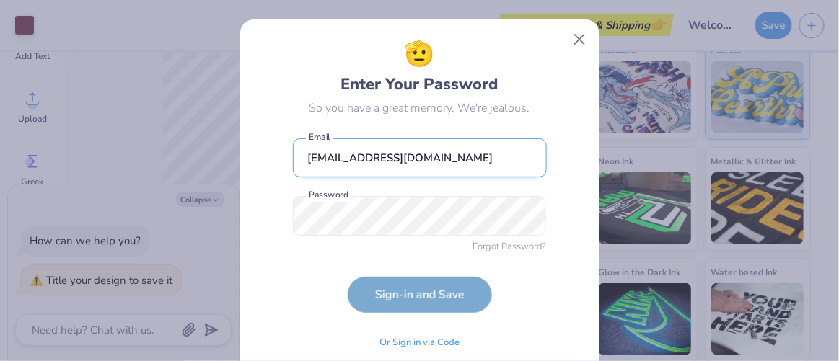
click at [437, 144] on input "[EMAIL_ADDRESS][DOMAIN_NAME]" at bounding box center [420, 158] width 254 height 40
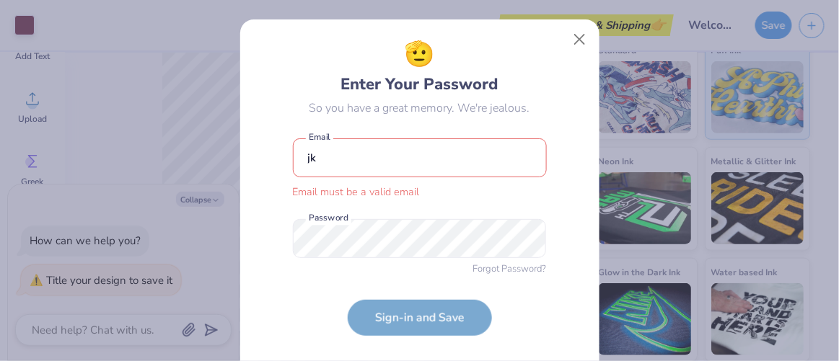
type input "j"
click at [436, 139] on input "email" at bounding box center [420, 158] width 254 height 40
type input "[EMAIL_ADDRESS][DOMAIN_NAME]"
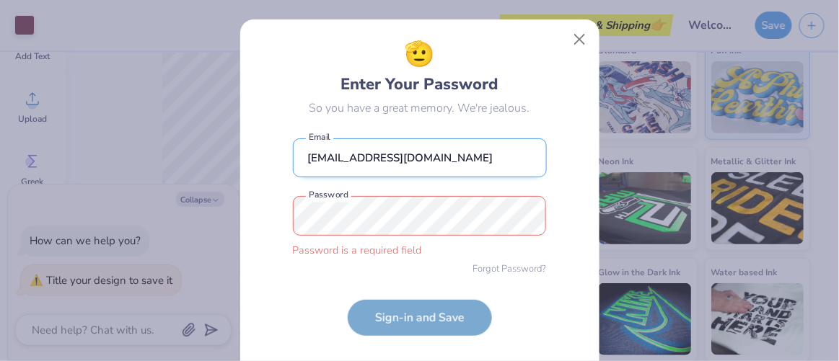
click at [468, 161] on input "[EMAIL_ADDRESS][DOMAIN_NAME]" at bounding box center [420, 158] width 254 height 40
drag, startPoint x: 468, startPoint y: 161, endPoint x: 276, endPoint y: 161, distance: 192.6
click at [276, 161] on div "🫡 Enter Your Password So you have a great memory. We're jealous. [EMAIL_ADDRESS…" at bounding box center [419, 216] width 327 height 360
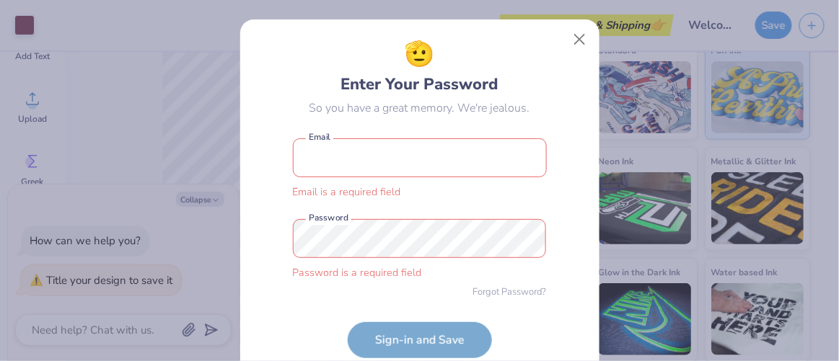
scroll to position [92, 0]
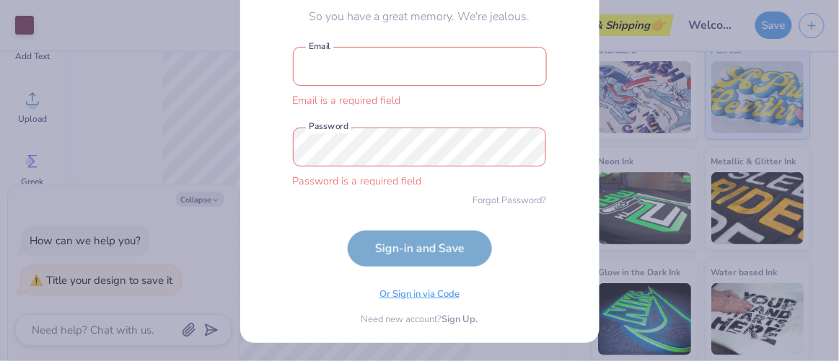
click at [383, 299] on span "Or Sign in via Code" at bounding box center [419, 295] width 80 height 14
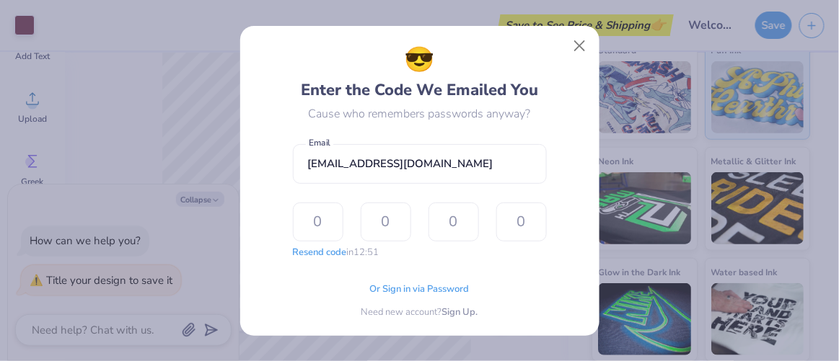
scroll to position [0, 0]
click at [311, 219] on input "text" at bounding box center [318, 222] width 50 height 39
click at [321, 257] on button "Resend code" at bounding box center [320, 251] width 54 height 14
click at [331, 228] on input "text" at bounding box center [318, 222] width 50 height 39
type input "9"
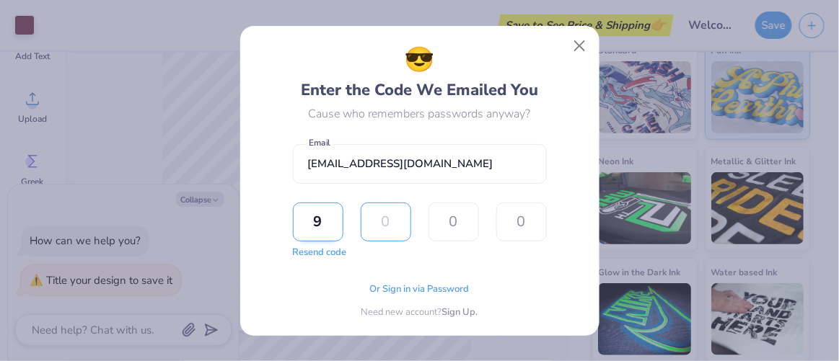
type input "4"
type input "0"
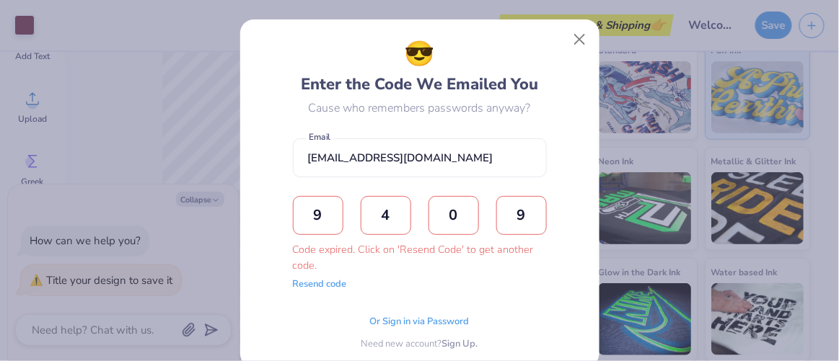
type input "9"
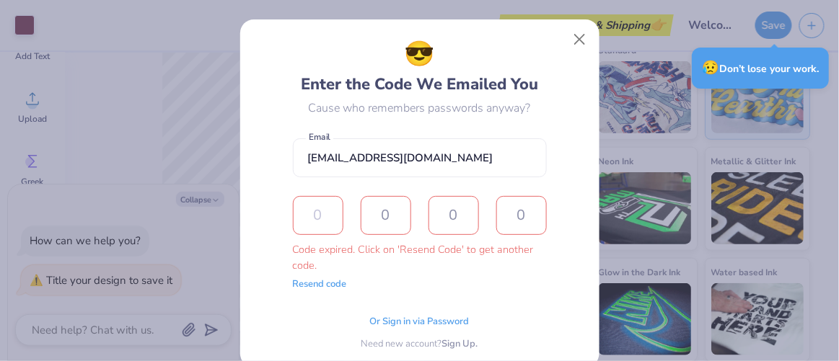
type textarea "x"
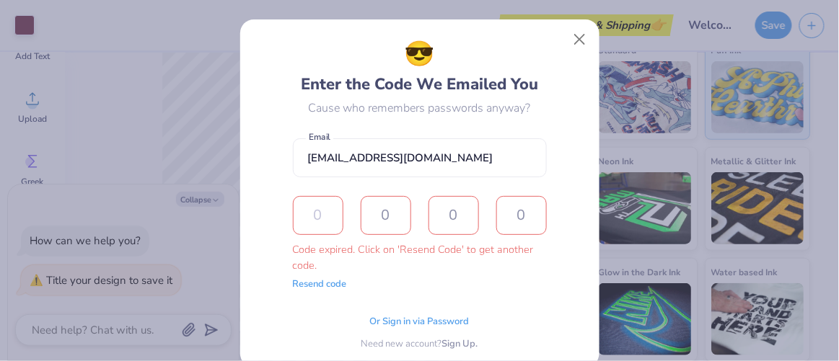
type input "9"
type input "2"
type input "7"
type input "6"
click at [306, 286] on button "Resend code" at bounding box center [320, 283] width 54 height 14
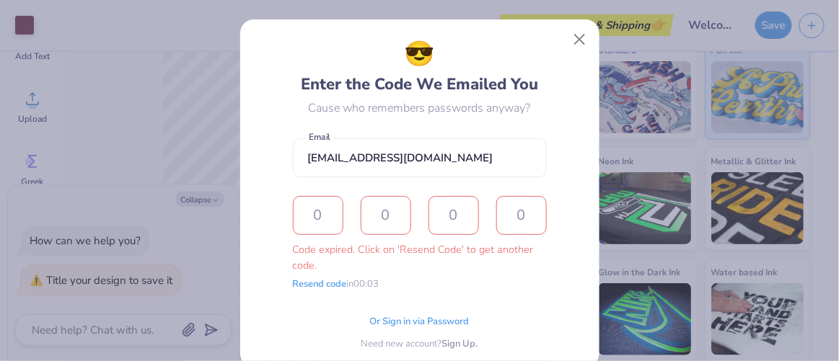
type textarea "x"
click at [316, 219] on input "text" at bounding box center [318, 215] width 50 height 39
type input "7"
type input "2"
type input "9"
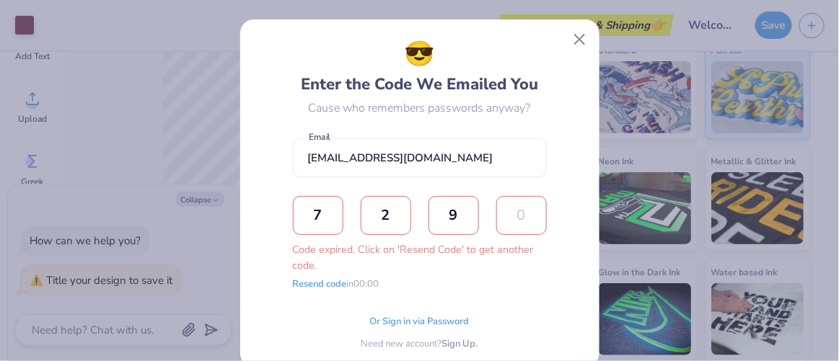
type input "6"
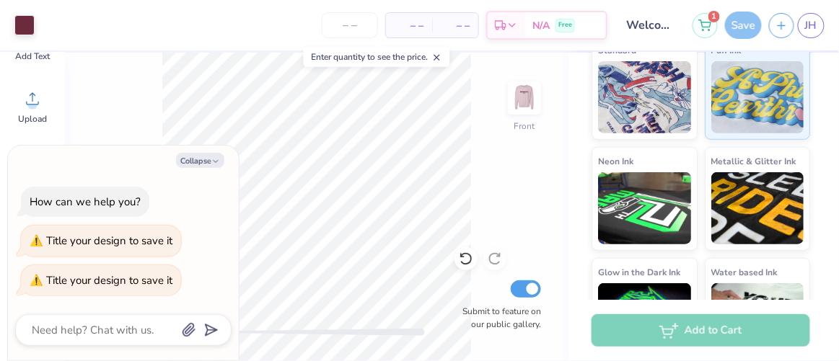
click at [744, 21] on div "Save" at bounding box center [743, 25] width 37 height 27
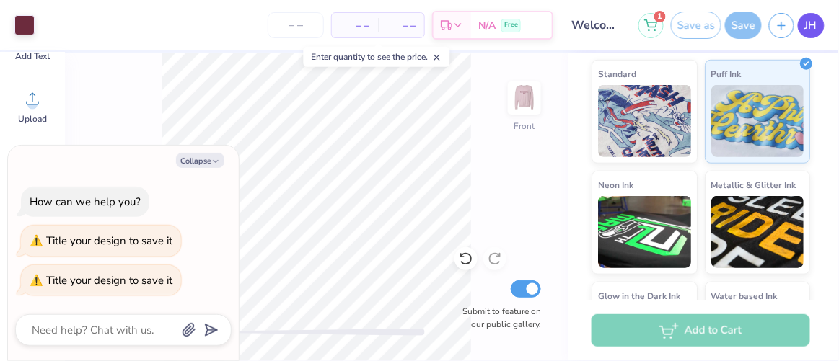
scroll to position [283, 0]
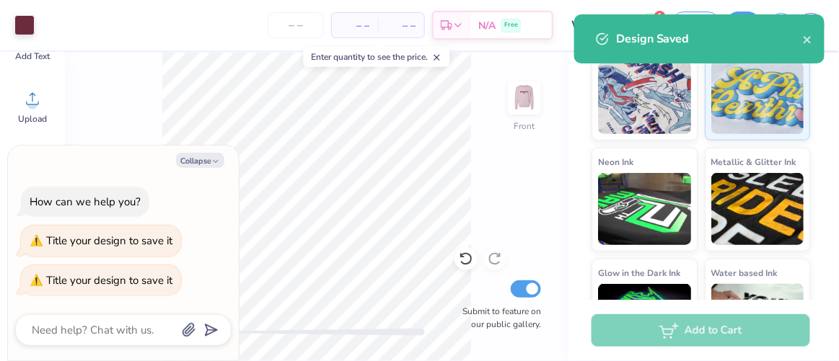
type textarea "x"
click at [314, 25] on input "number" at bounding box center [296, 25] width 56 height 26
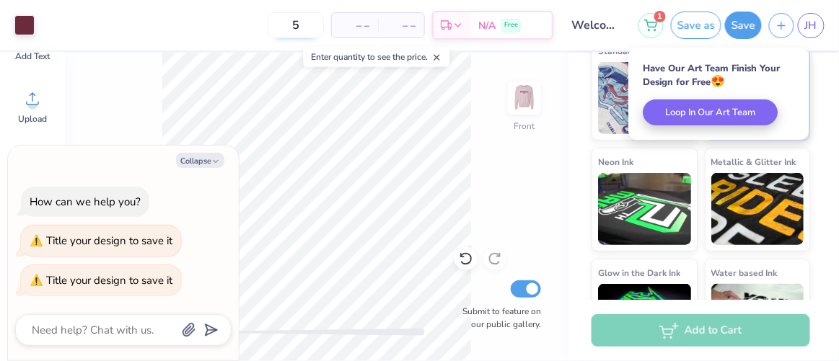
type input "50"
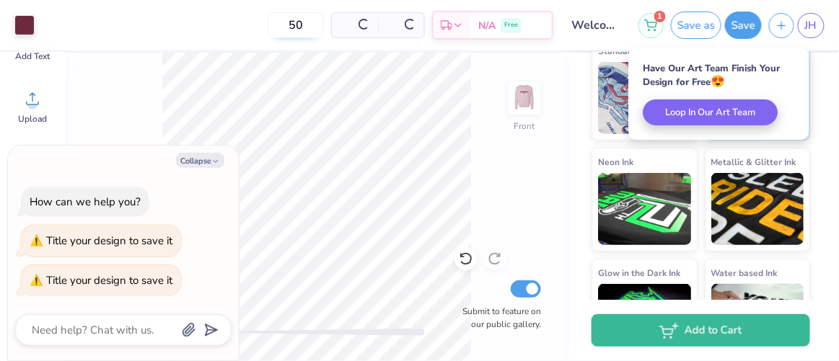
type textarea "x"
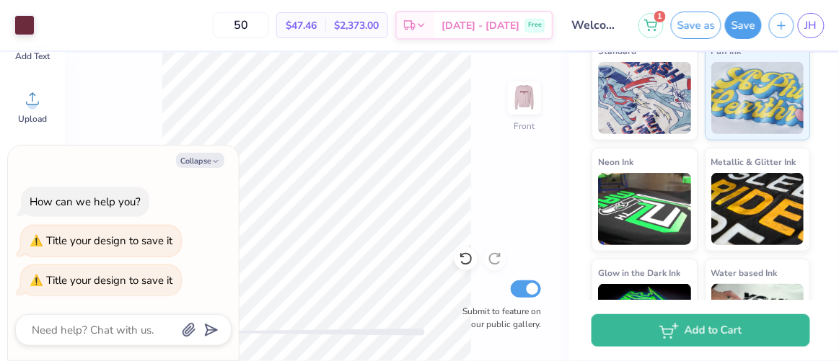
type input "5"
type textarea "x"
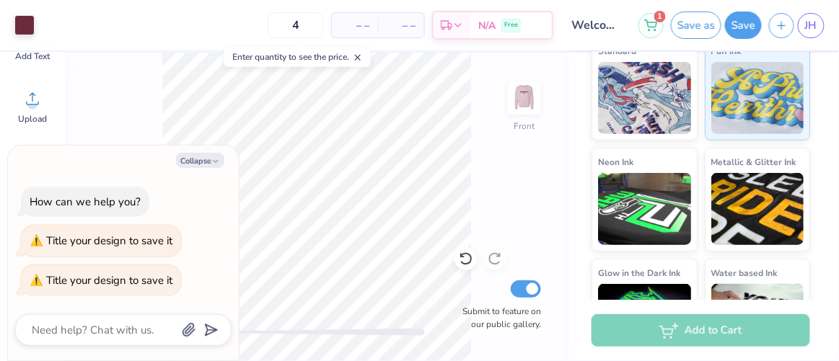
type input "45"
type textarea "x"
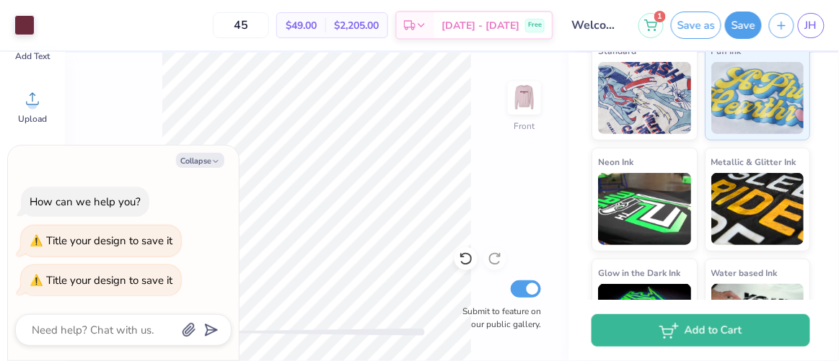
type input "4"
type textarea "x"
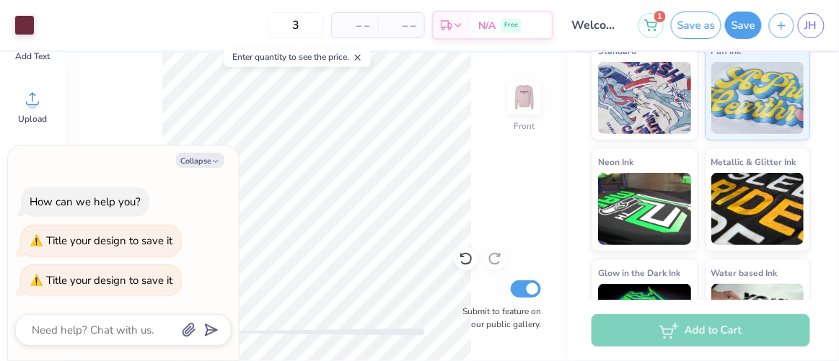
type input "30"
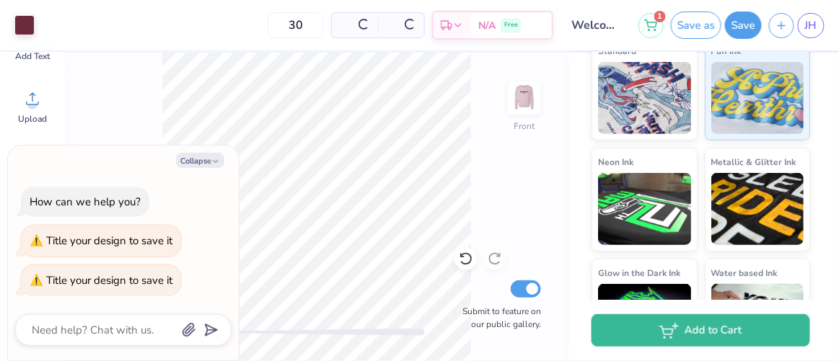
type textarea "x"
type input "30"
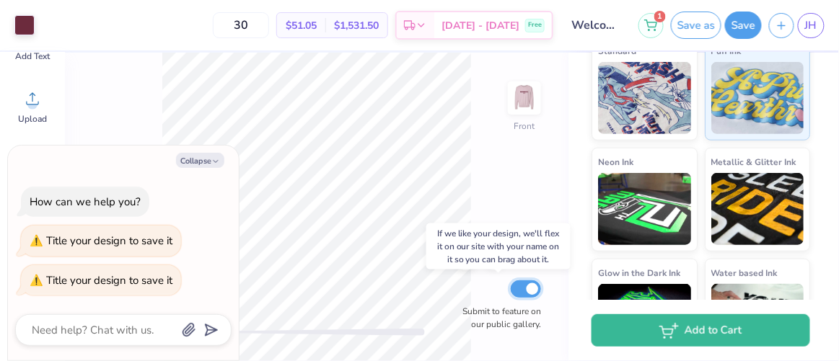
click at [524, 288] on input "Submit to feature on our public gallery." at bounding box center [526, 289] width 30 height 17
checkbox input "false"
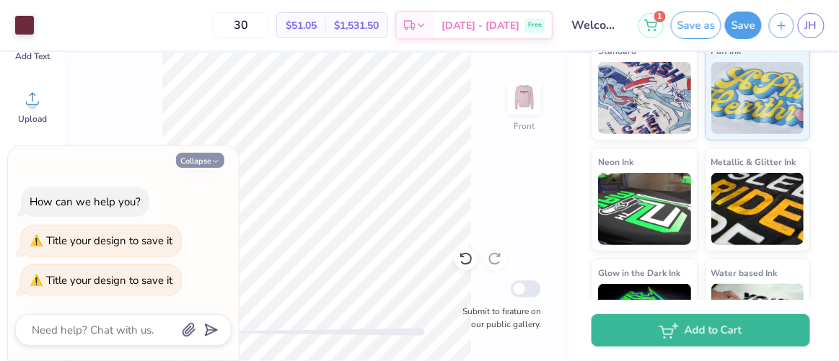
click at [201, 164] on button "Collapse" at bounding box center [200, 160] width 48 height 15
type textarea "x"
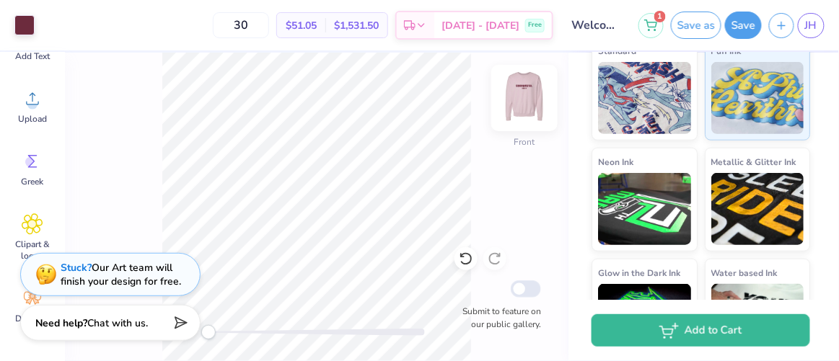
click at [514, 97] on img at bounding box center [524, 98] width 58 height 58
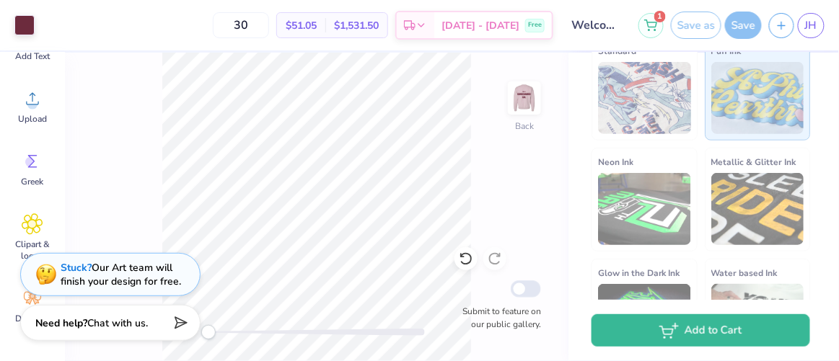
click at [514, 97] on img at bounding box center [524, 98] width 29 height 29
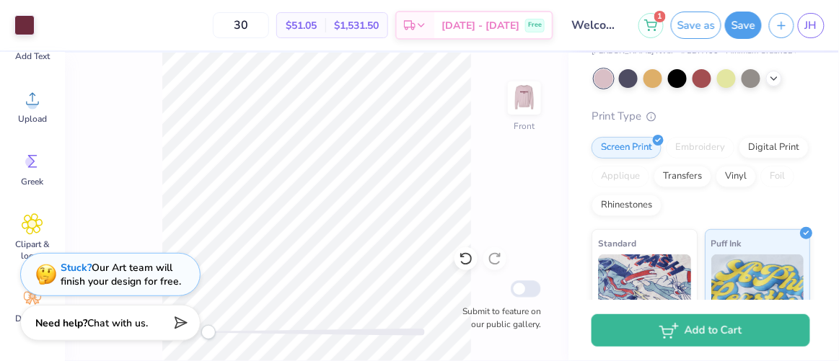
scroll to position [0, 0]
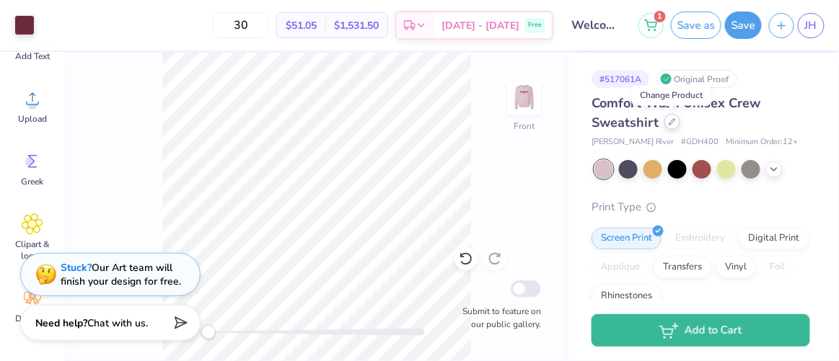
click at [675, 124] on div at bounding box center [672, 122] width 16 height 16
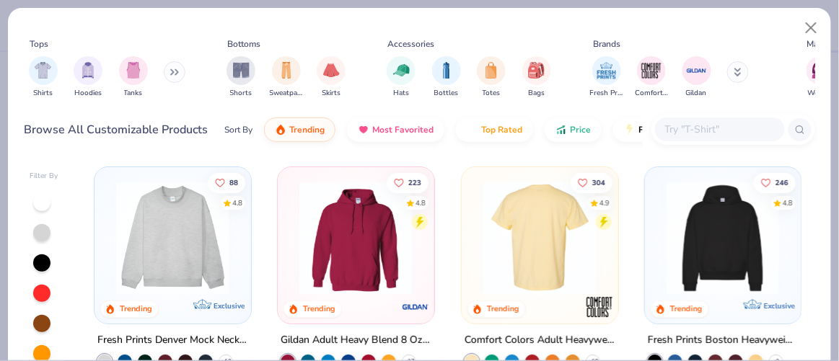
scroll to position [18, 0]
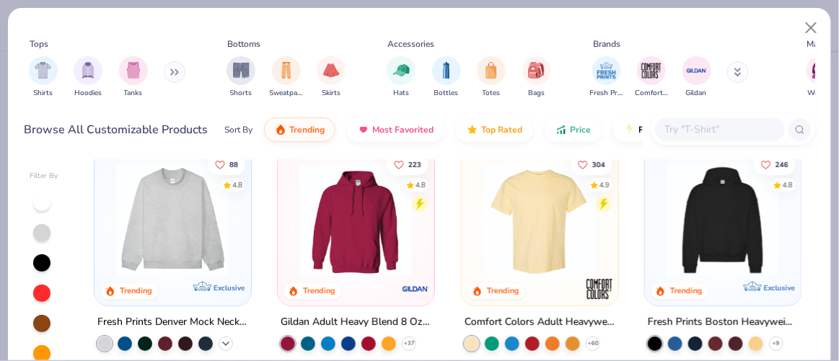
click at [219, 336] on div "+ 10" at bounding box center [226, 343] width 14 height 14
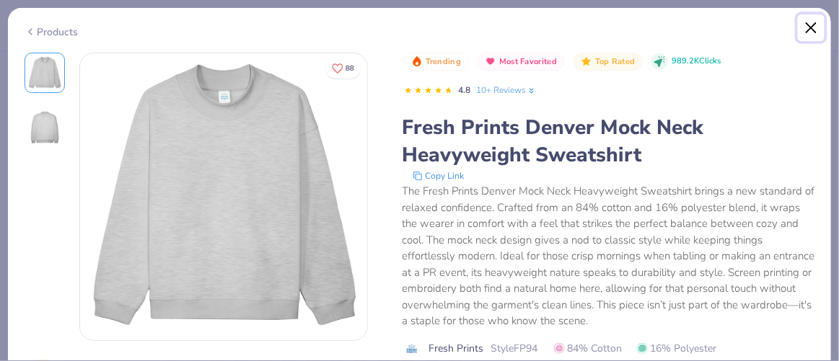
click at [809, 32] on button "Close" at bounding box center [811, 27] width 27 height 27
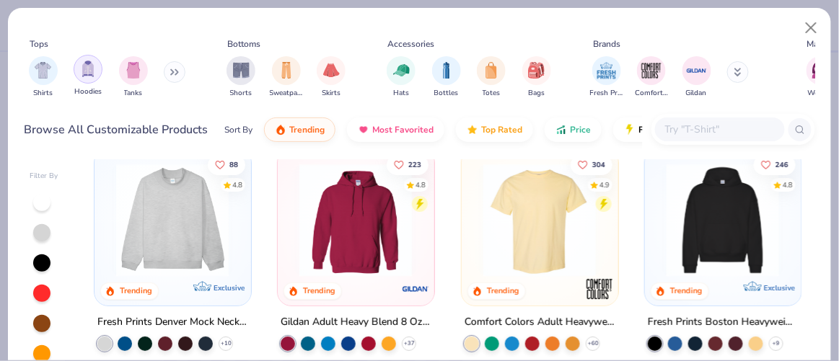
click at [93, 75] on img "filter for Hoodies" at bounding box center [88, 69] width 16 height 17
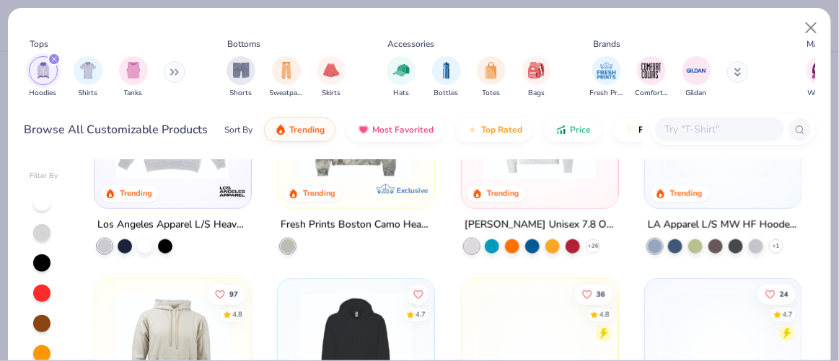
scroll to position [353, 0]
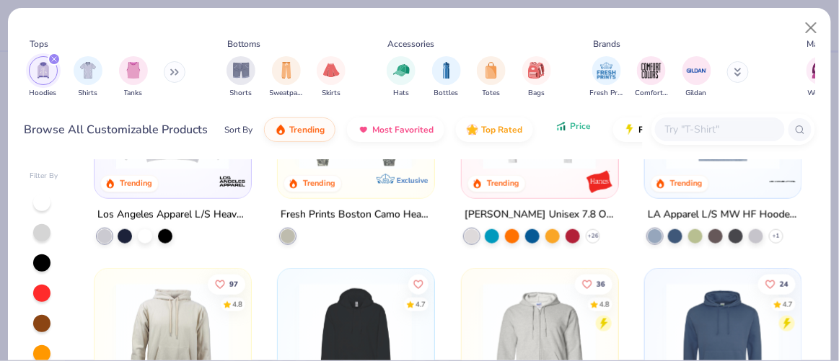
click at [560, 130] on icon "button" at bounding box center [561, 126] width 12 height 13
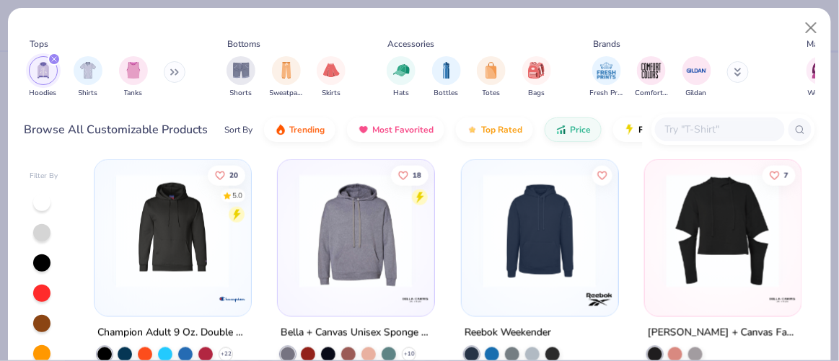
scroll to position [1828, 0]
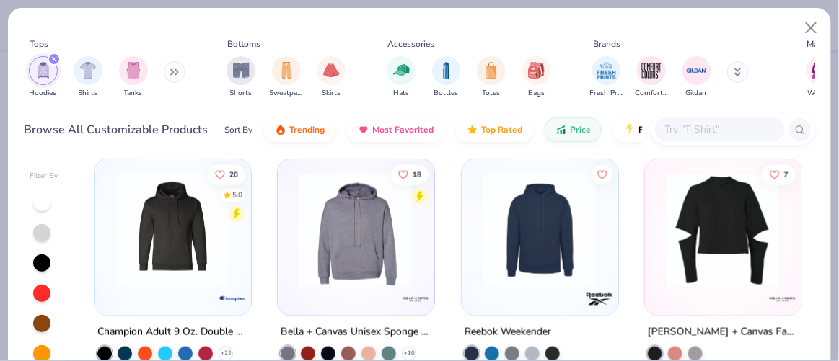
click at [169, 71] on button at bounding box center [175, 72] width 22 height 22
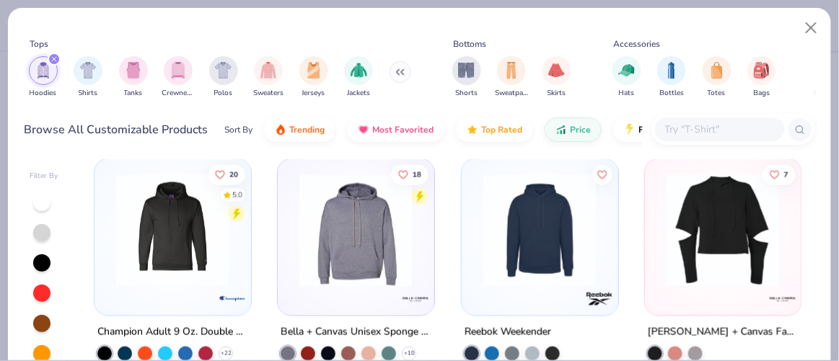
click at [50, 56] on div "filter for Hoodies" at bounding box center [54, 59] width 13 height 13
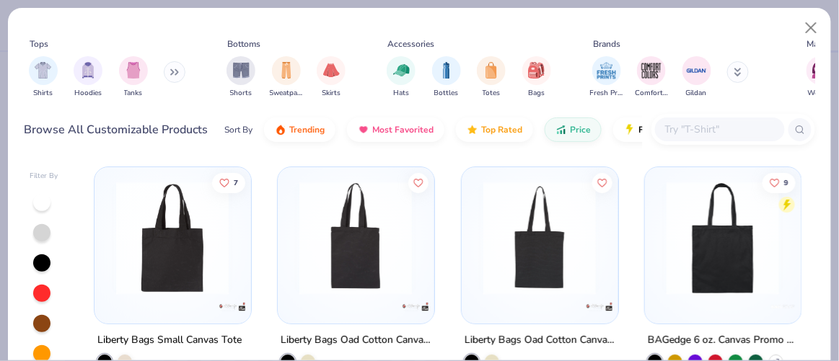
click at [176, 74] on icon at bounding box center [174, 72] width 9 height 7
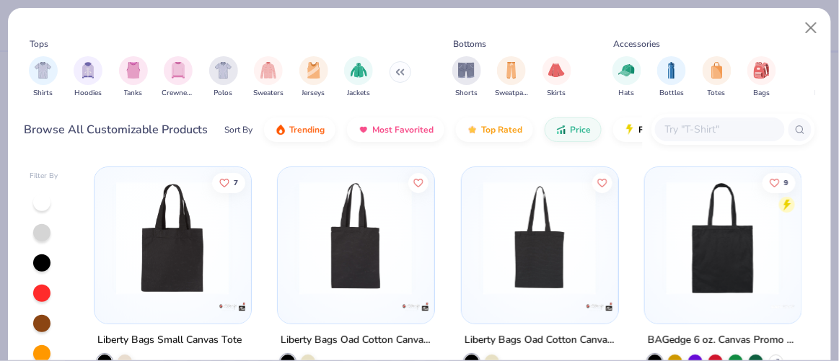
click at [176, 74] on img "filter for Crewnecks" at bounding box center [178, 70] width 16 height 17
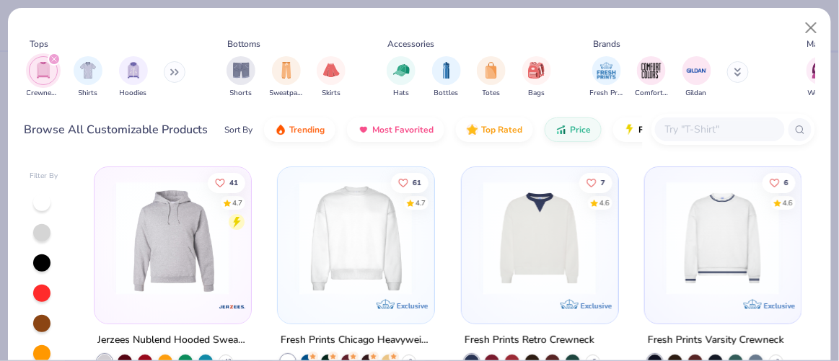
click at [354, 242] on img at bounding box center [355, 238] width 127 height 113
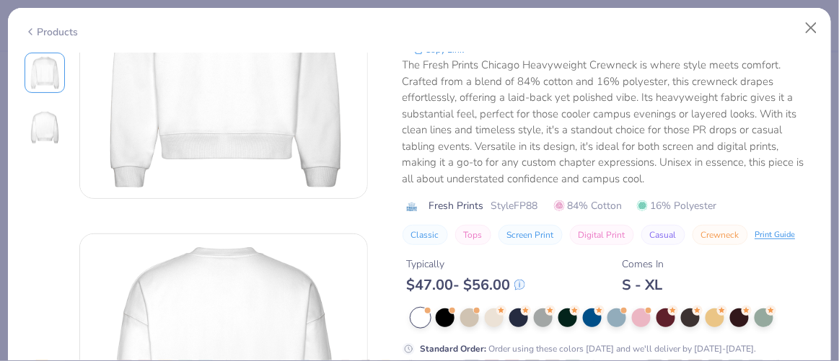
scroll to position [164, 0]
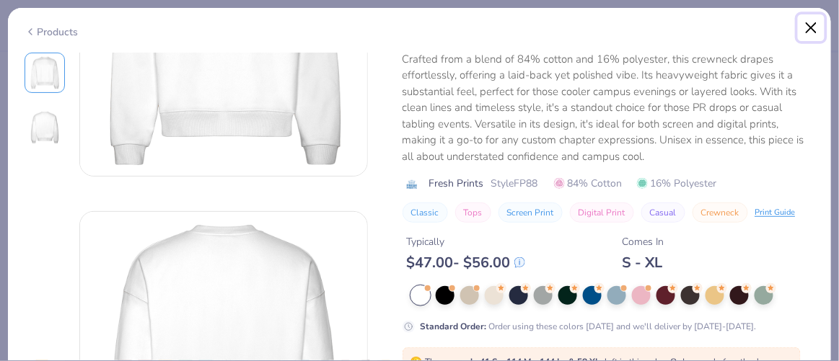
click at [817, 28] on button "Close" at bounding box center [811, 27] width 27 height 27
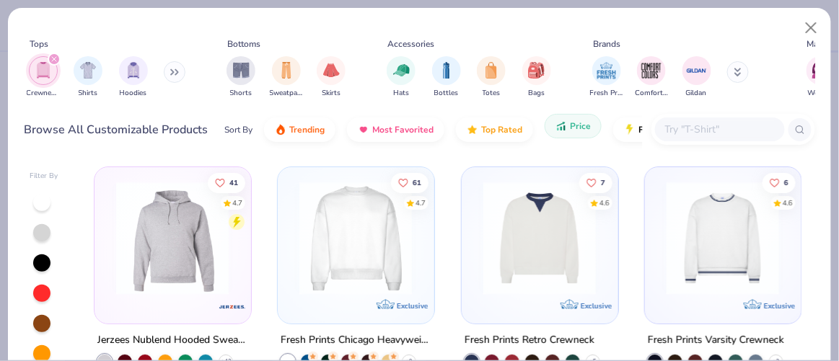
click at [572, 120] on button "Price" at bounding box center [573, 126] width 57 height 25
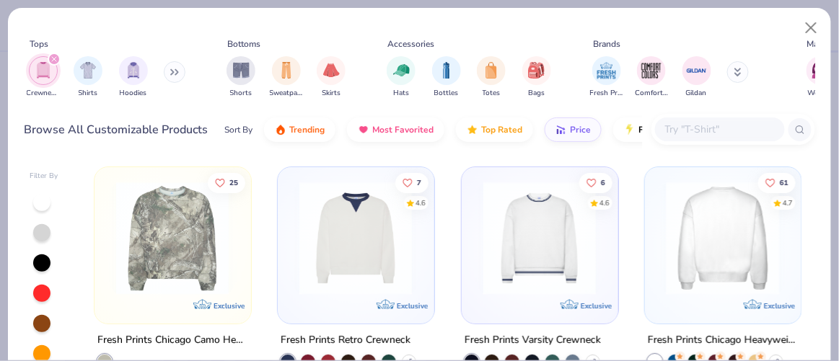
click at [707, 245] on img at bounding box center [722, 238] width 127 height 113
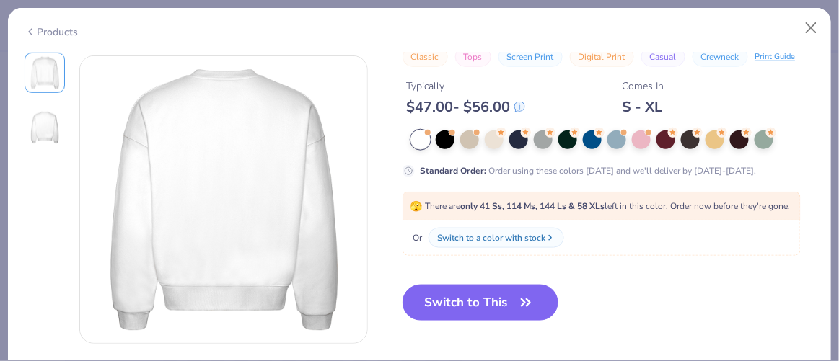
scroll to position [324, 0]
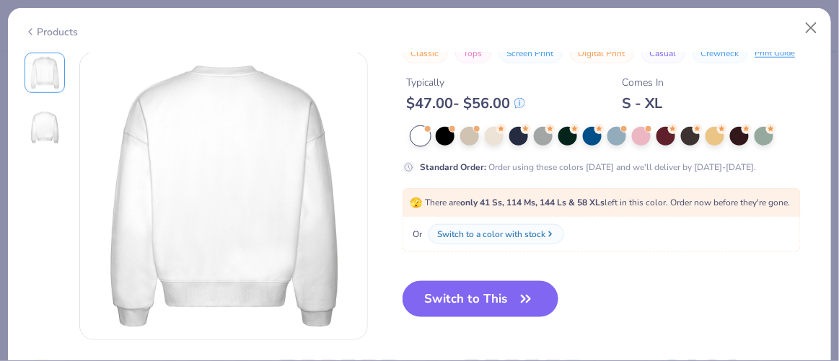
click at [644, 134] on div "Standard Order : Order using these colors [DATE] and we'll deliver by [DATE]-[D…" at bounding box center [608, 150] width 413 height 47
click at [807, 29] on button "Close" at bounding box center [811, 27] width 27 height 27
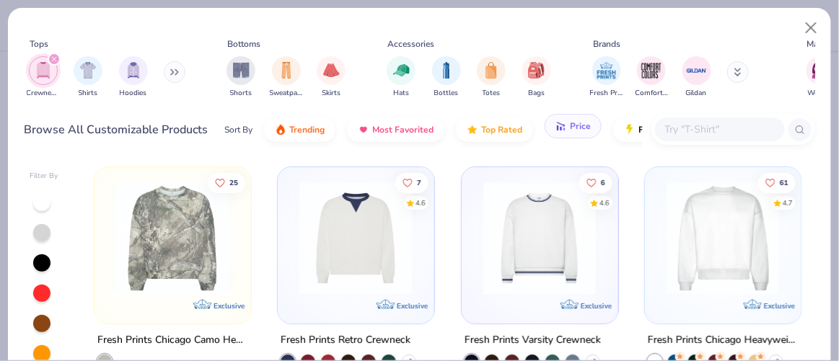
click at [570, 130] on span "Price" at bounding box center [580, 126] width 21 height 12
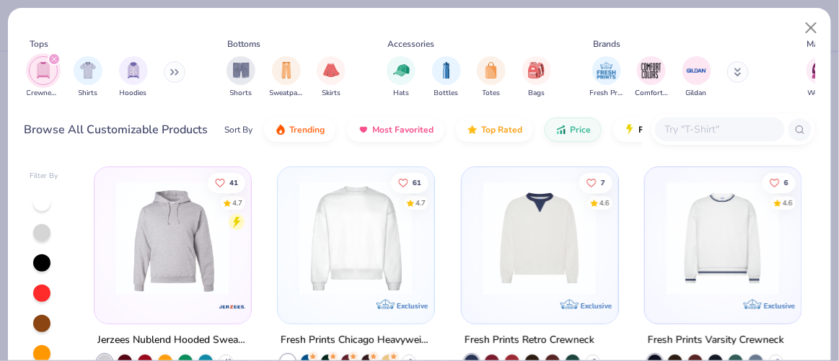
click at [166, 72] on button at bounding box center [175, 72] width 22 height 22
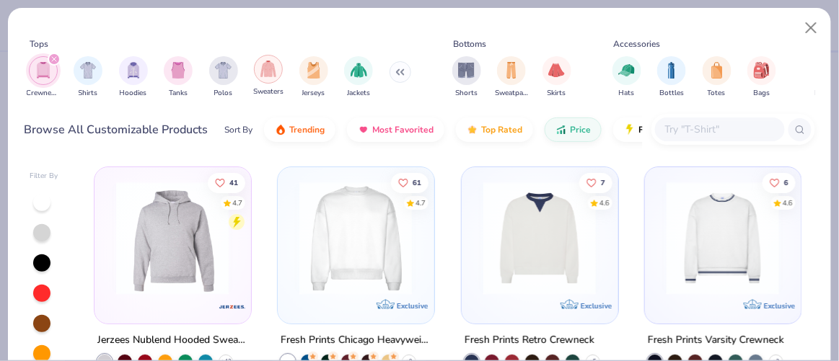
click at [274, 74] on img "filter for Sweaters" at bounding box center [268, 69] width 17 height 17
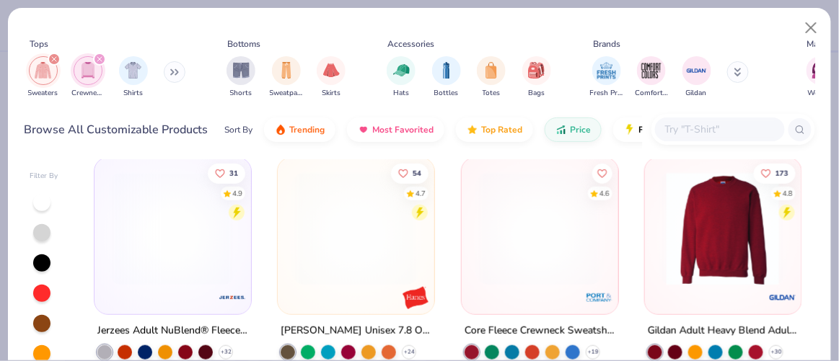
scroll to position [236, 0]
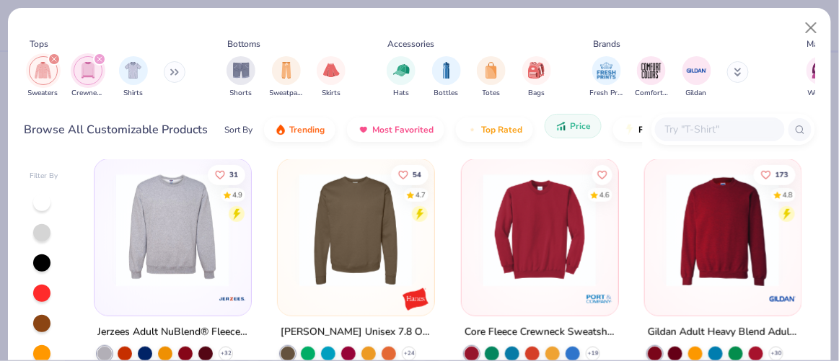
click at [561, 131] on icon "button" at bounding box center [561, 126] width 12 height 13
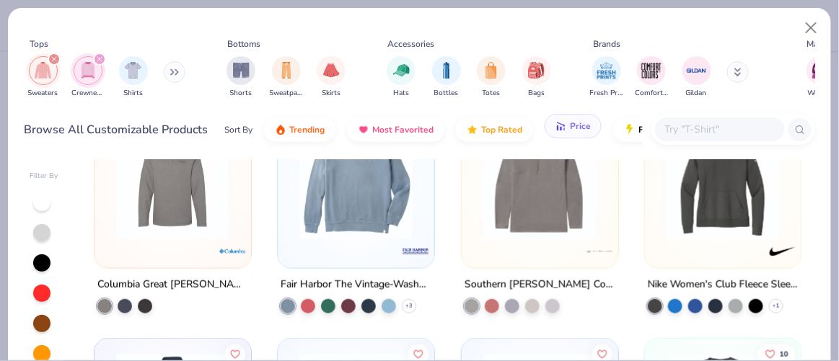
scroll to position [1655, 0]
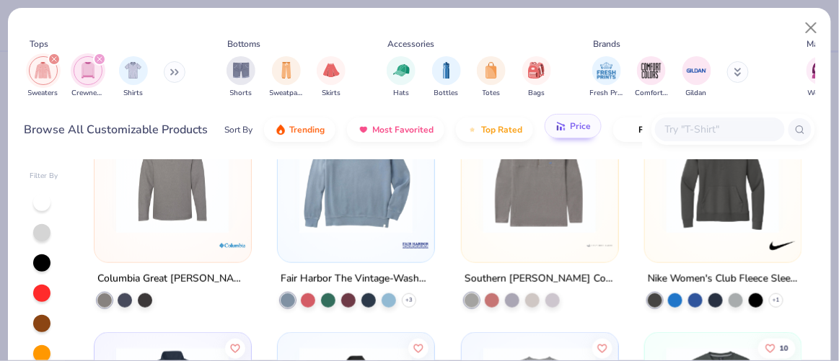
click at [375, 237] on div at bounding box center [356, 180] width 142 height 135
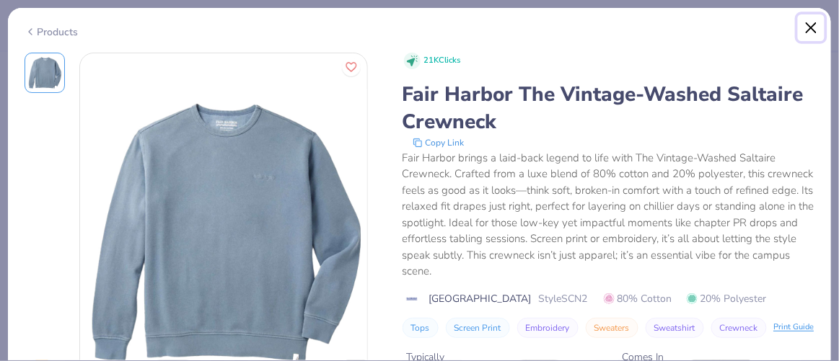
click at [811, 24] on button "Close" at bounding box center [811, 27] width 27 height 27
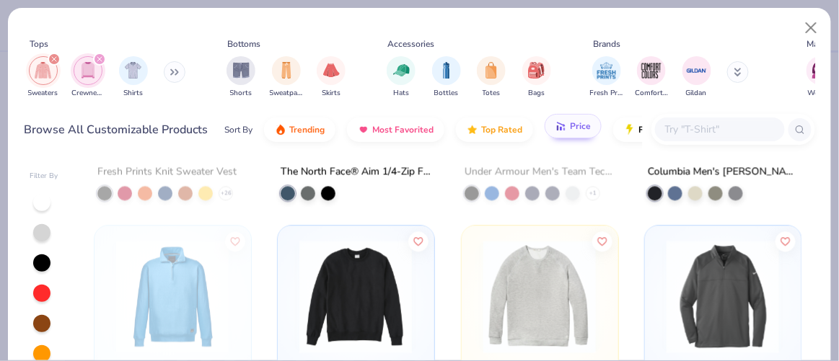
scroll to position [852, 0]
click at [809, 36] on button "Close" at bounding box center [811, 27] width 27 height 27
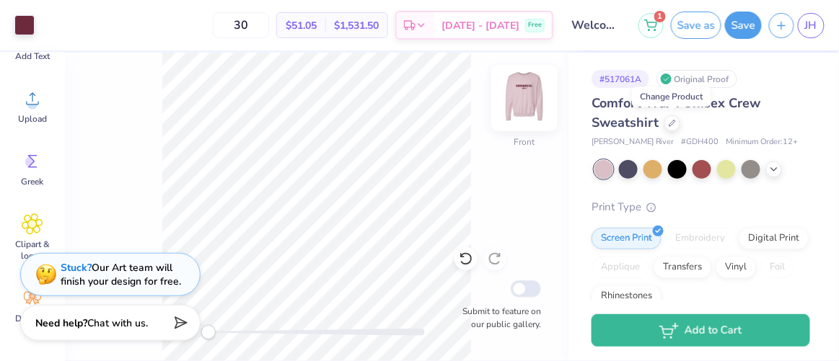
click at [522, 96] on img at bounding box center [524, 98] width 58 height 58
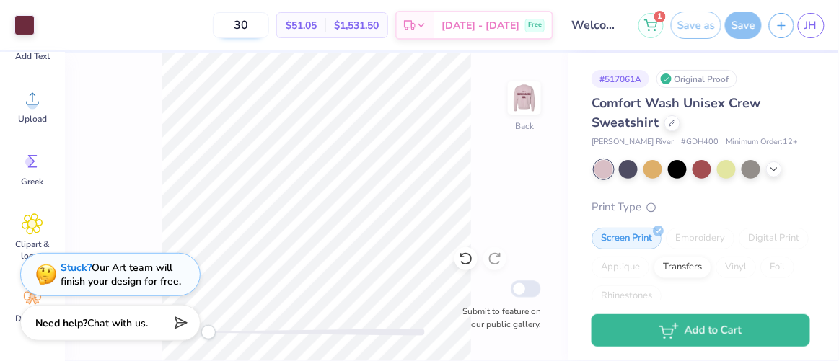
drag, startPoint x: 274, startPoint y: 19, endPoint x: 250, endPoint y: 19, distance: 23.8
click at [250, 19] on input "30" at bounding box center [241, 25] width 56 height 26
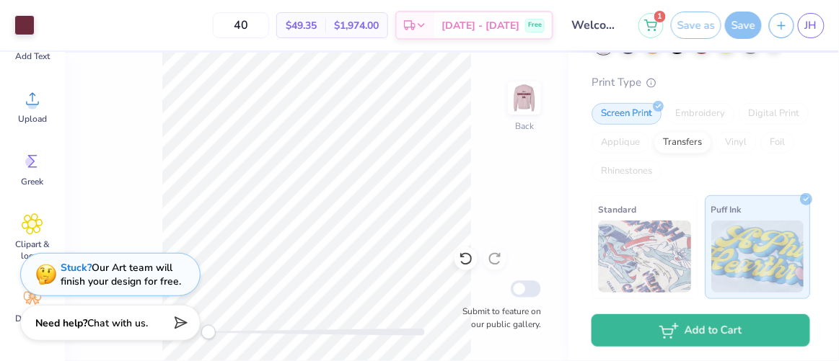
scroll to position [142, 0]
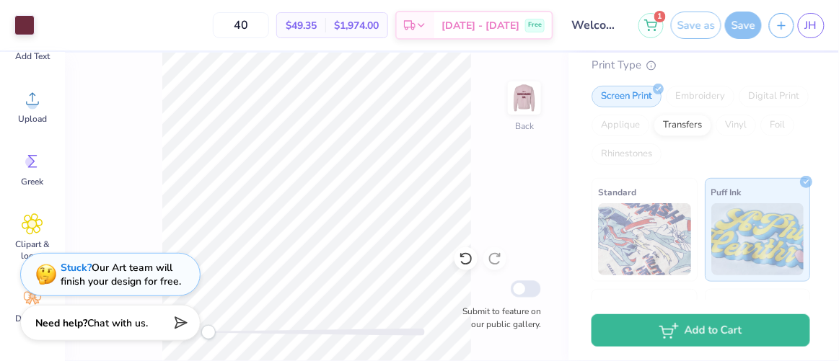
type input "40"
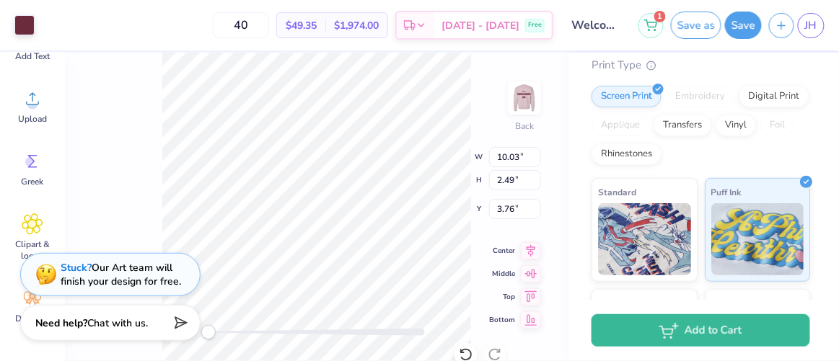
type input "4.01"
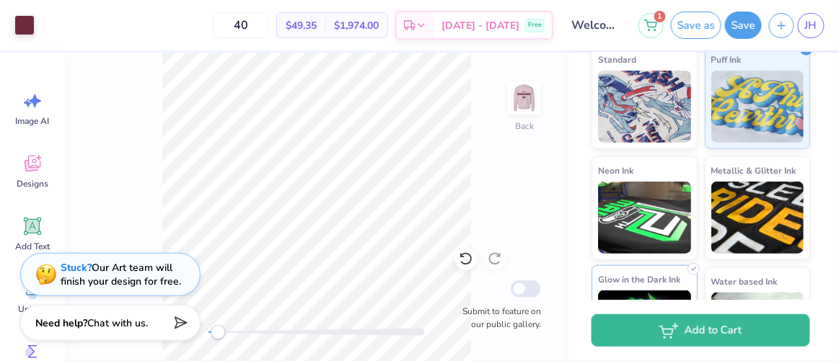
scroll to position [345, 0]
